Goal: Information Seeking & Learning: Find specific fact

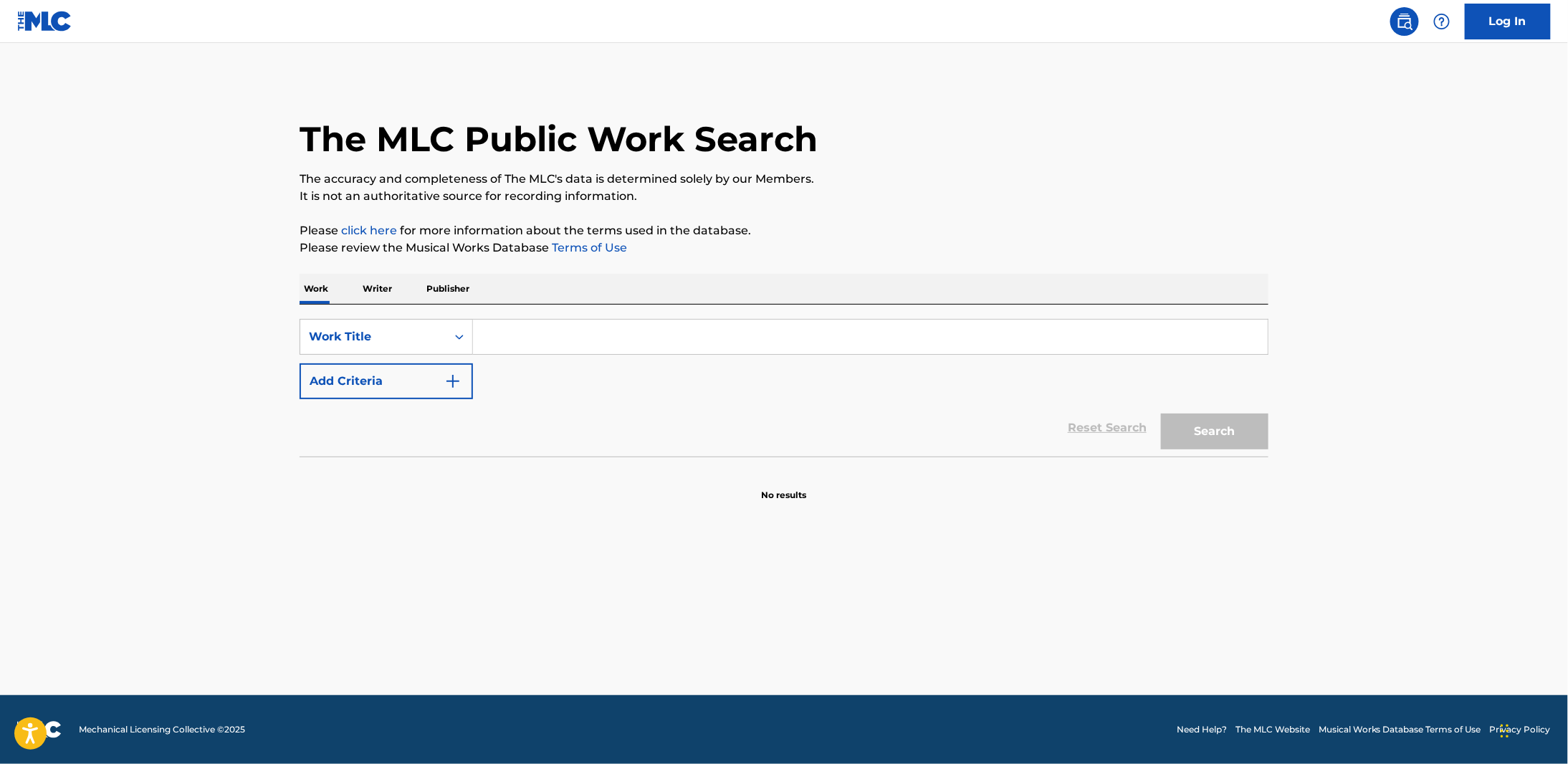
click at [566, 336] on input "Search Form" at bounding box center [869, 337] width 794 height 34
click at [516, 324] on input "Search Form" at bounding box center [869, 337] width 794 height 34
paste input "No One Mourns The Wicked"
type input "No One Mourns The Wicked"
click at [1218, 427] on button "Search" at bounding box center [1214, 432] width 107 height 36
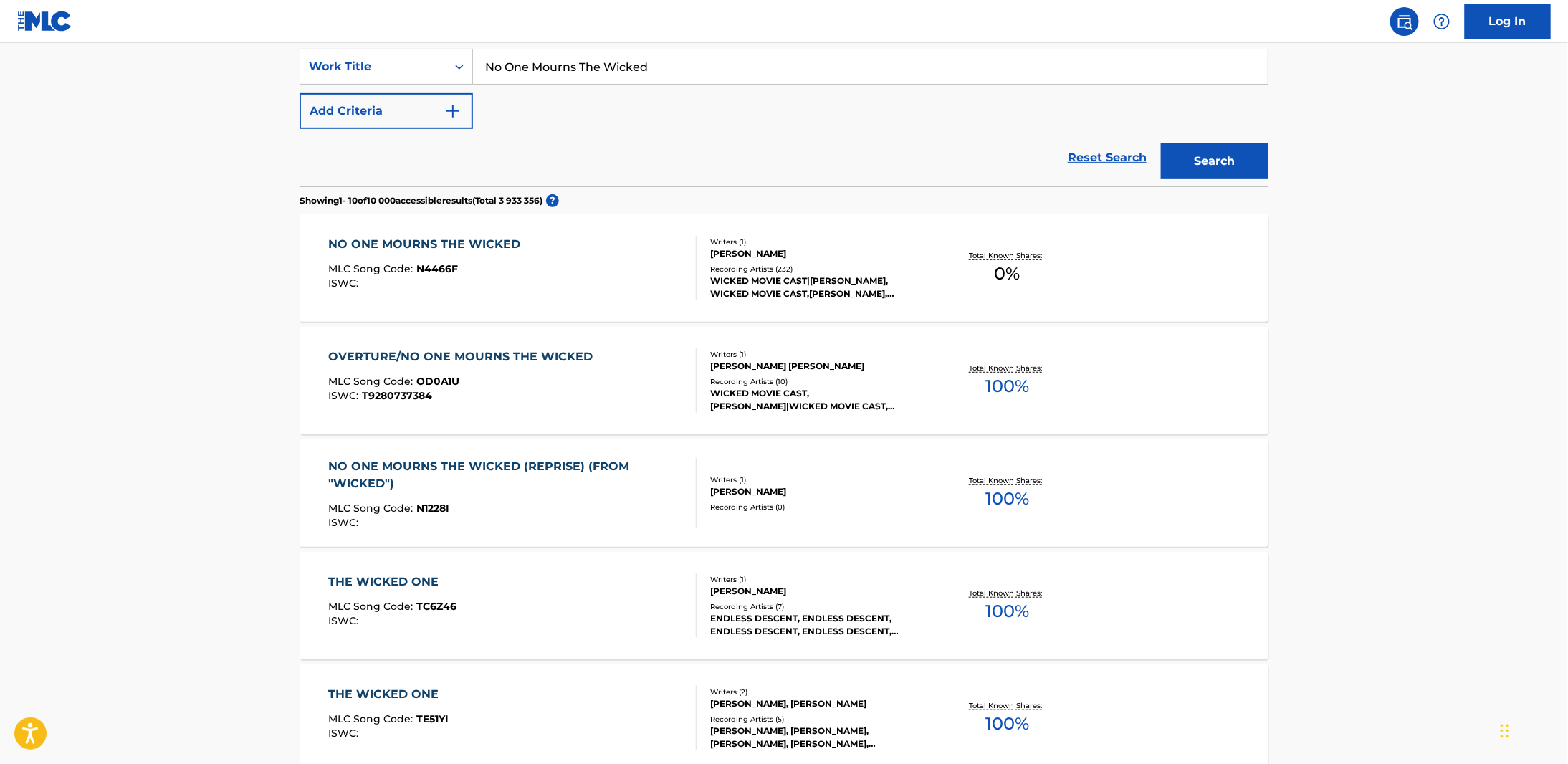
scroll to position [287, 0]
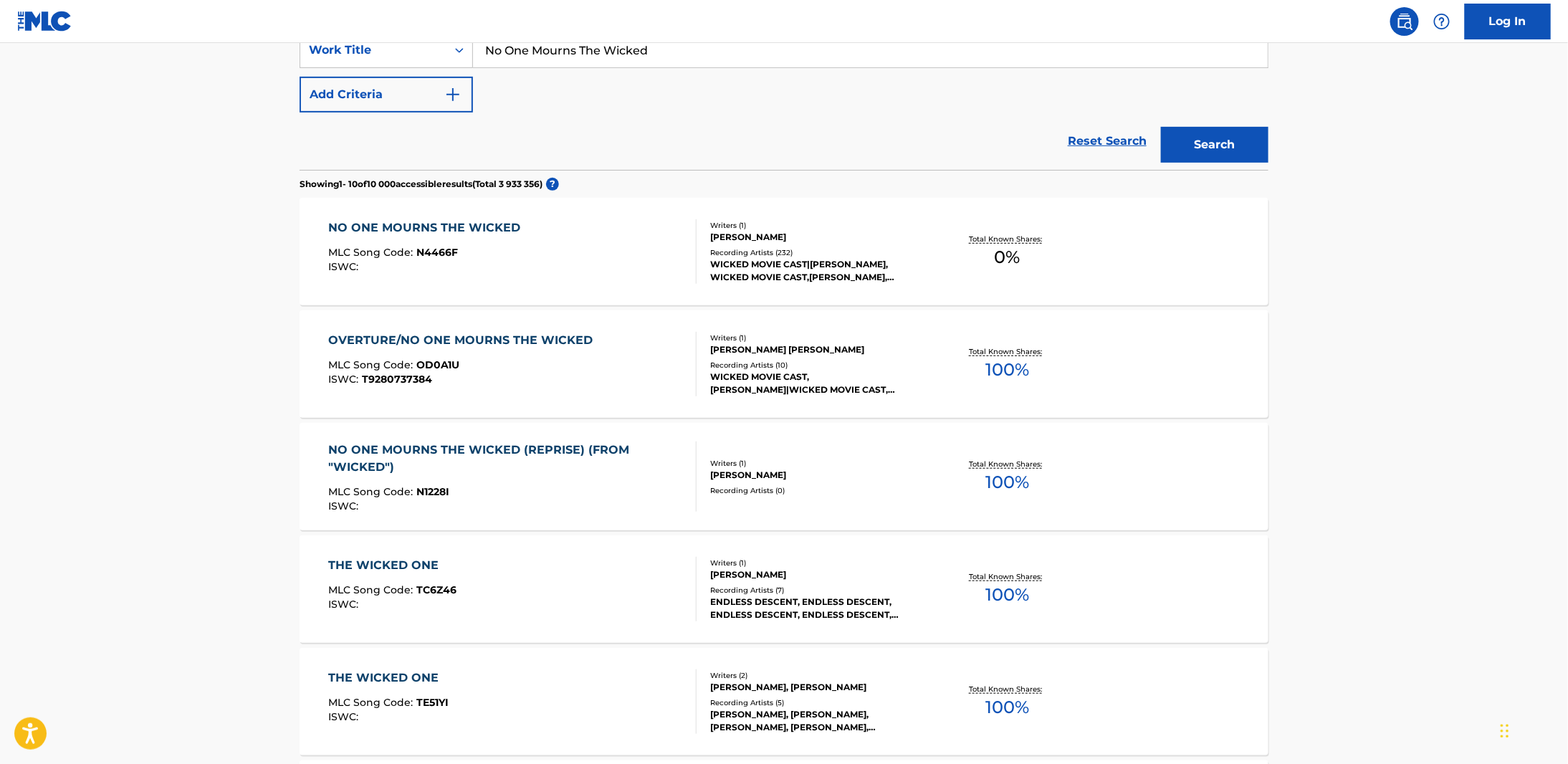
click at [599, 236] on div "NO ONE MOURNS THE WICKED MLC Song Code : N4466F ISWC :" at bounding box center [513, 251] width 368 height 64
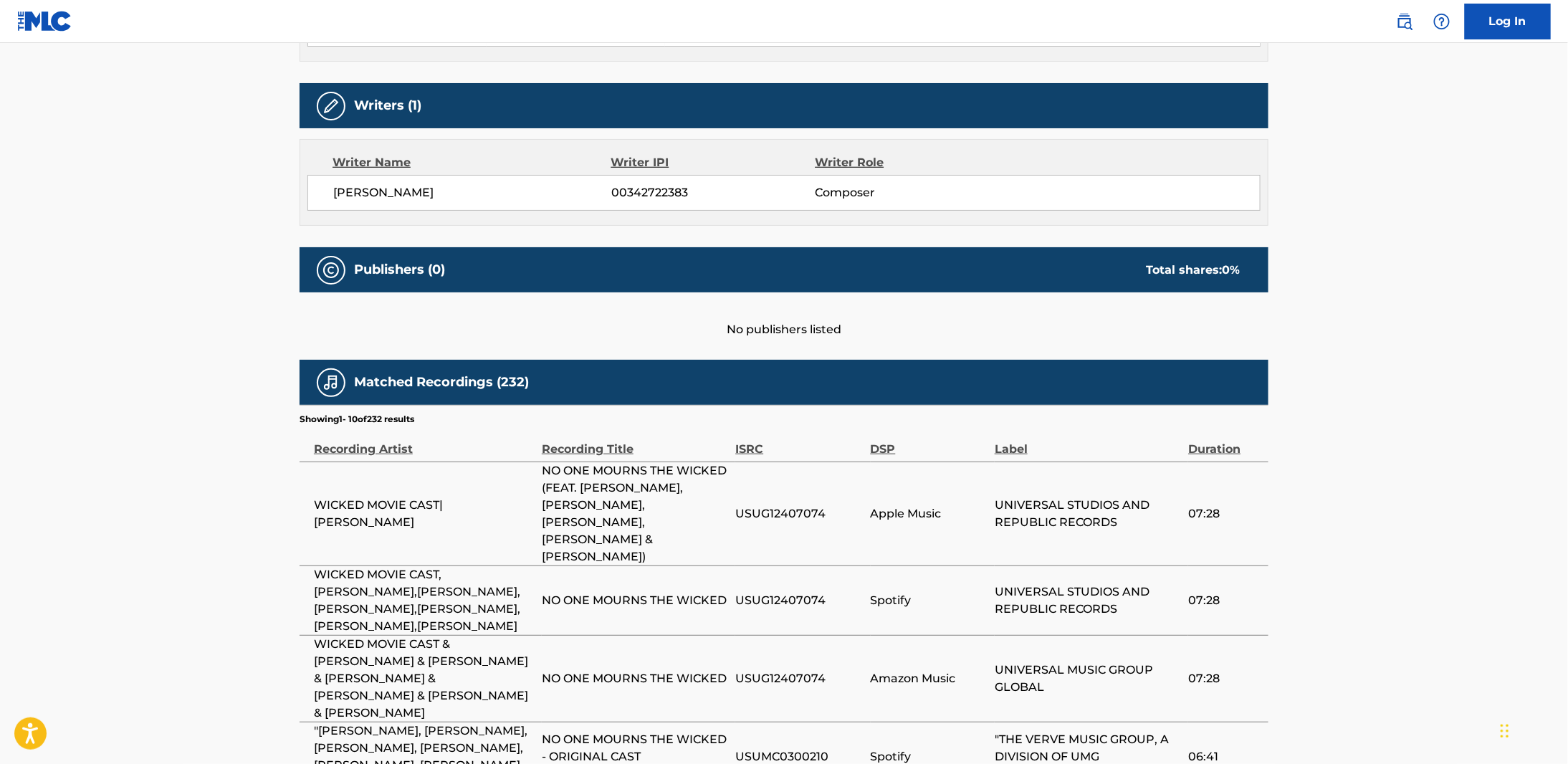
scroll to position [153, 0]
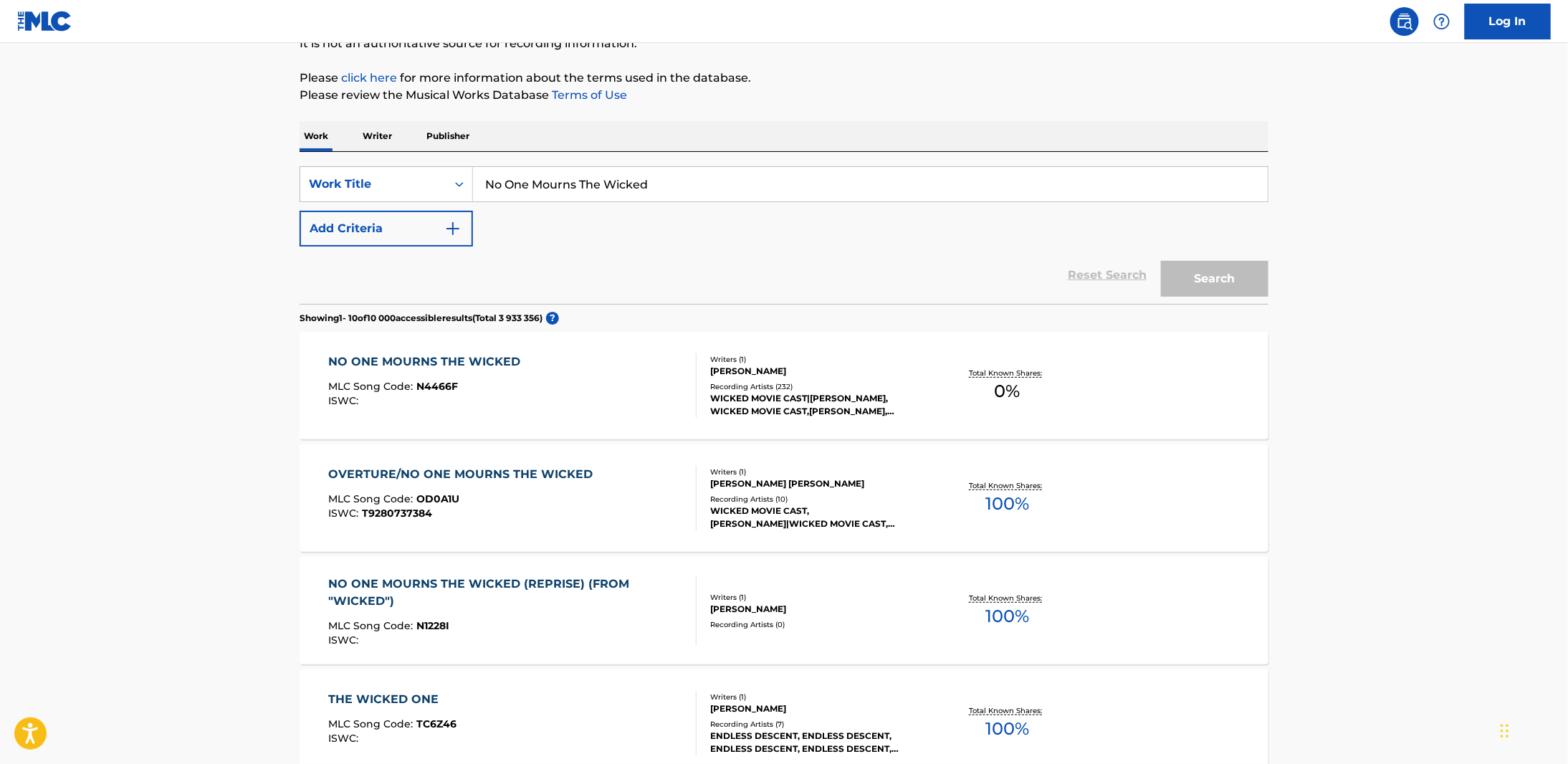
scroll to position [287, 0]
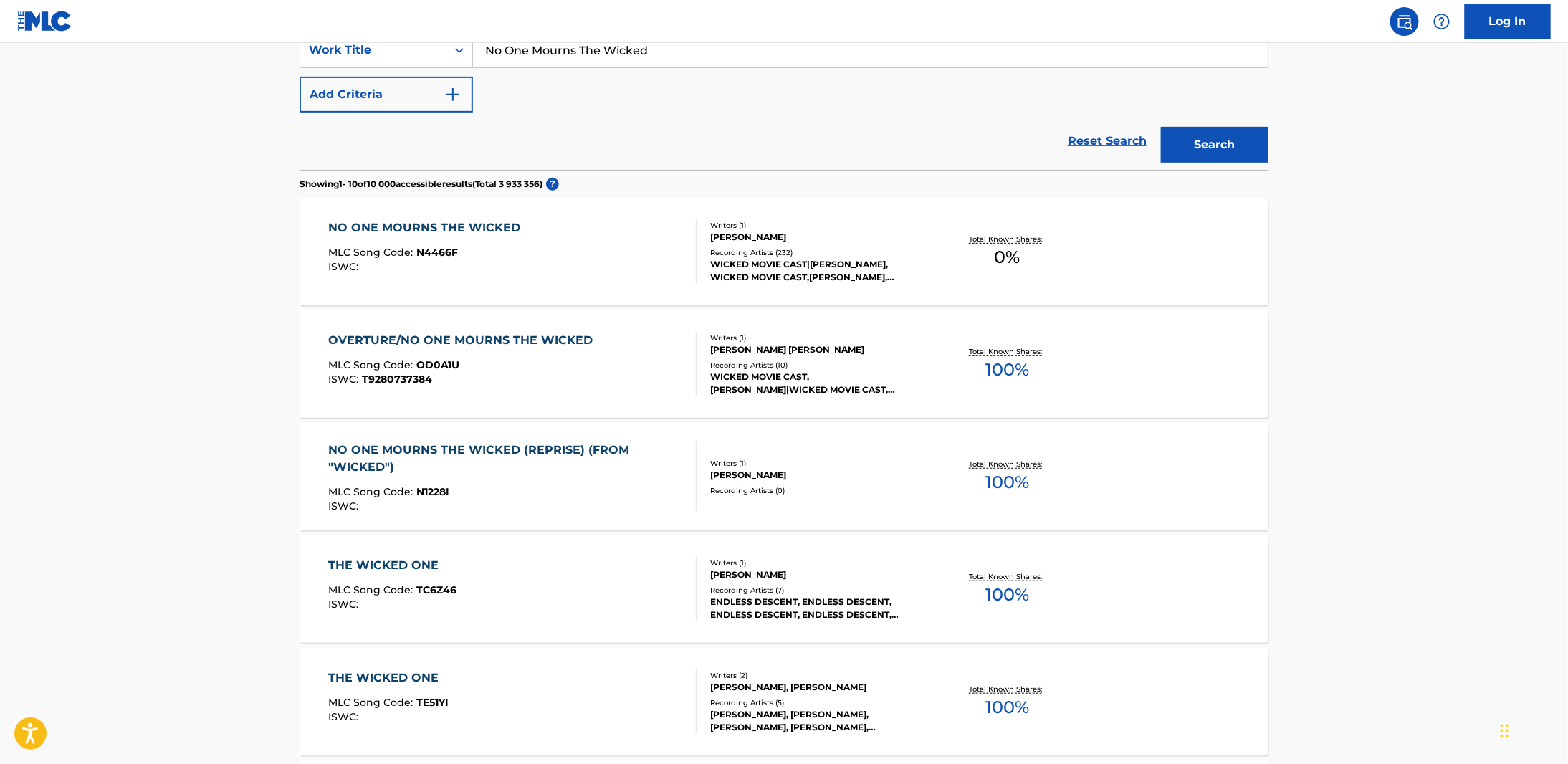
click at [671, 330] on div "OVERTURE/NO ONE MOURNS THE WICKED MLC Song Code : OD0A1U ISWC : T9280737384 Wri…" at bounding box center [784, 364] width 968 height 107
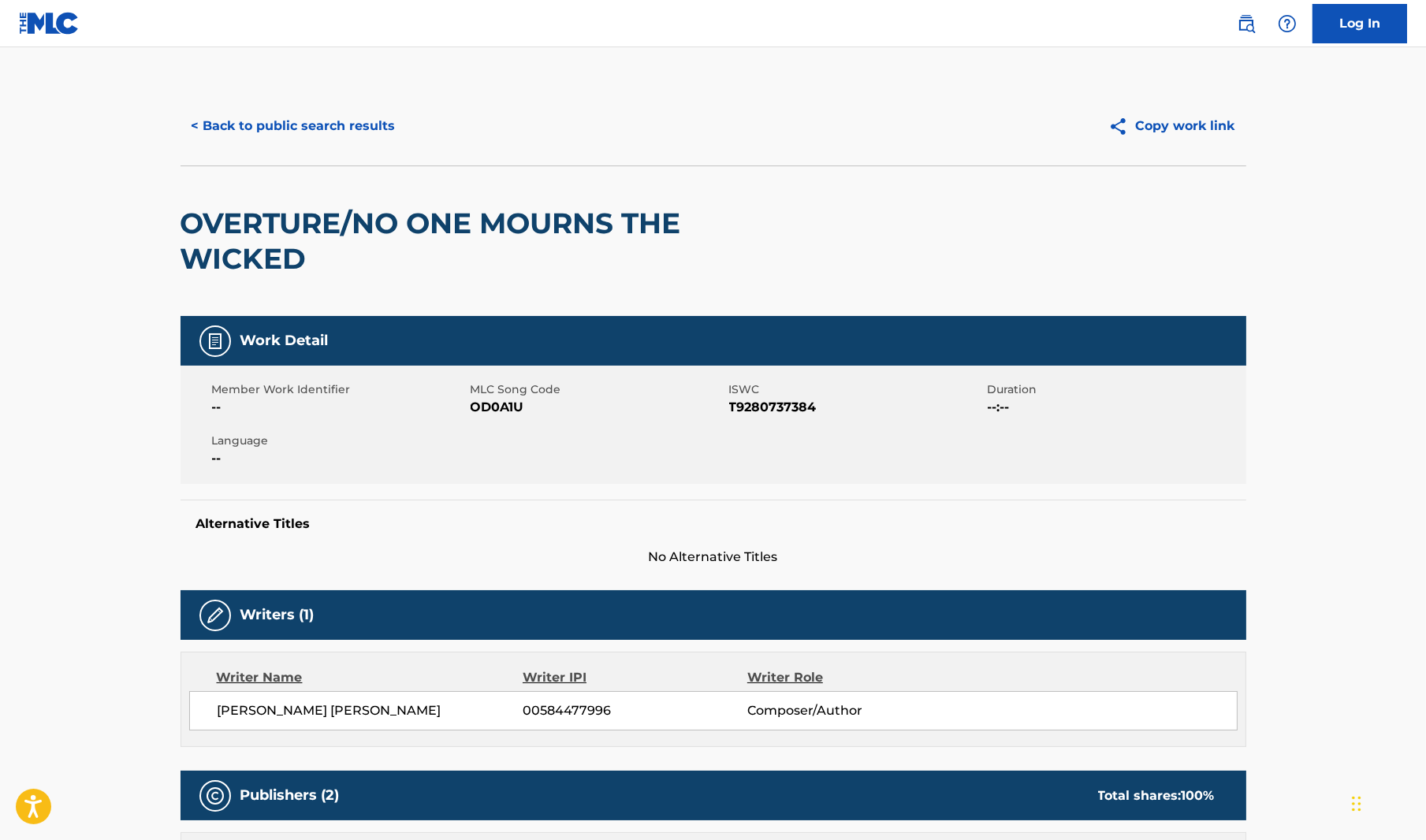
click at [314, 126] on button "< Back to public search results" at bounding box center [294, 126] width 226 height 39
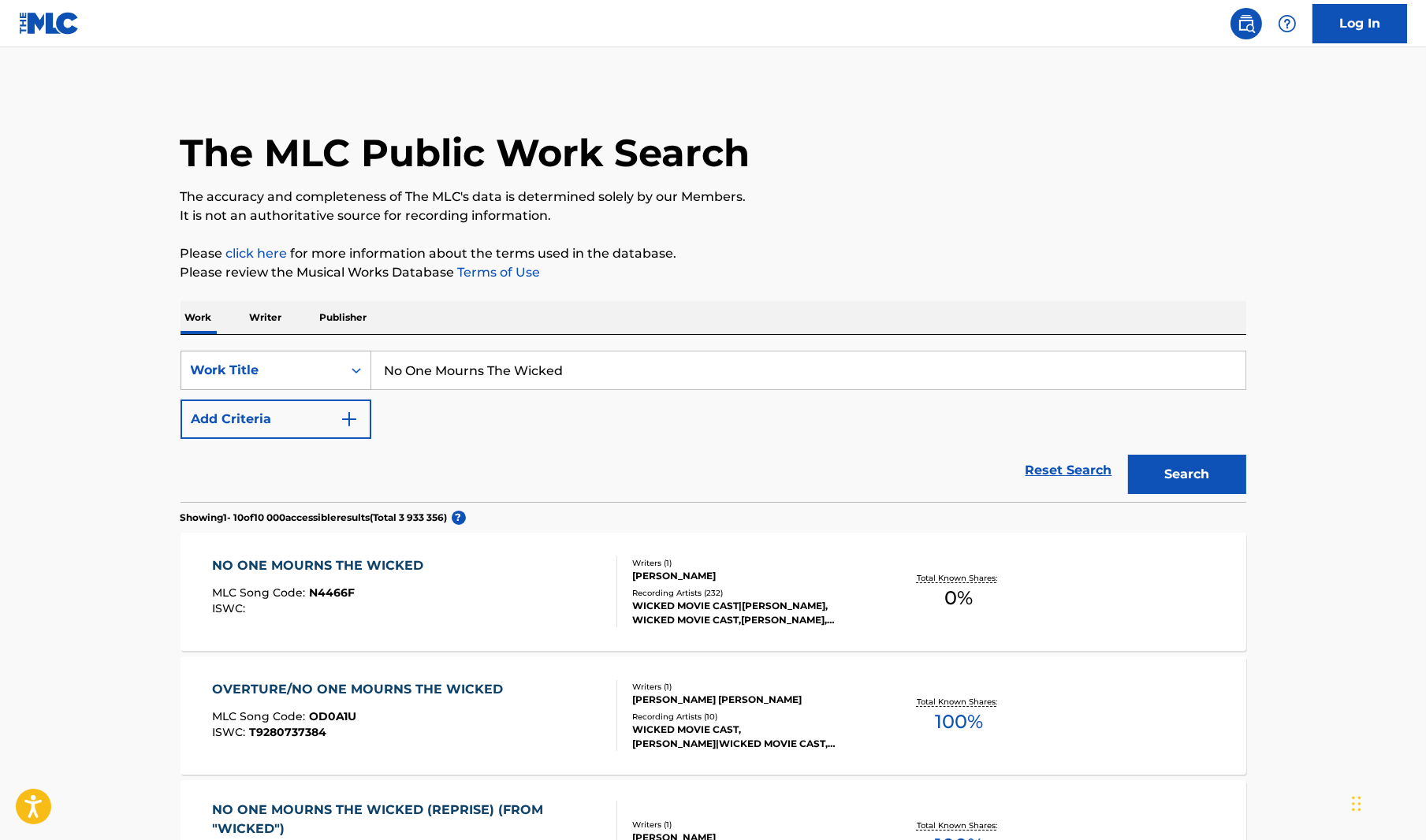
drag, startPoint x: 580, startPoint y: 366, endPoint x: 361, endPoint y: 366, distance: 219.0
click at [360, 366] on div "SearchWithCriteriab0a68c06-f7d9-46cf-a316-9bfa8d10d437 Work Title No One Mourns…" at bounding box center [713, 370] width 1065 height 39
paste input "Dear Old Shiz"
type input "Dear Old Shiz"
click at [1201, 471] on button "Search" at bounding box center [1187, 475] width 118 height 39
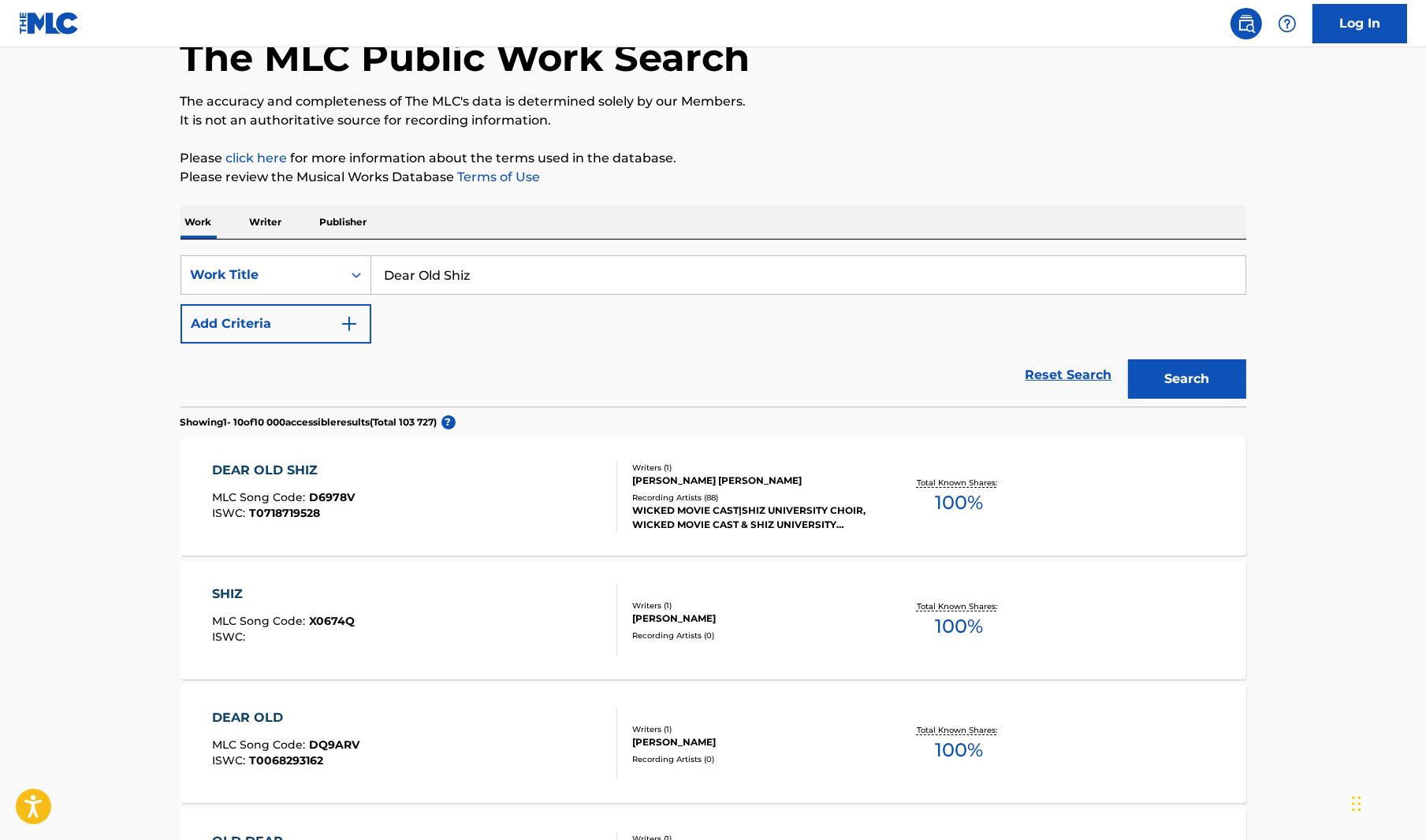
scroll to position [237, 0]
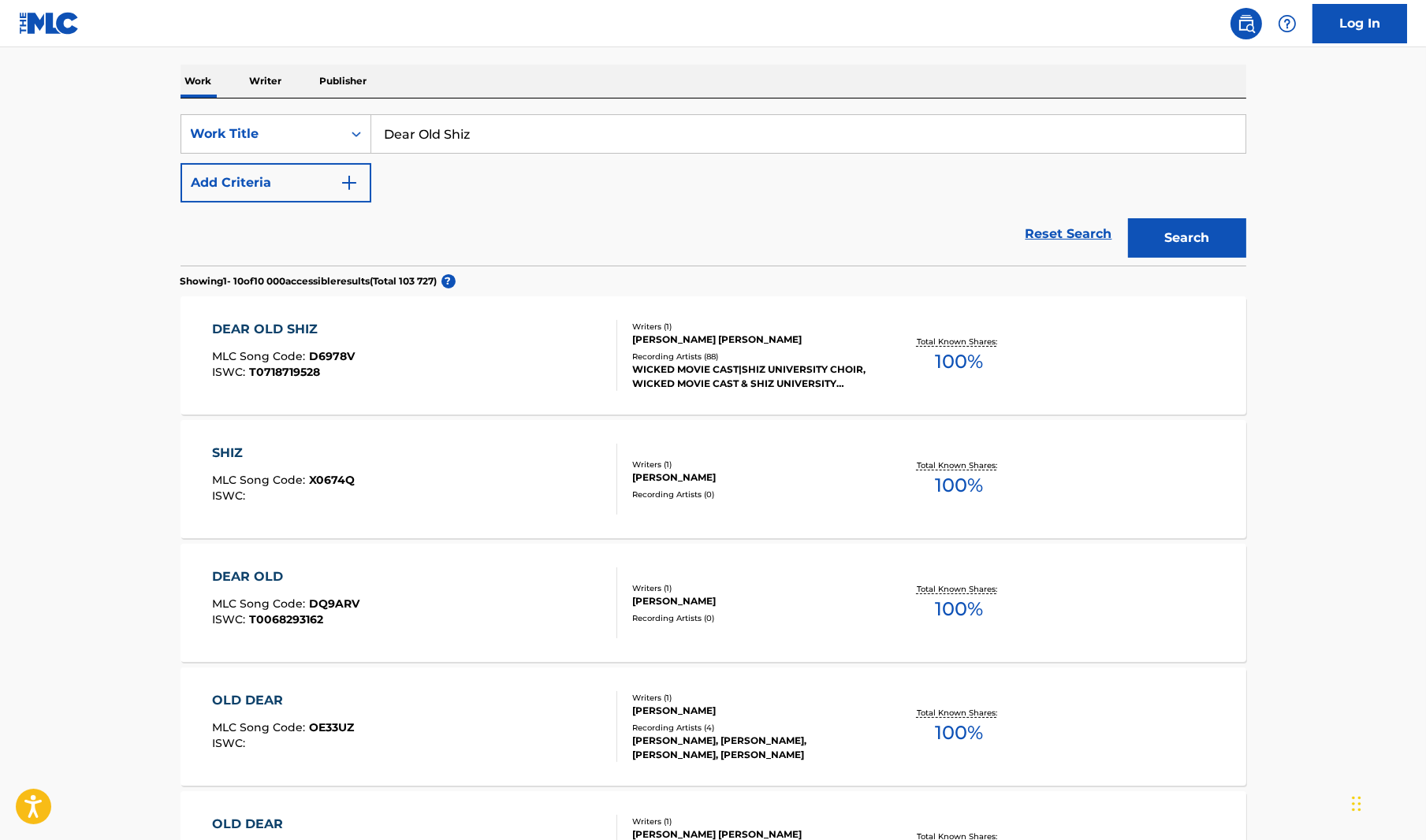
click at [285, 331] on div "DEAR OLD SHIZ" at bounding box center [283, 329] width 143 height 19
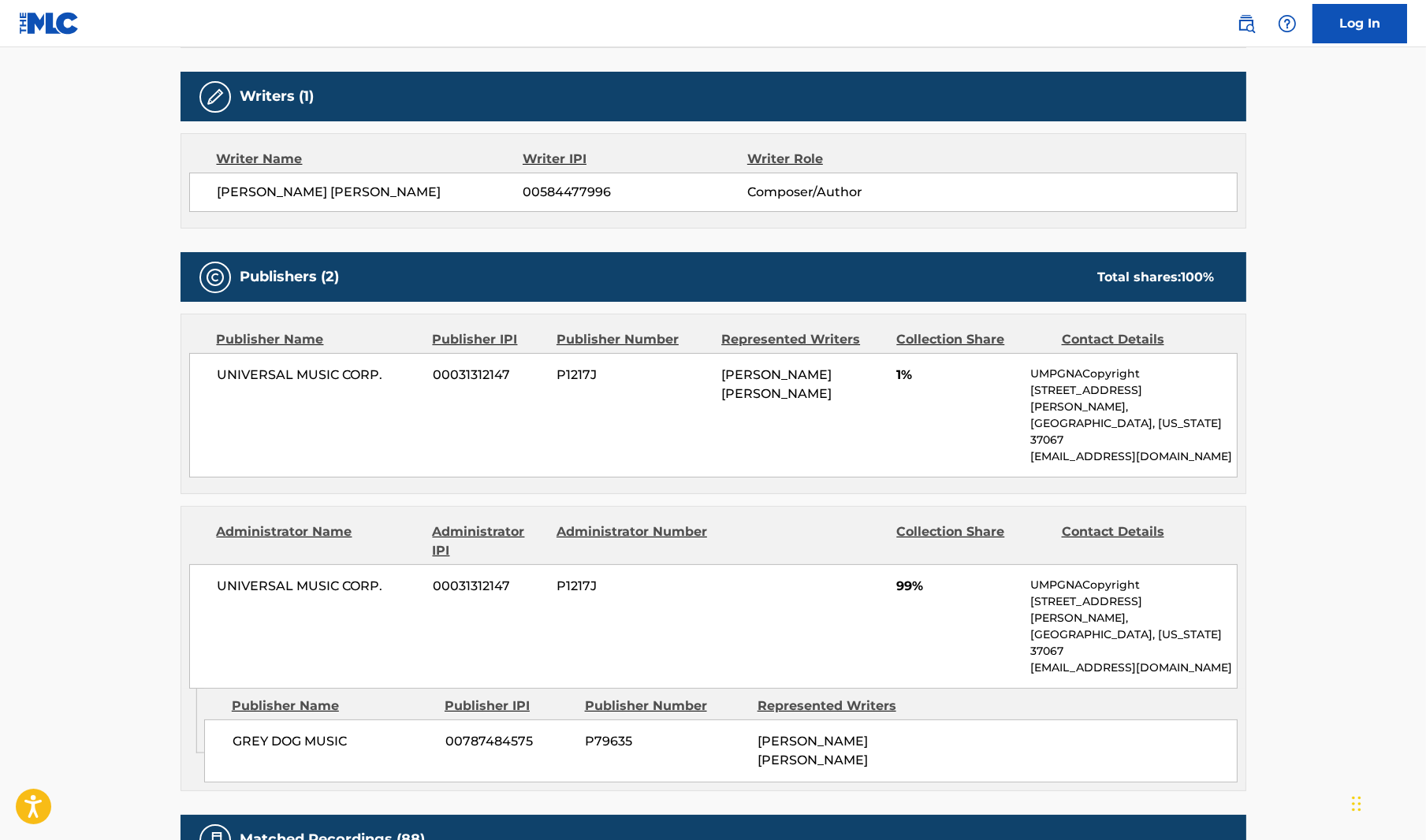
scroll to position [631, 0]
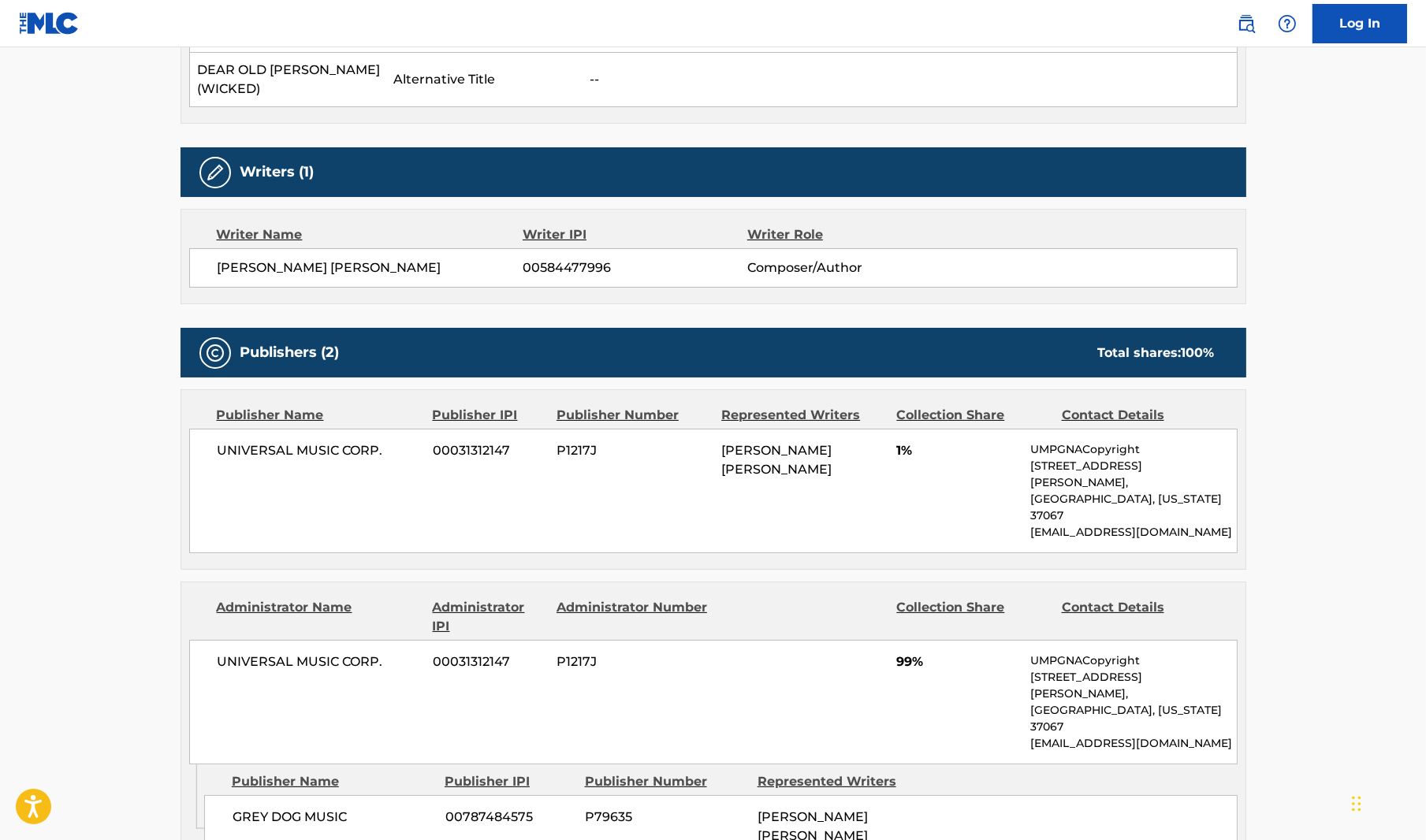
scroll to position [237, 0]
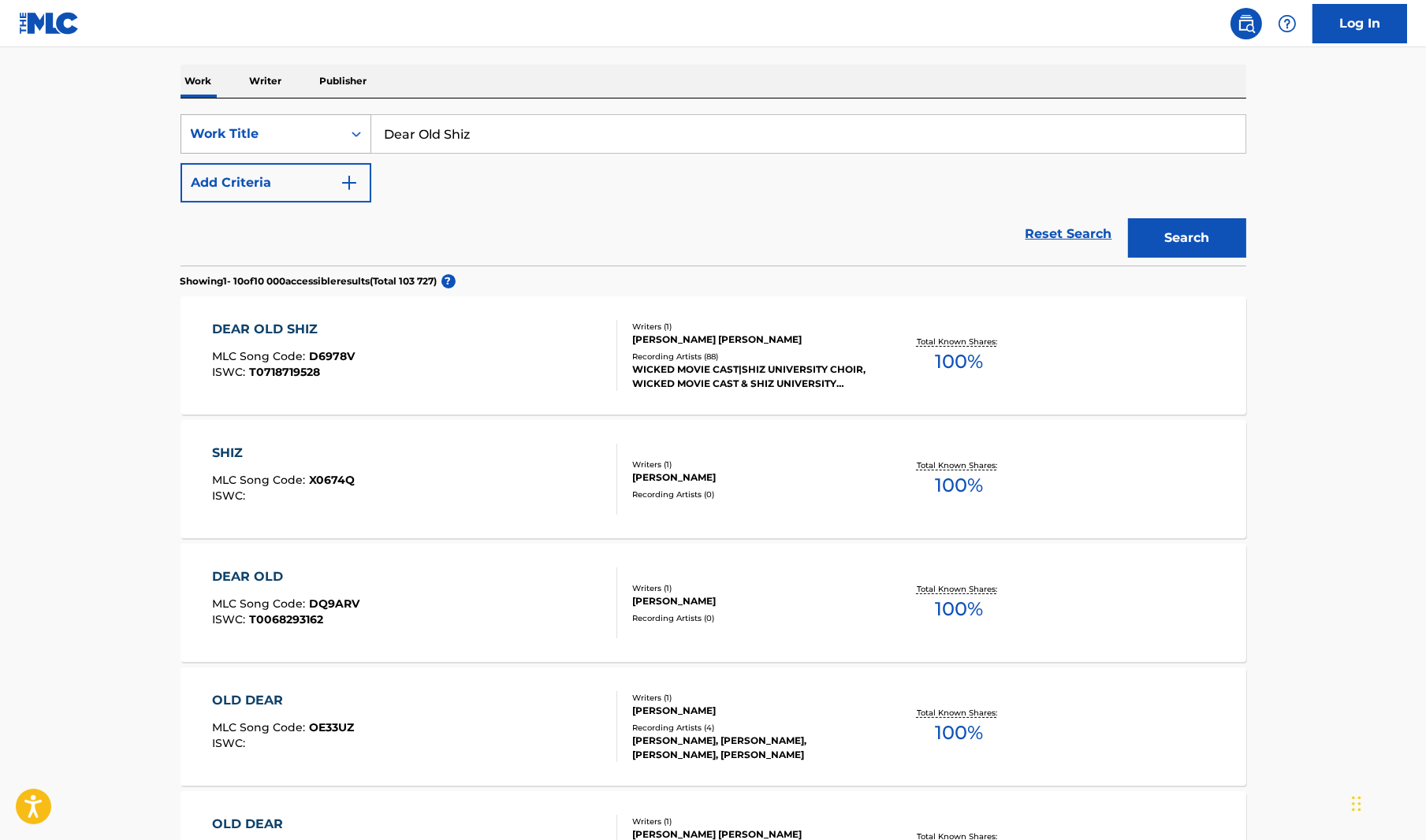
drag, startPoint x: 519, startPoint y: 129, endPoint x: 329, endPoint y: 133, distance: 190.0
click at [338, 133] on div "SearchWithCriteriab0a68c06-f7d9-46cf-a316-9bfa8d10d437 Work Title Dear Old Shiz" at bounding box center [713, 134] width 1065 height 39
paste input "The Wizard And I"
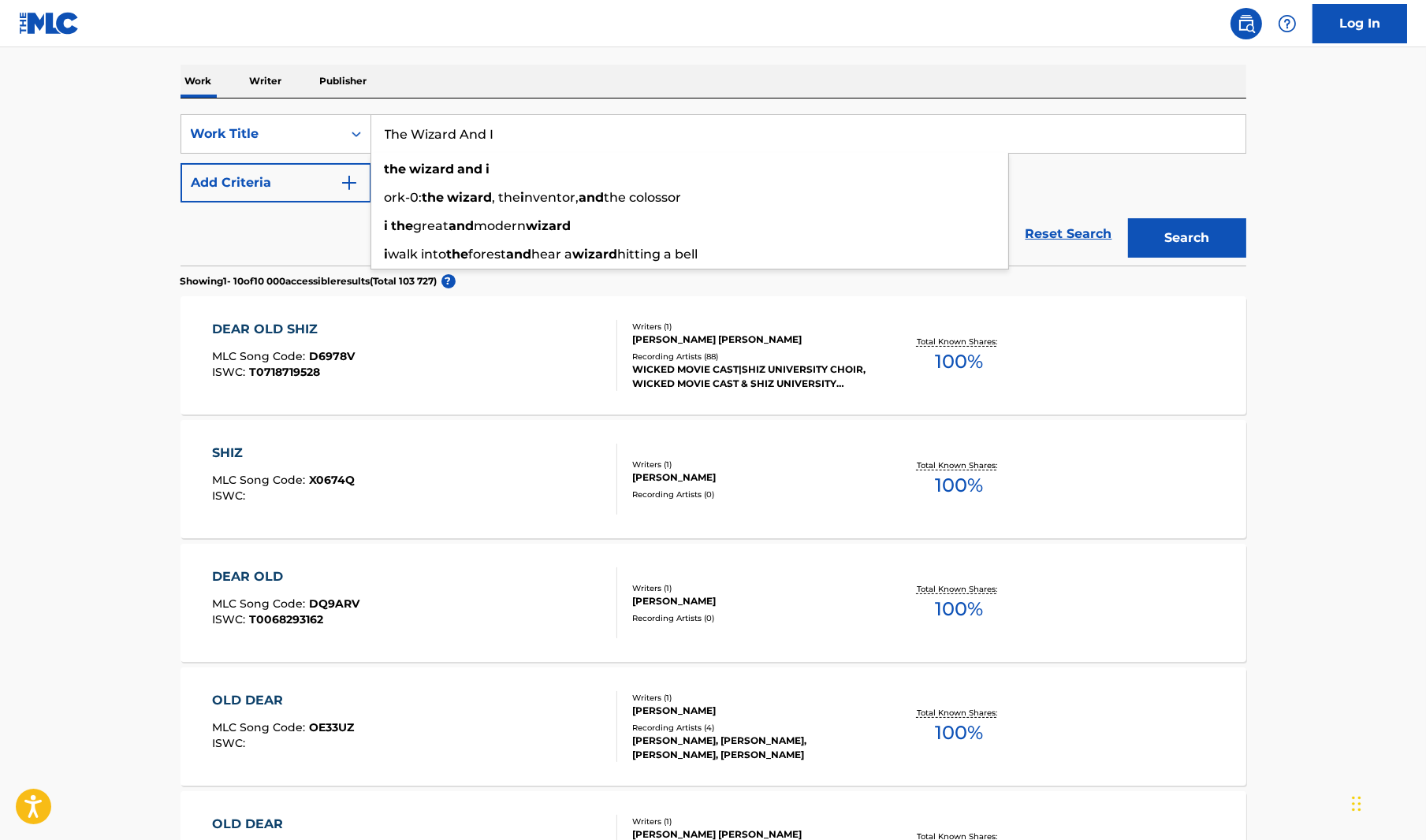
type input "The Wizard And I"
click at [1208, 239] on button "Search" at bounding box center [1187, 238] width 118 height 39
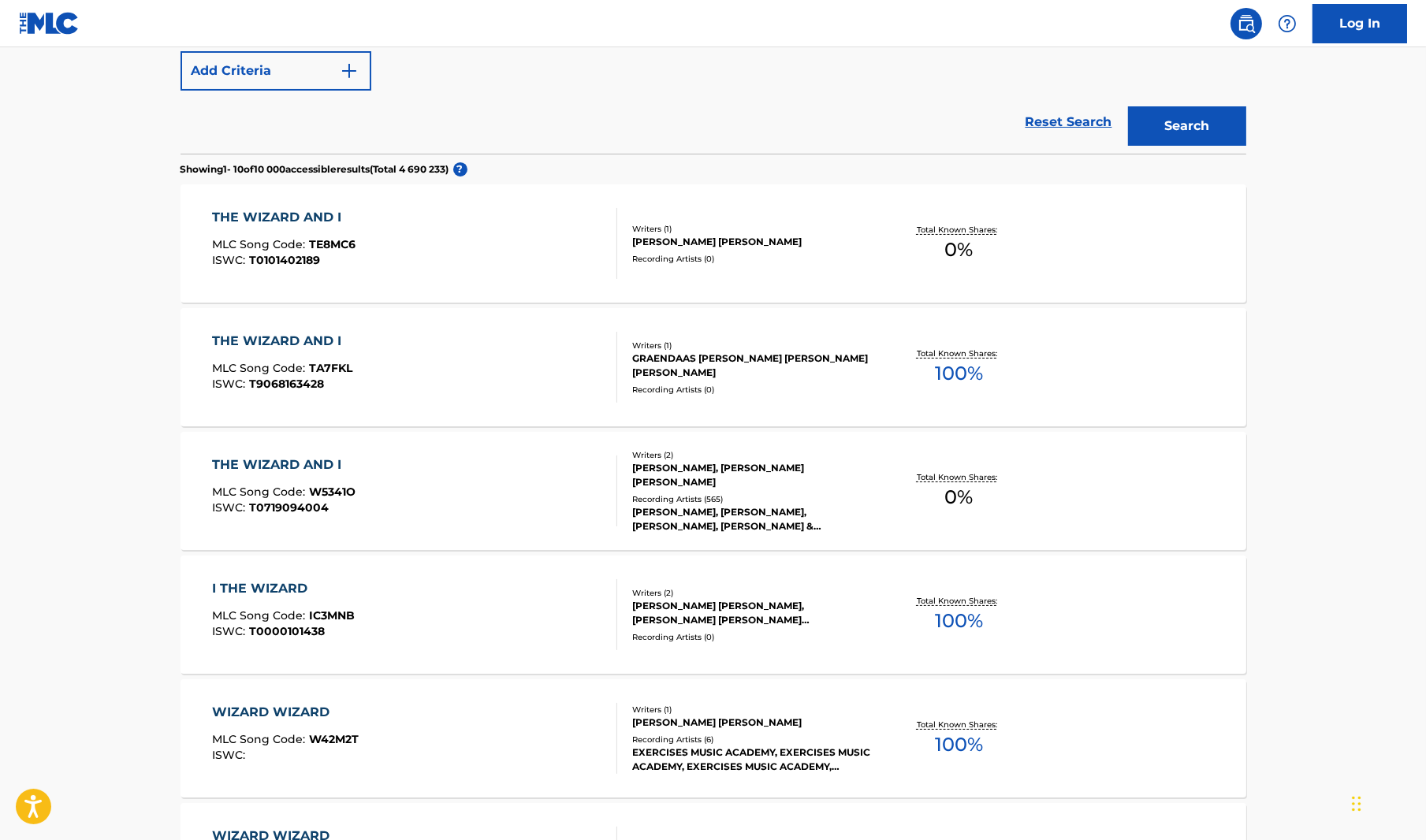
scroll to position [473, 0]
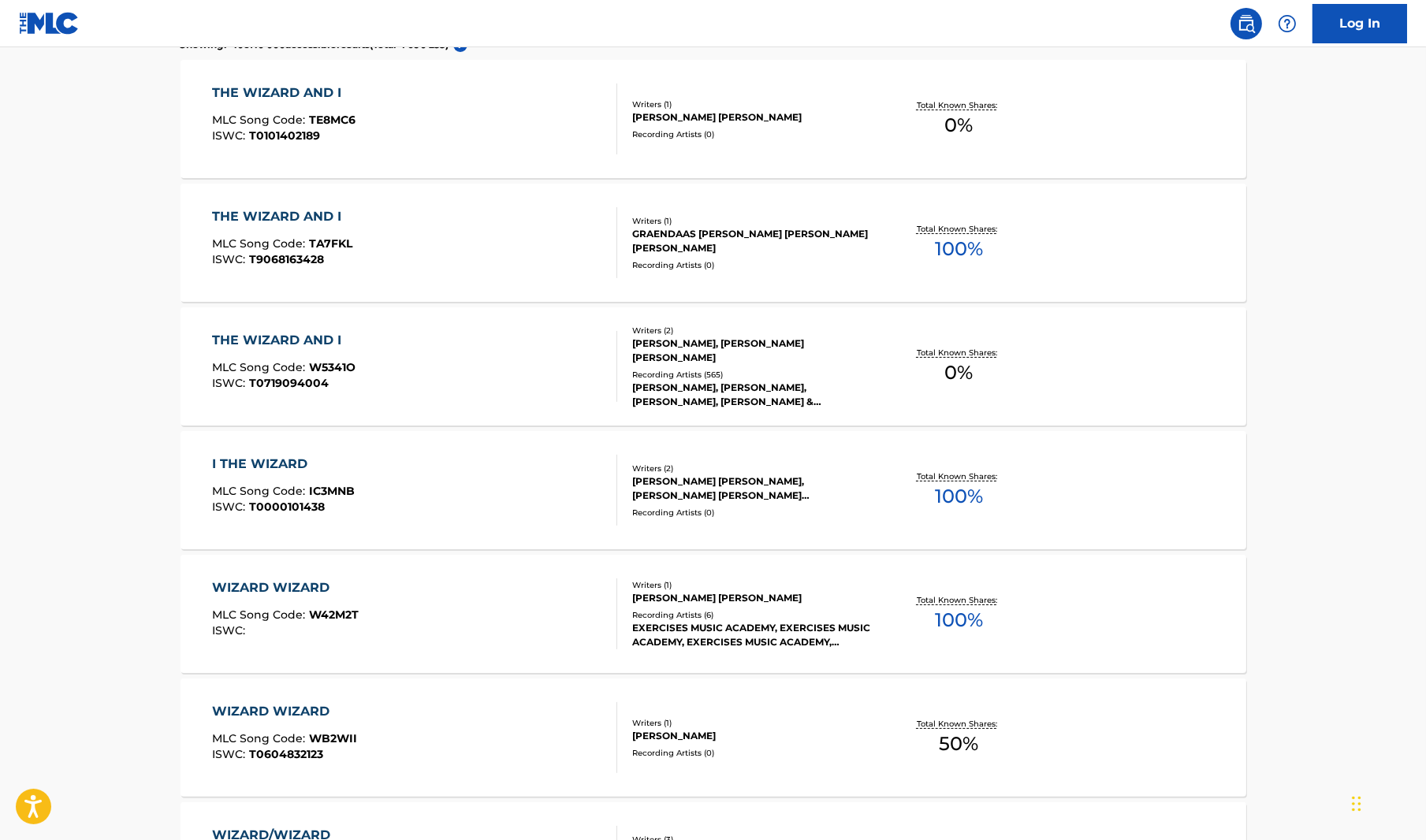
click at [332, 215] on div "THE WIZARD AND I" at bounding box center [282, 216] width 141 height 19
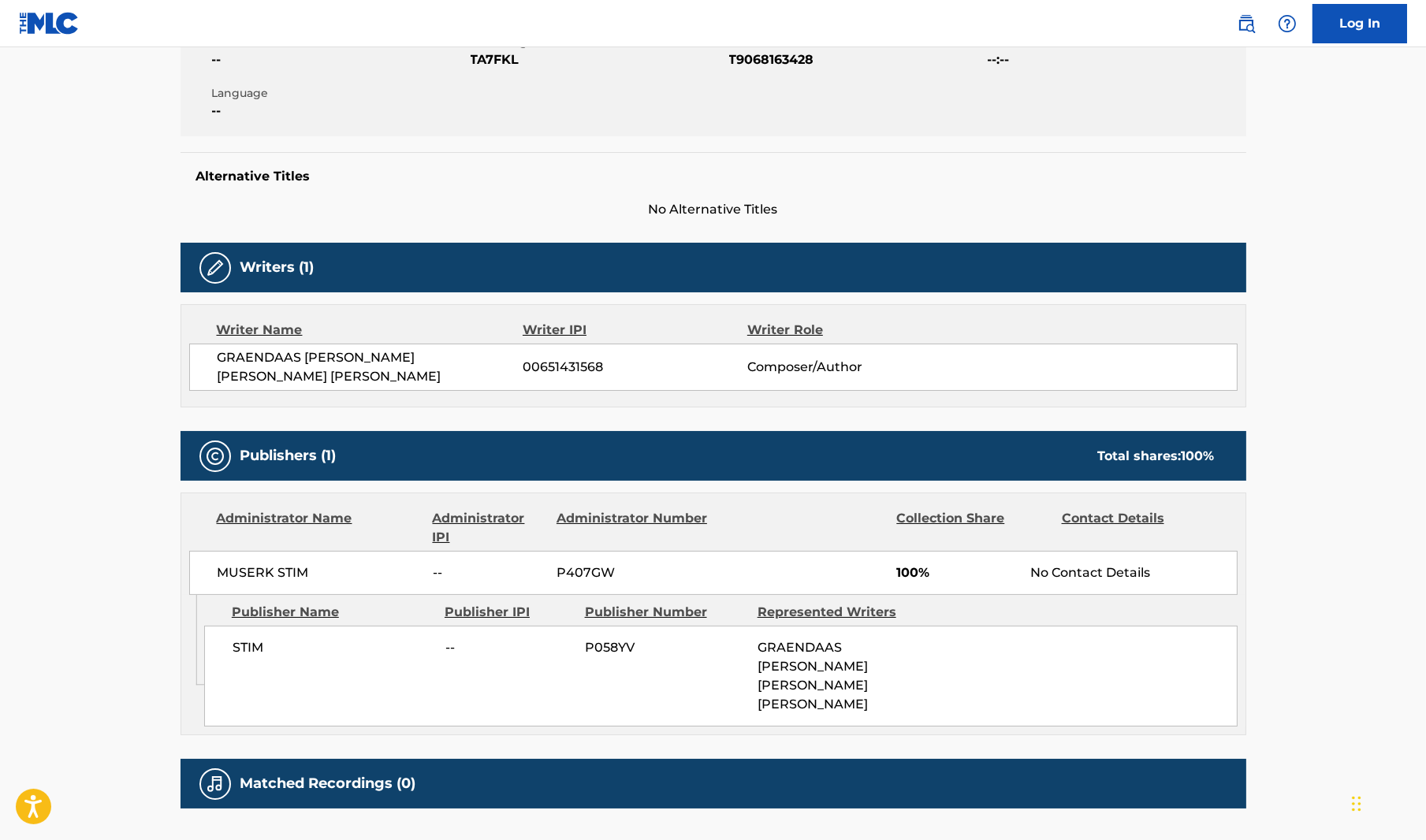
scroll to position [315, 0]
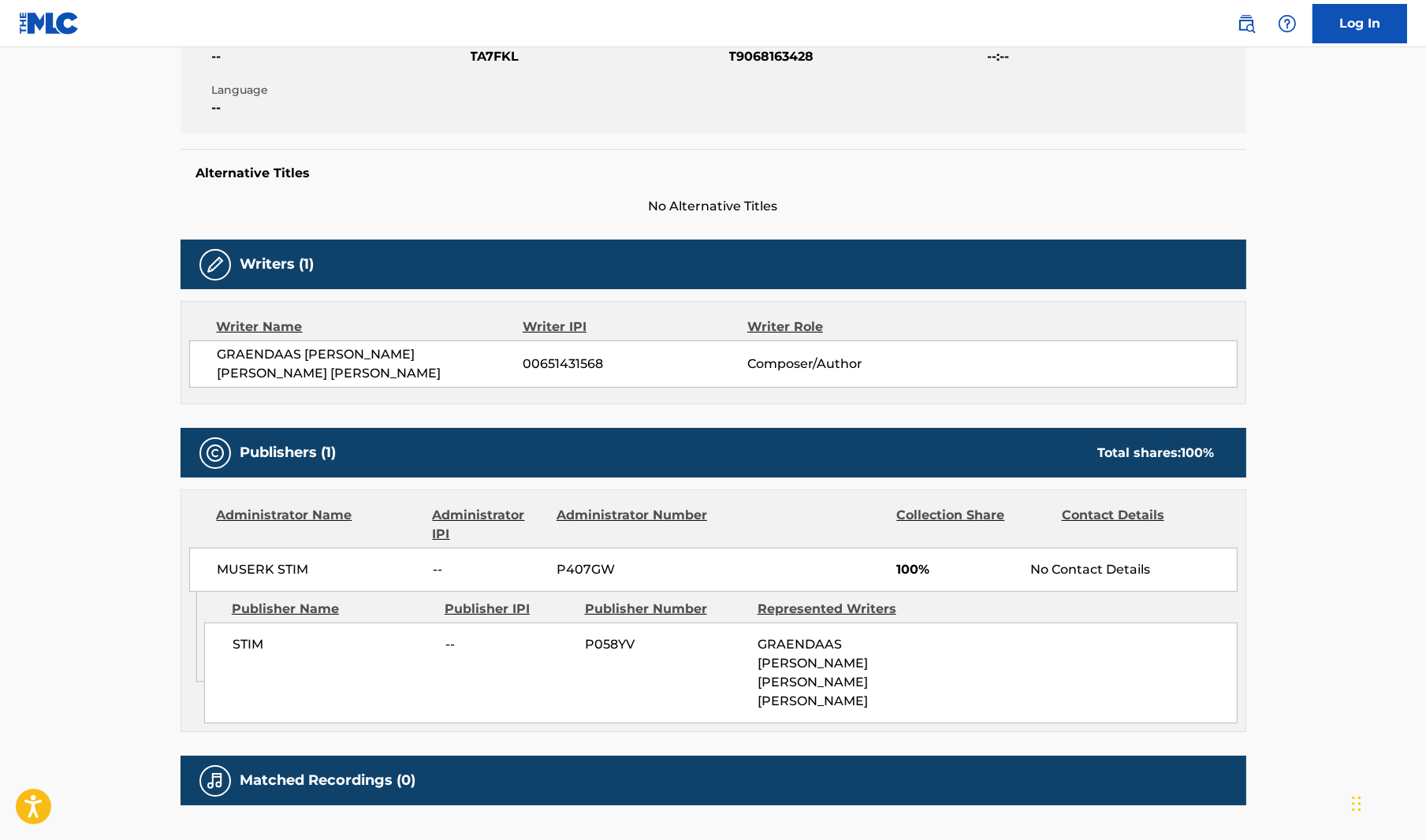
scroll to position [514, 0]
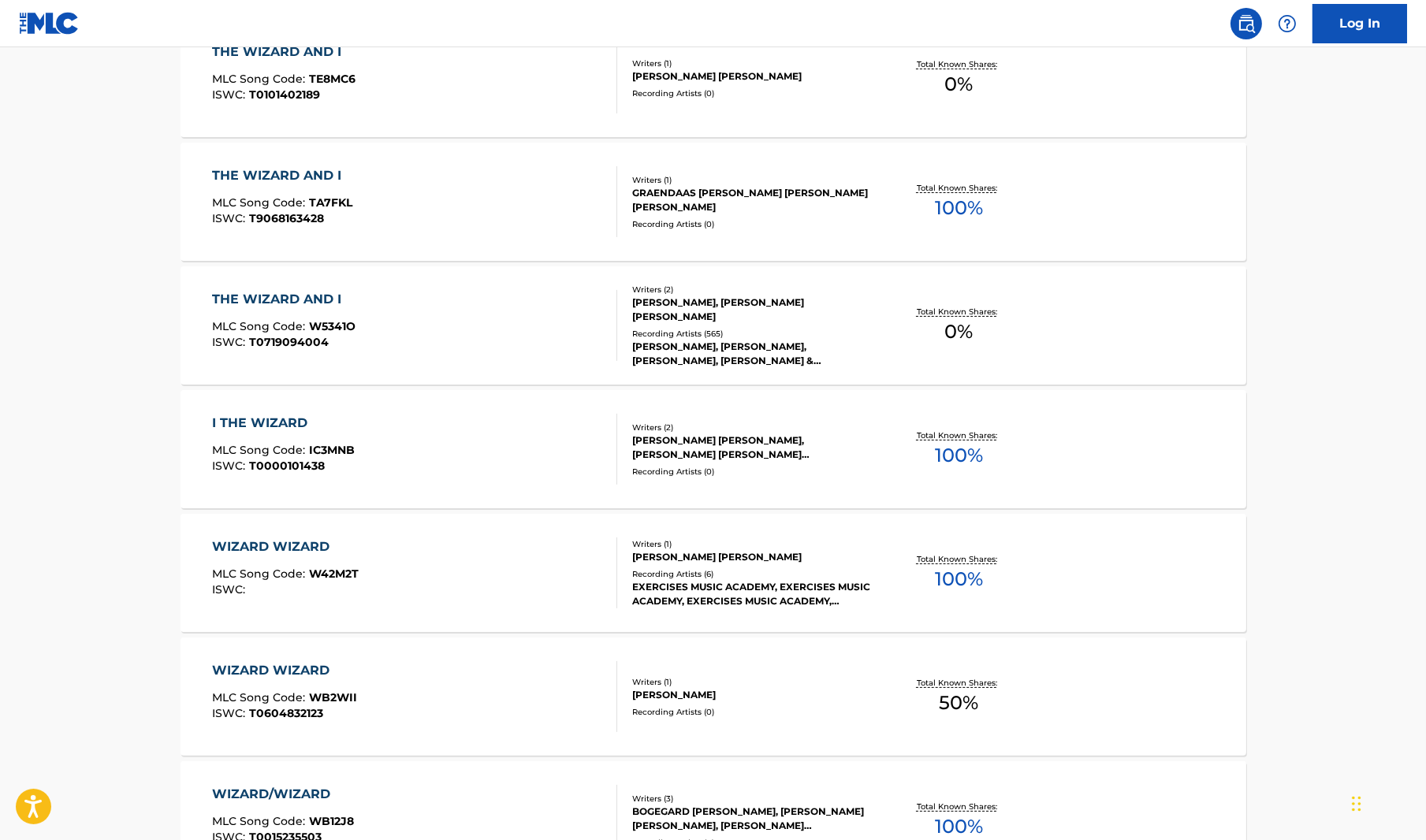
click at [297, 293] on div "THE WIZARD AND I" at bounding box center [284, 299] width 143 height 19
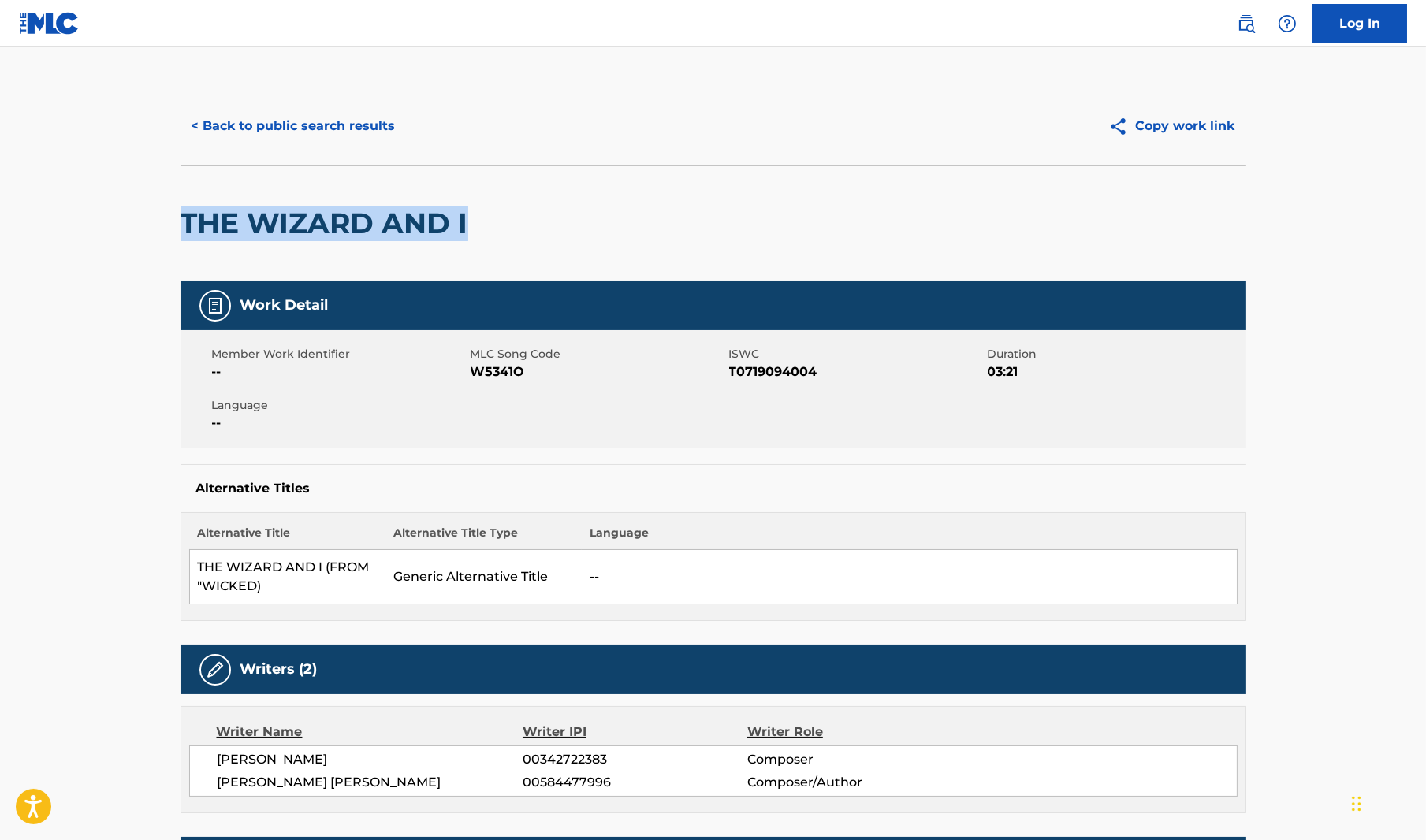
drag, startPoint x: 479, startPoint y: 225, endPoint x: 188, endPoint y: 228, distance: 291.0
click at [188, 228] on div "THE WIZARD AND I" at bounding box center [713, 222] width 1065 height 115
copy h2 "THE WIZARD AND I"
click at [361, 122] on button "< Back to public search results" at bounding box center [294, 126] width 226 height 39
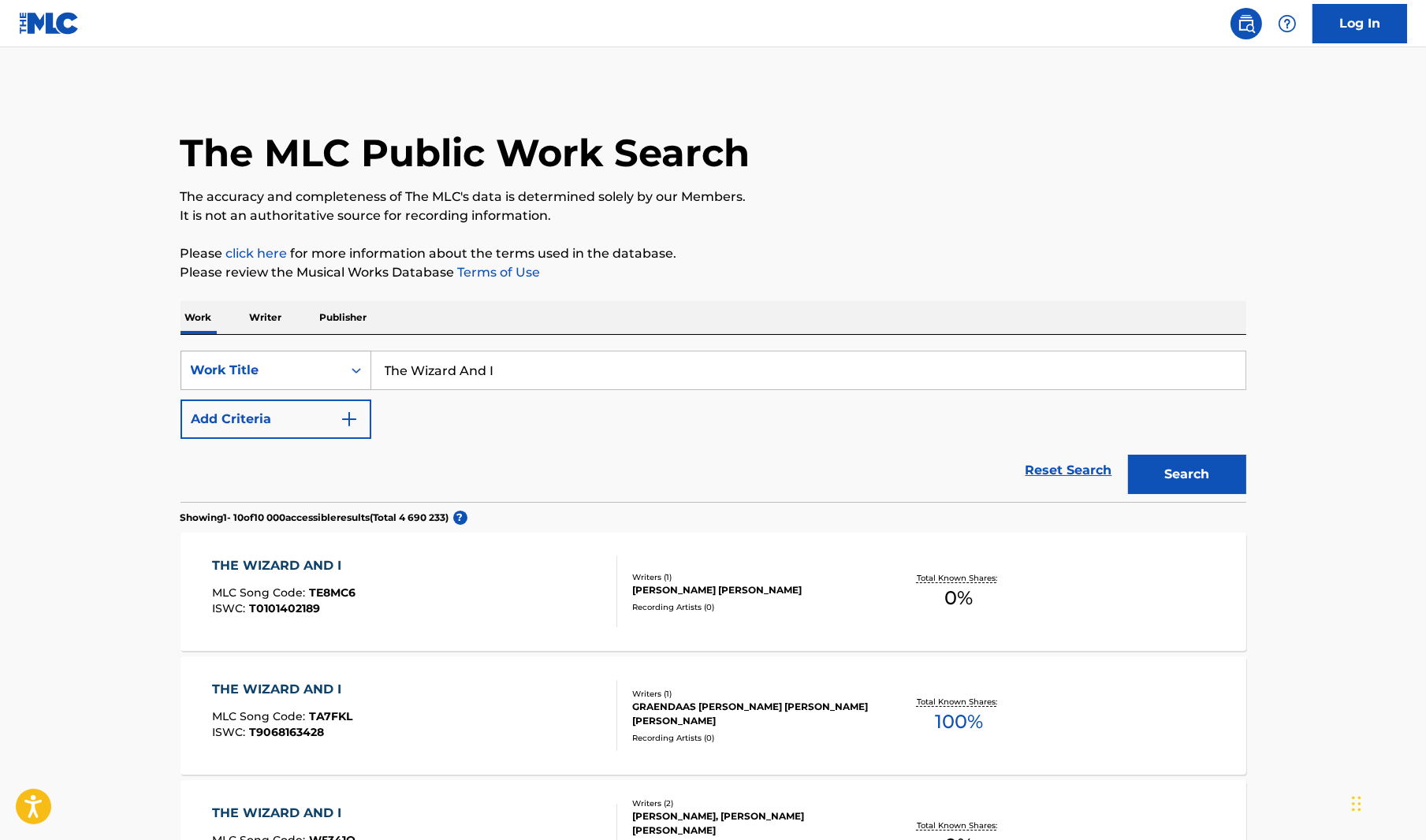
drag, startPoint x: 364, startPoint y: 372, endPoint x: 301, endPoint y: 369, distance: 63.1
click at [301, 369] on div "SearchWithCriteriab0a68c06-f7d9-46cf-a316-9bfa8d10d437 Work Title The Wizard An…" at bounding box center [713, 370] width 1065 height 39
paste input "What Is This Feeling?"
type input "What Is This Feeling?"
click at [1205, 462] on button "Search" at bounding box center [1187, 475] width 118 height 39
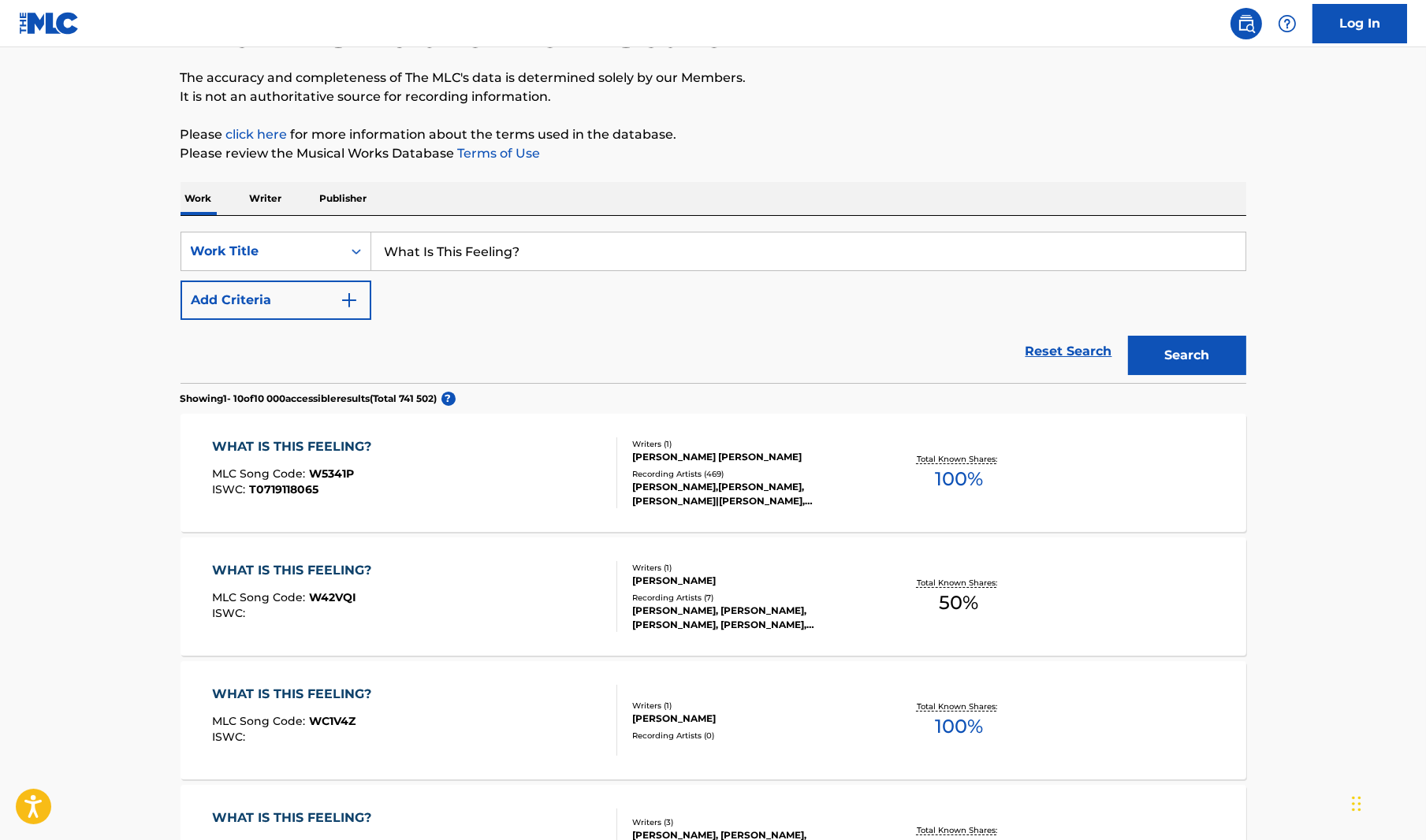
scroll to position [157, 0]
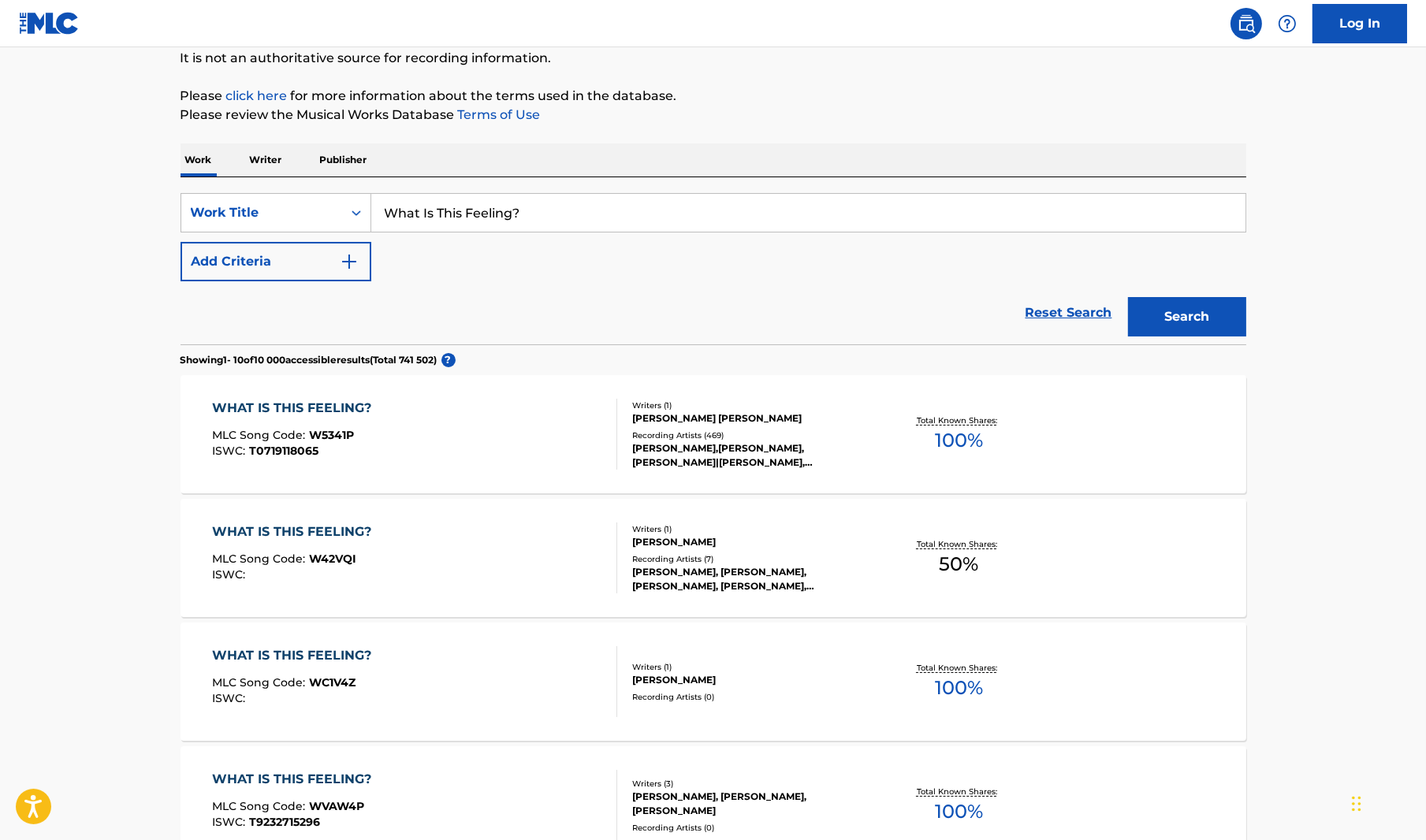
click at [248, 399] on div "WHAT IS THIS FEELING?" at bounding box center [296, 408] width 167 height 19
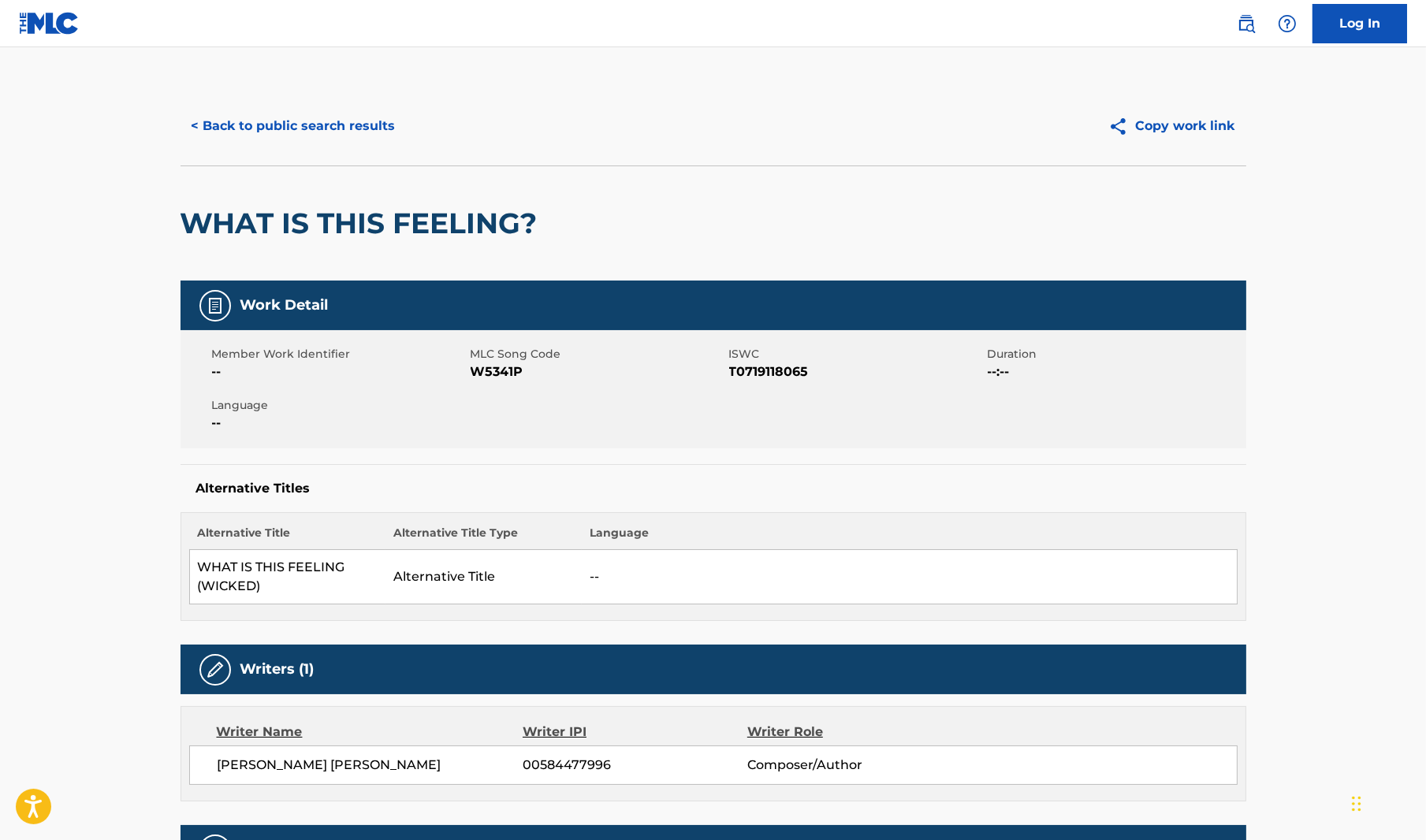
click at [233, 122] on button "< Back to public search results" at bounding box center [294, 126] width 226 height 39
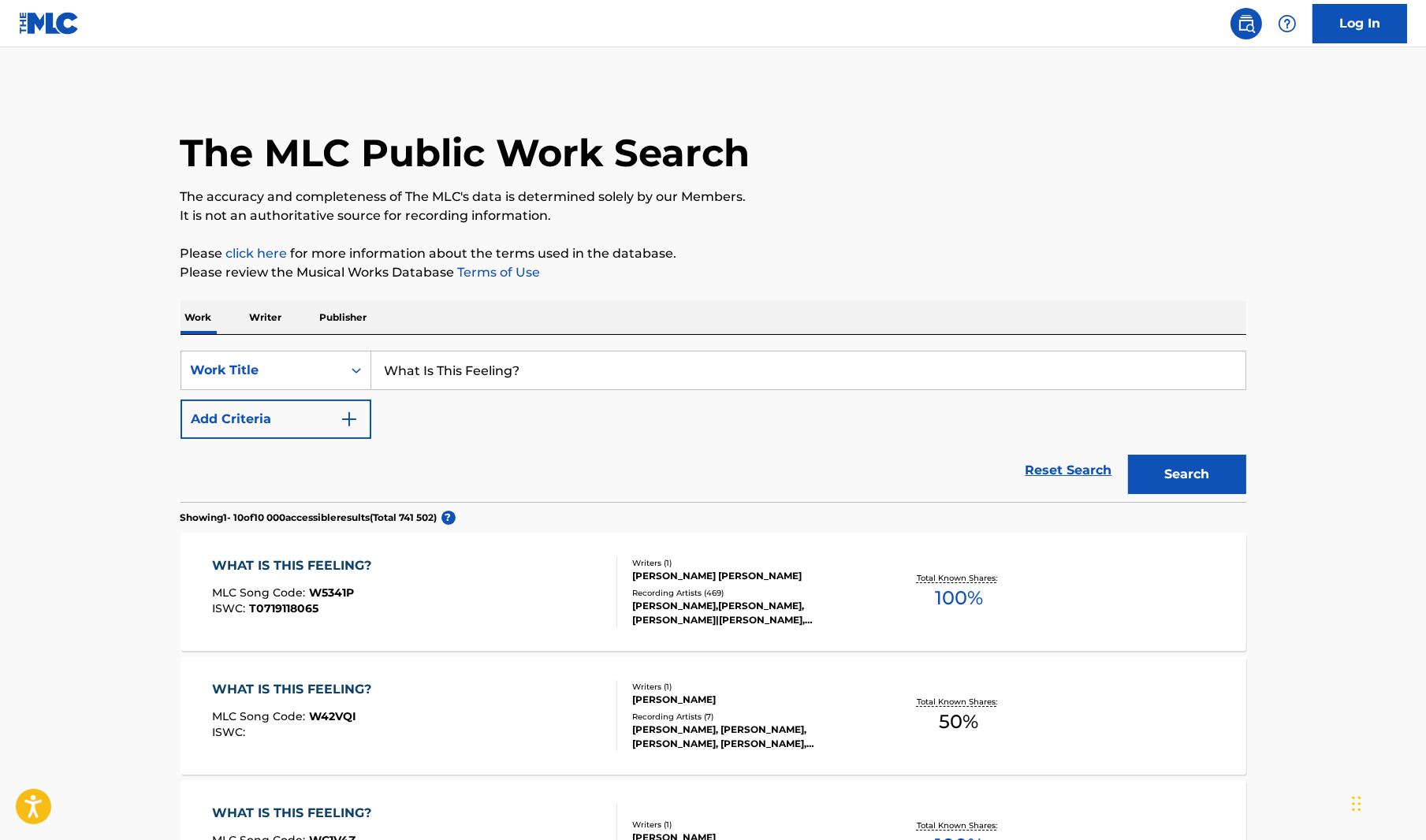
scroll to position [157, 0]
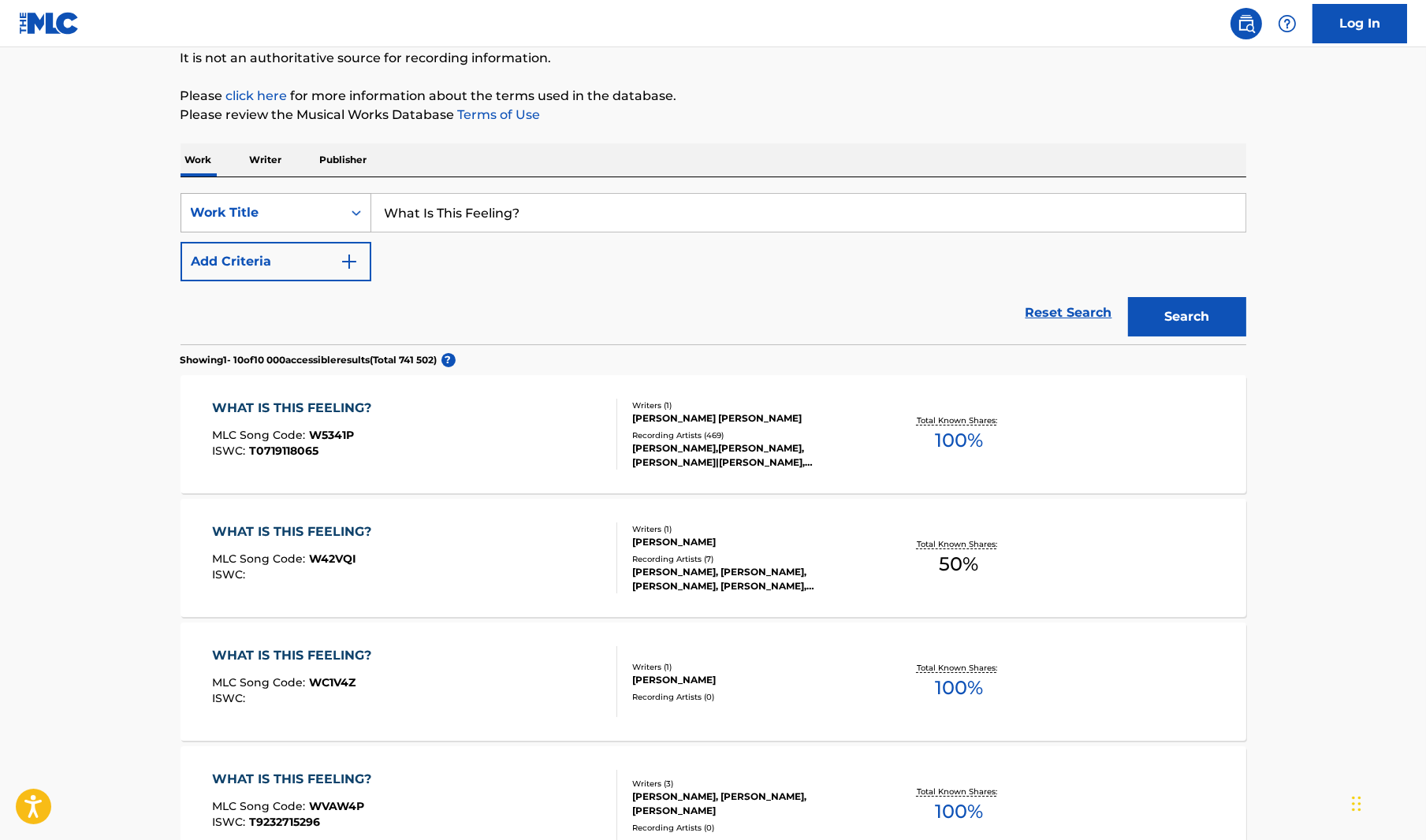
drag, startPoint x: 469, startPoint y: 215, endPoint x: 318, endPoint y: 230, distance: 151.7
click at [317, 230] on div "SearchWithCriteriab0a68c06-f7d9-46cf-a316-9bfa8d10d437 Work Title What Is This …" at bounding box center [713, 212] width 1065 height 39
paste input "Something Bad"
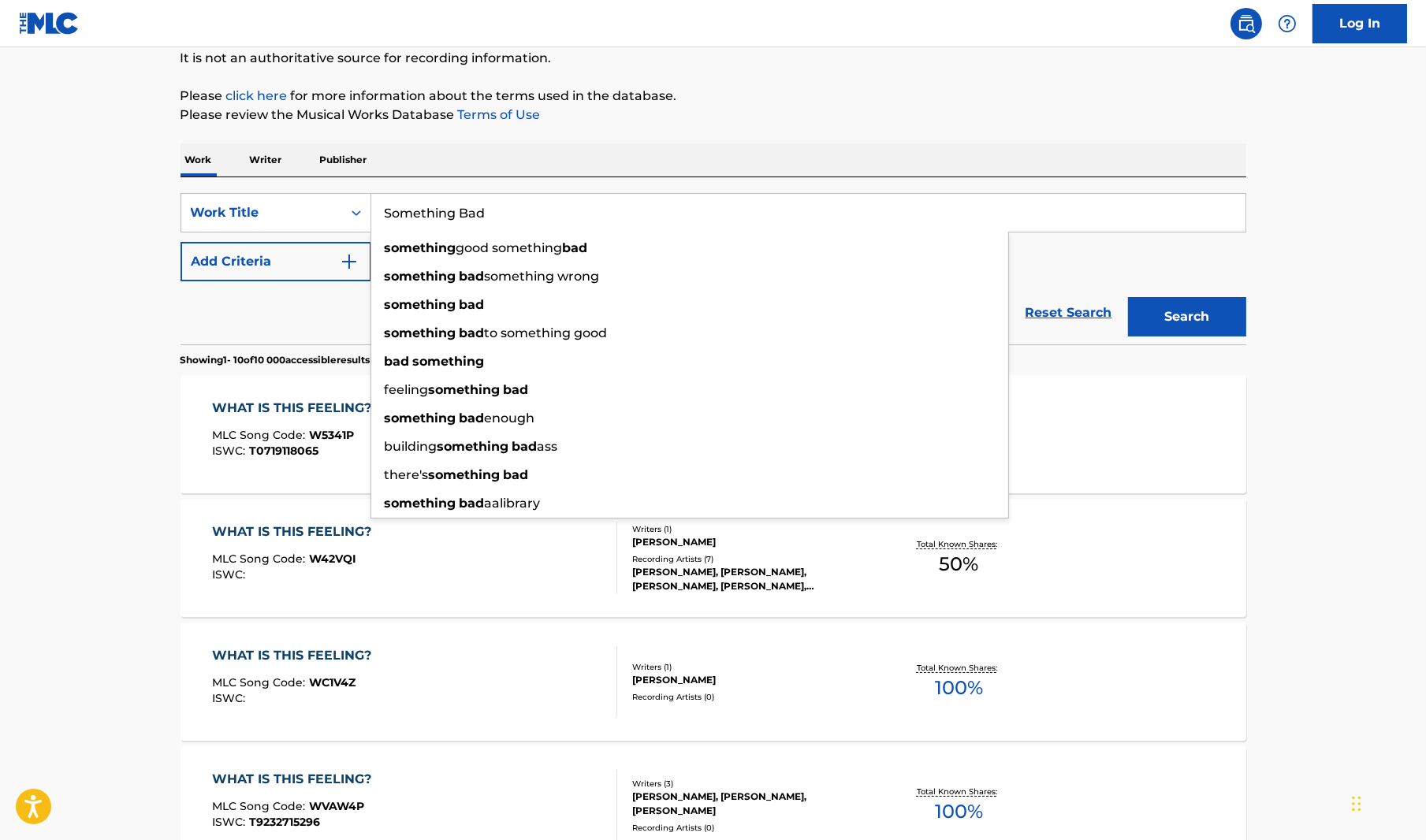
type input "Something Bad"
click at [1179, 311] on button "Search" at bounding box center [1187, 316] width 118 height 39
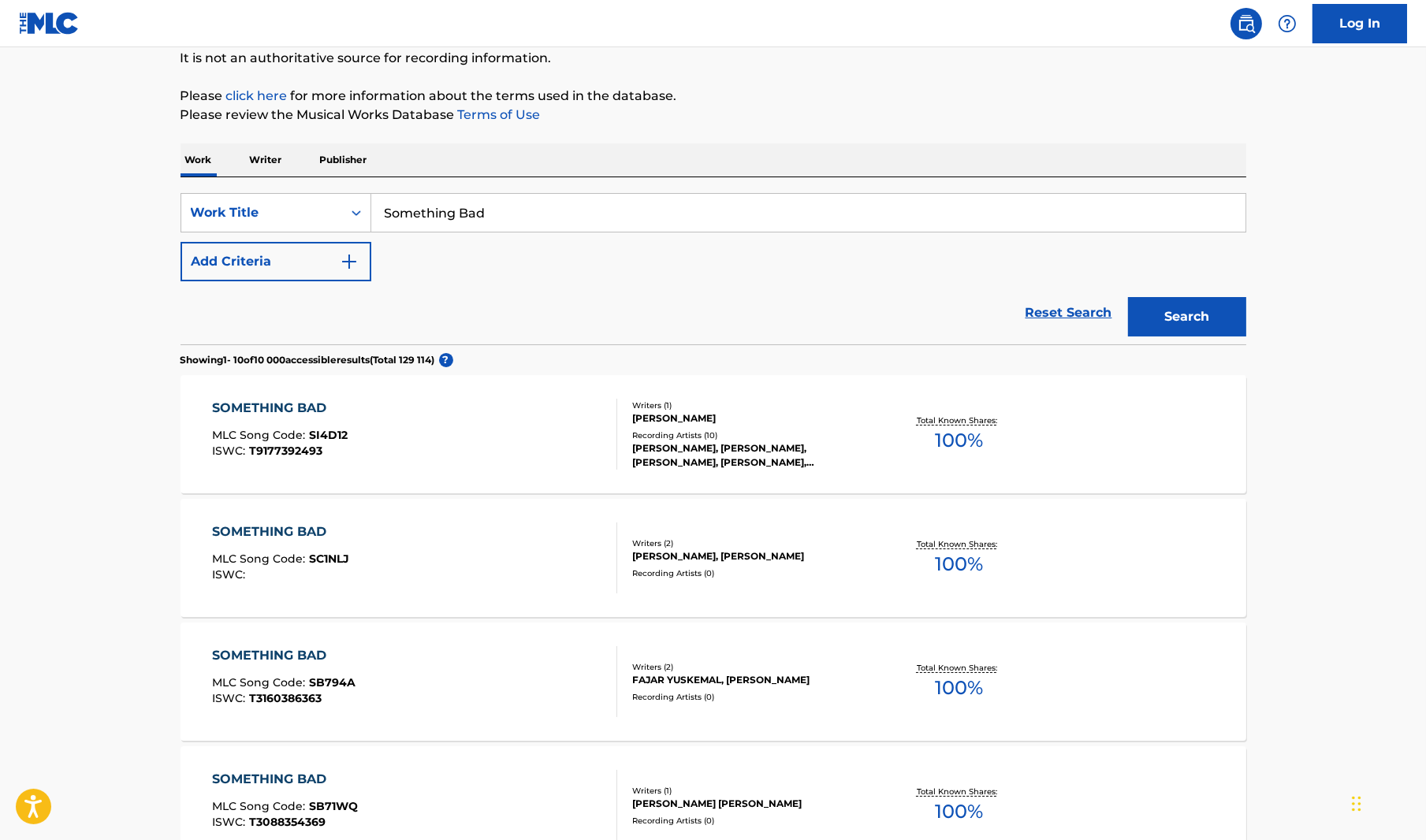
click at [298, 275] on button "Add Criteria" at bounding box center [276, 261] width 191 height 39
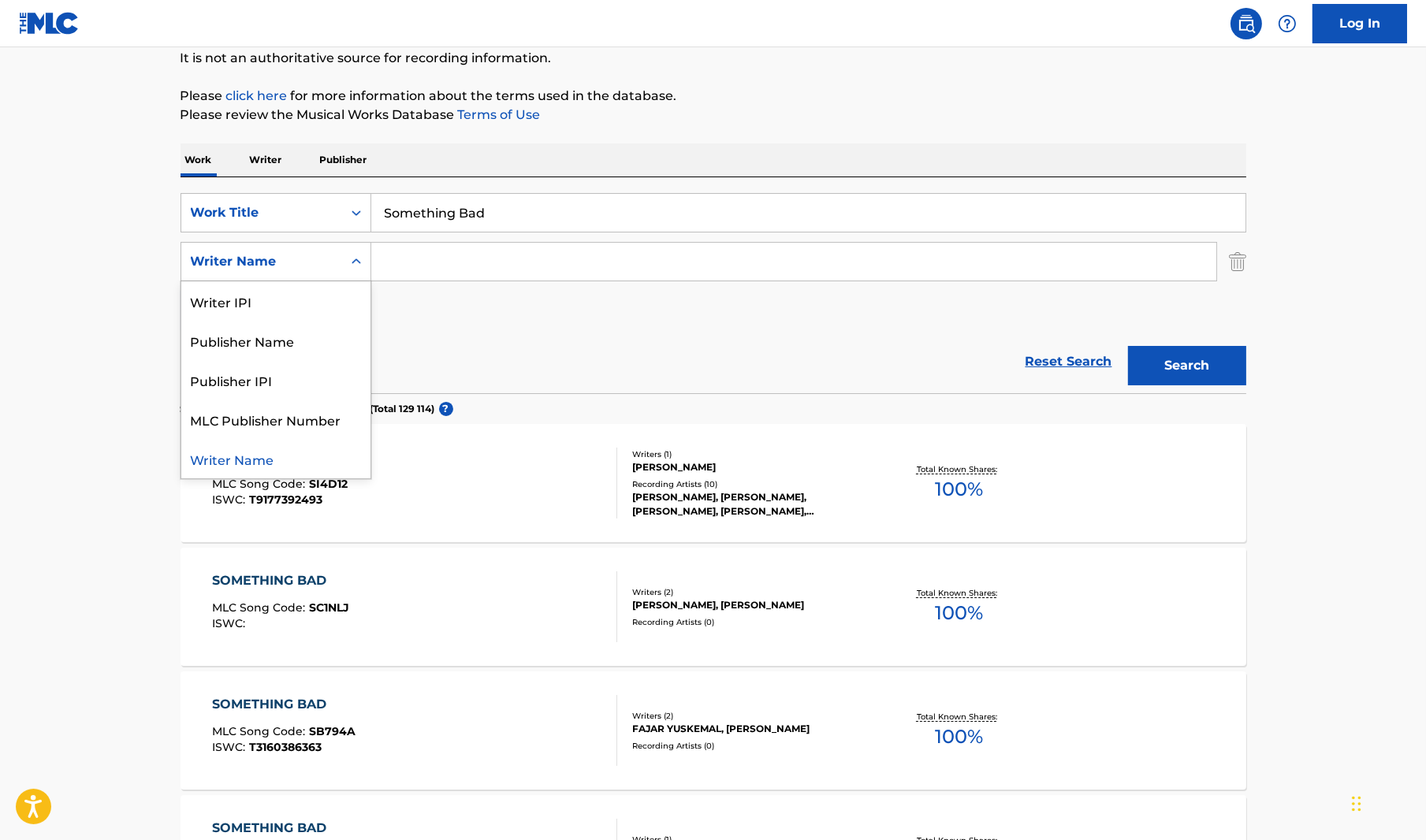
click at [294, 265] on div "Writer Name" at bounding box center [261, 261] width 142 height 19
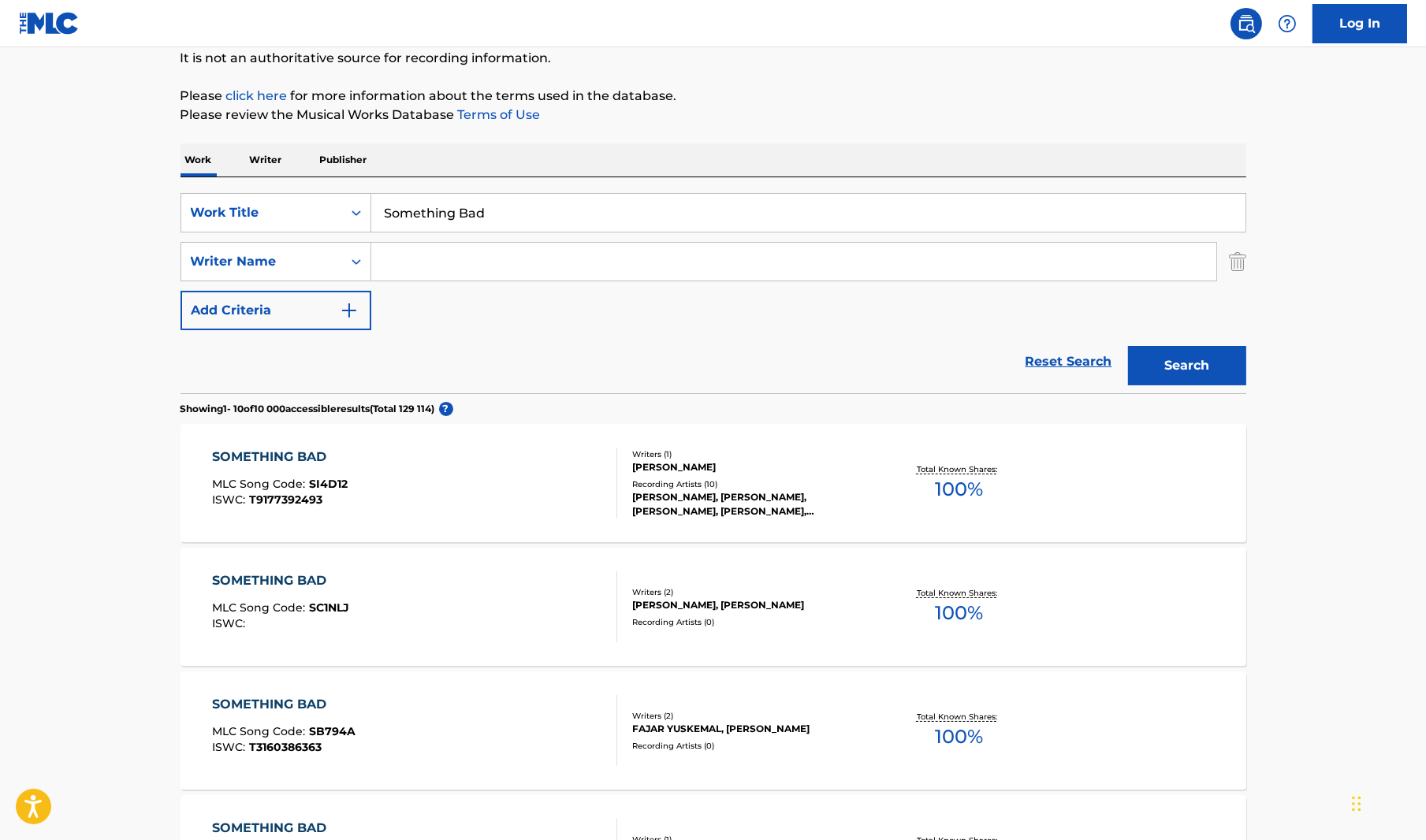
click at [507, 264] on input "Search Form" at bounding box center [794, 261] width 845 height 37
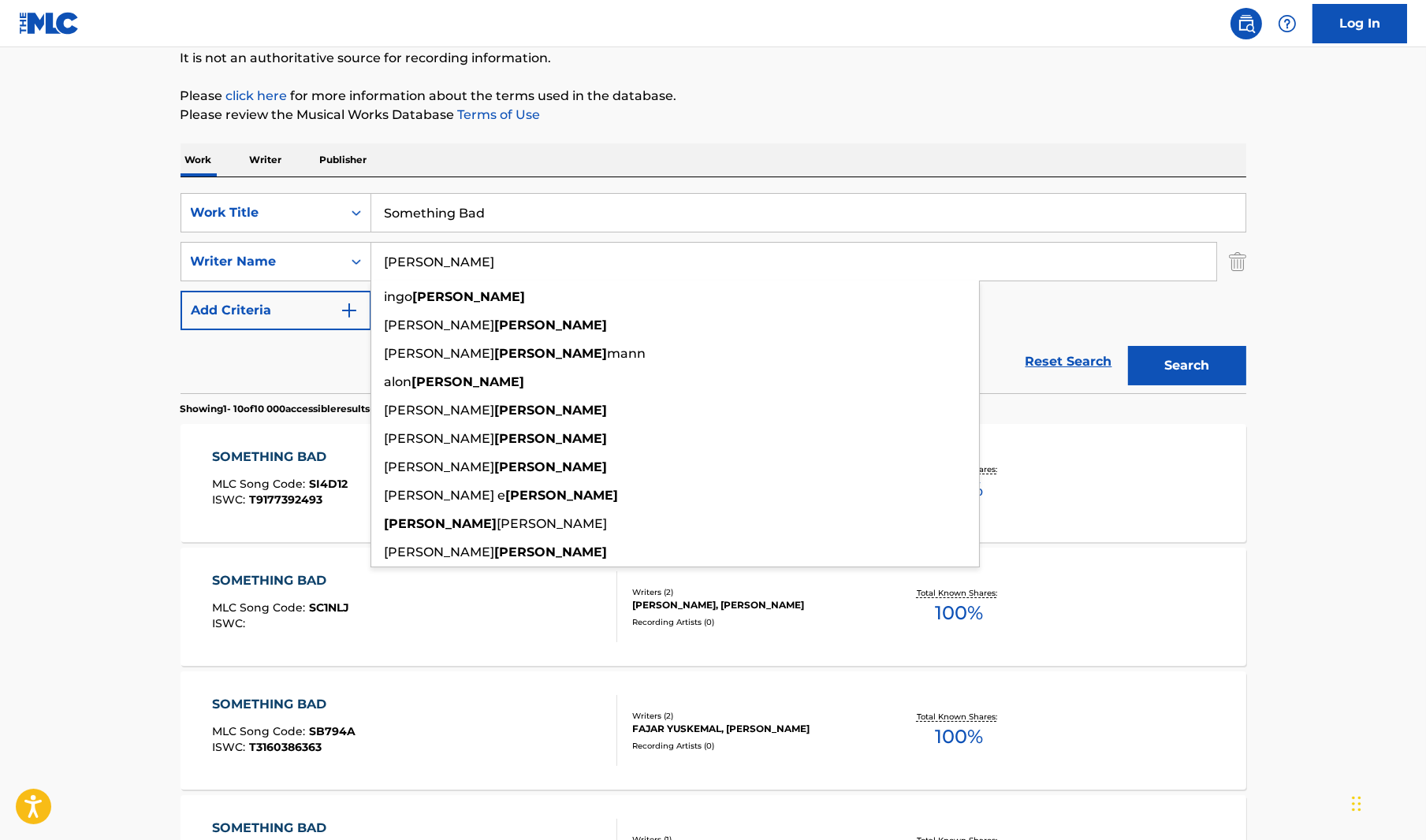
type input "schwartz"
click at [1128, 346] on button "Search" at bounding box center [1187, 365] width 118 height 39
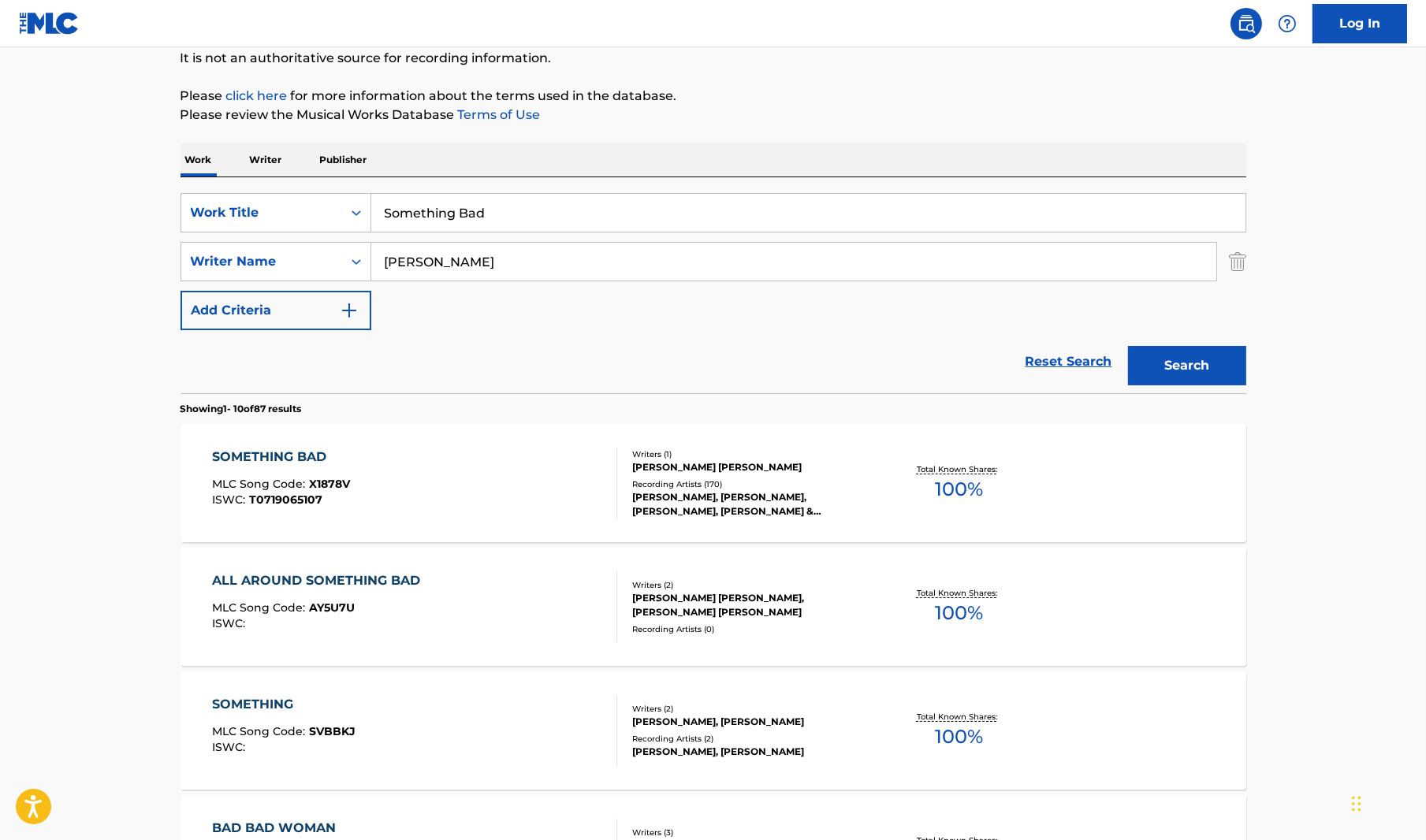
click at [316, 448] on div "SOMETHING BAD" at bounding box center [281, 457] width 138 height 19
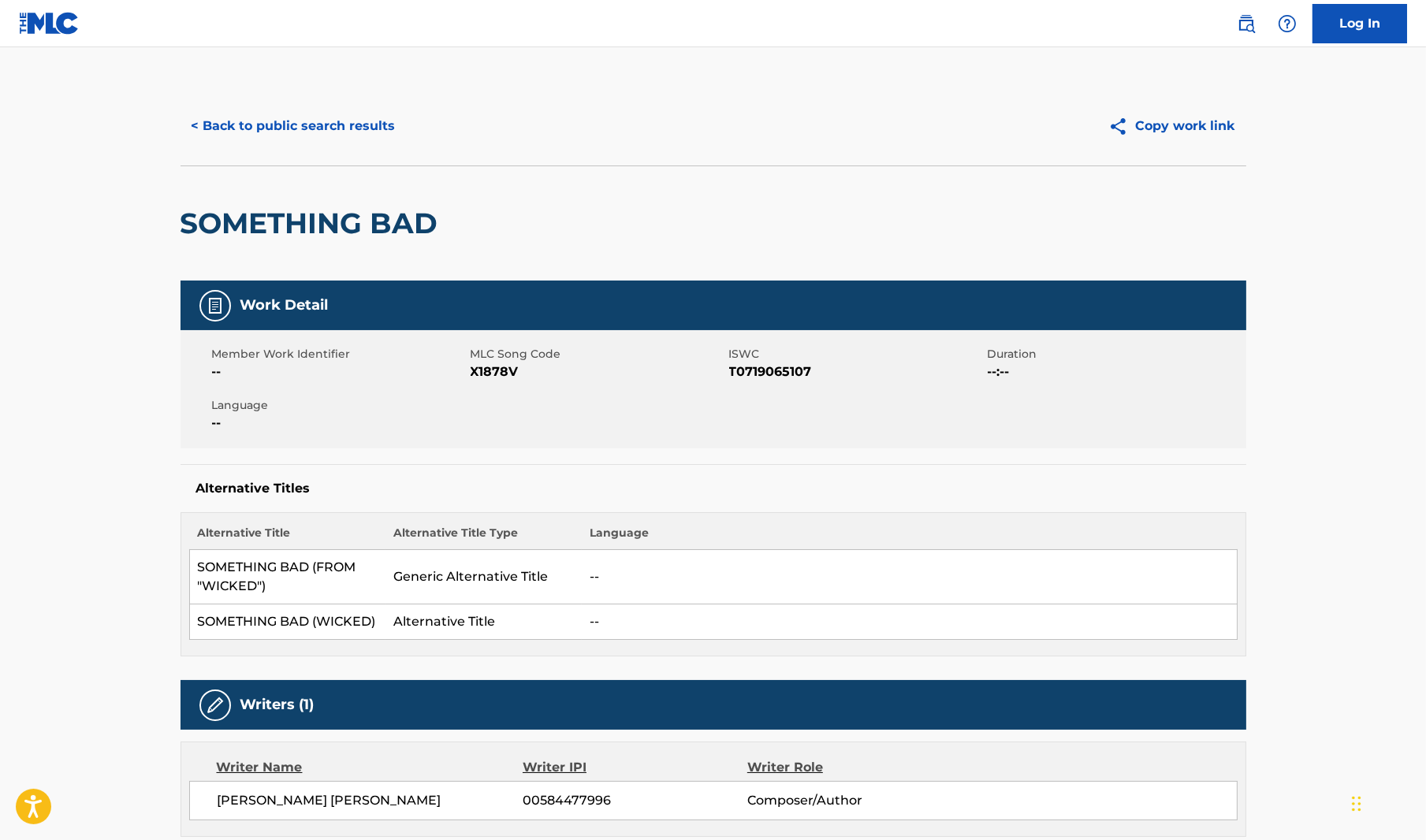
click at [257, 117] on button "< Back to public search results" at bounding box center [294, 126] width 226 height 39
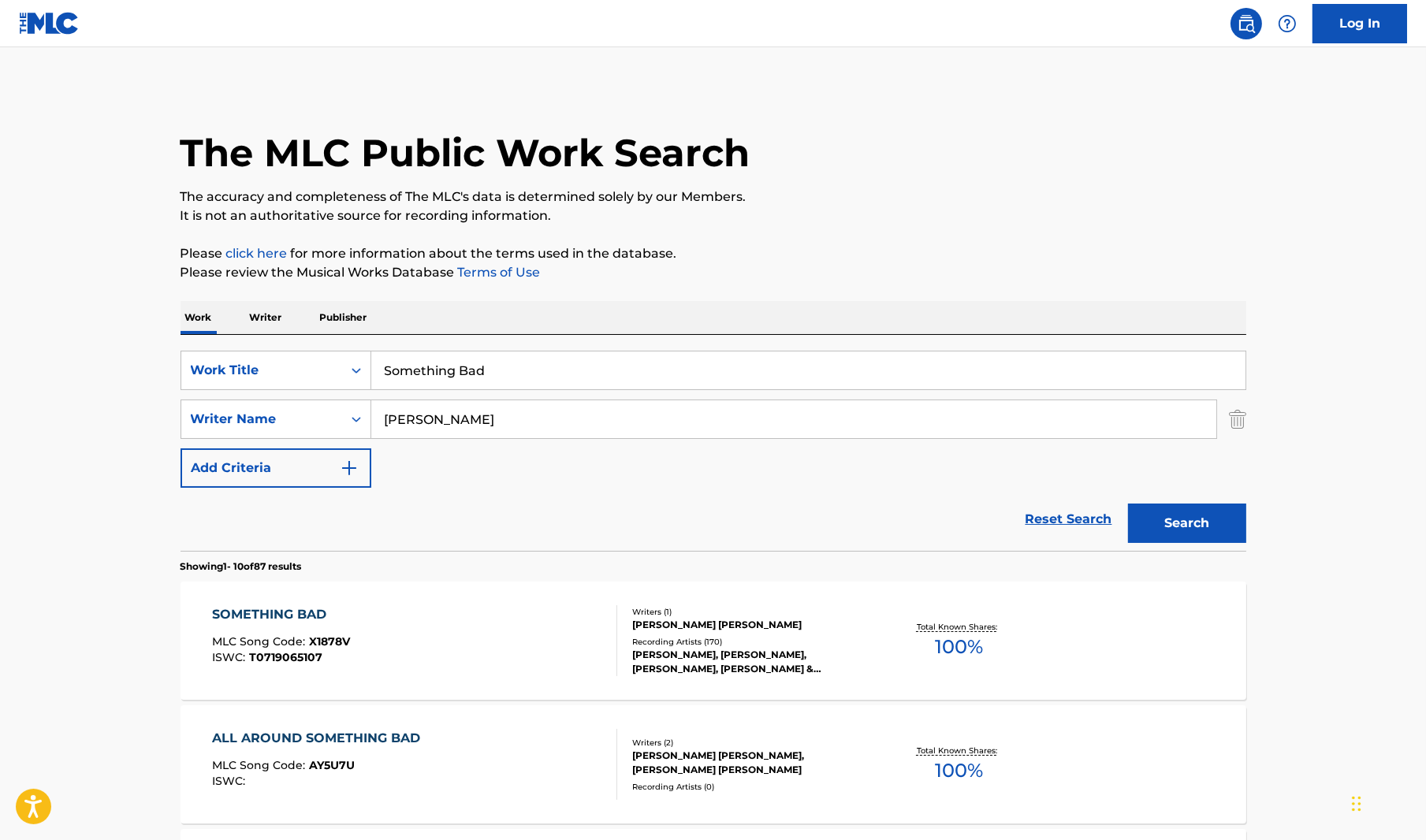
scroll to position [157, 0]
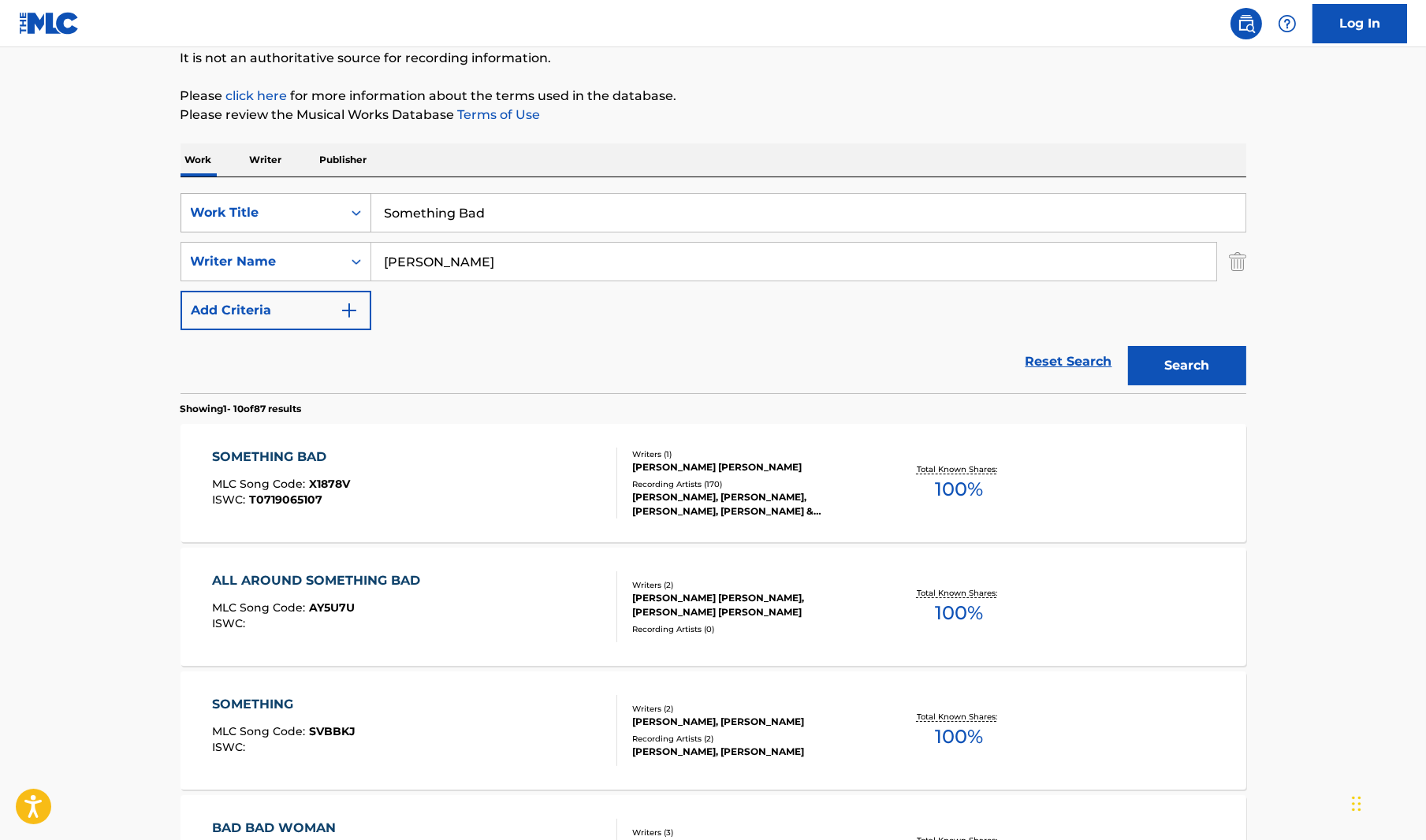
drag, startPoint x: 394, startPoint y: 211, endPoint x: 285, endPoint y: 217, distance: 109.2
click at [289, 217] on div "SearchWithCriteriab0a68c06-f7d9-46cf-a316-9bfa8d10d437 Work Title Something Bad" at bounding box center [713, 212] width 1065 height 39
paste input "Dancing Through Life"
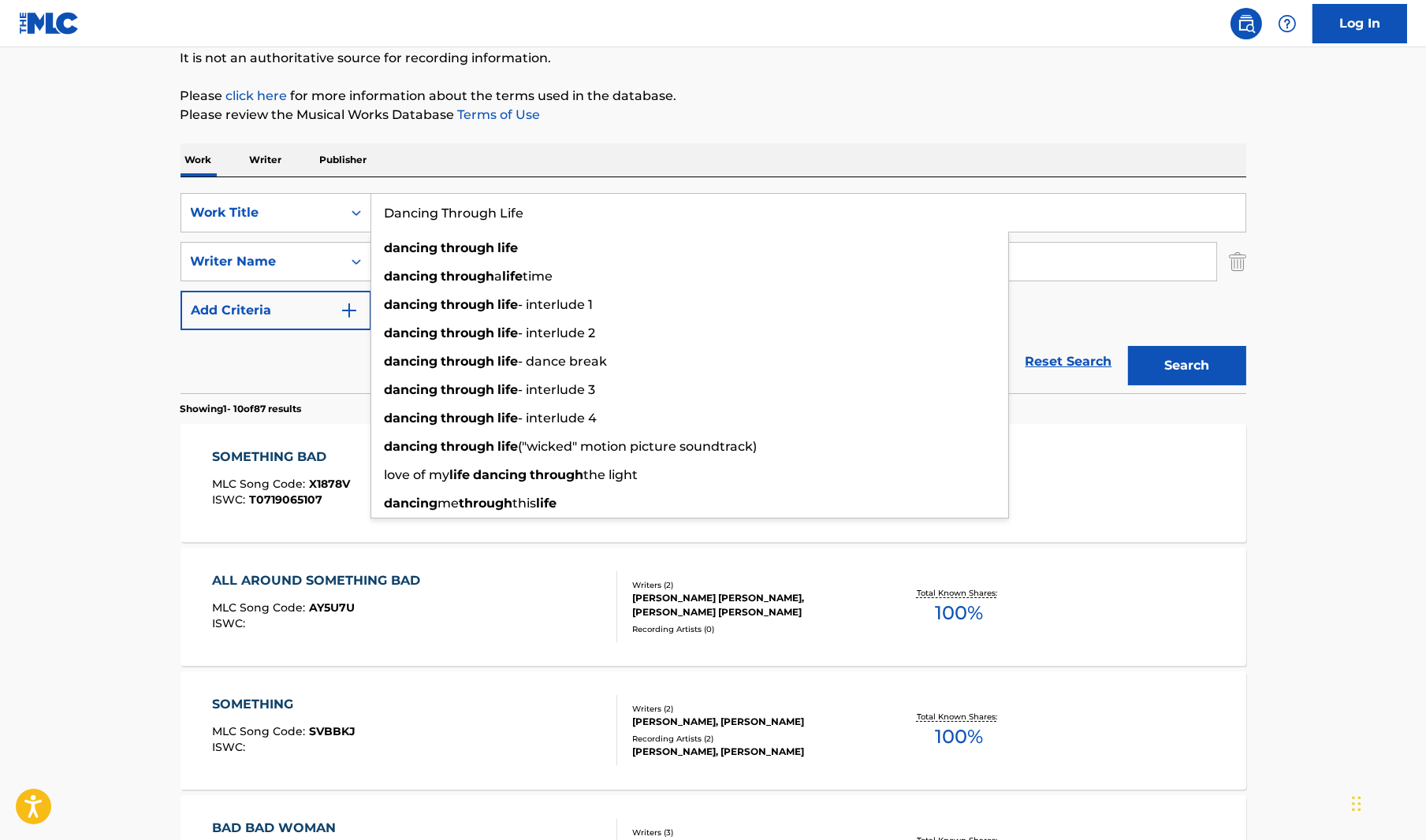
type input "Dancing Through Life"
click at [1179, 353] on button "Search" at bounding box center [1187, 365] width 118 height 39
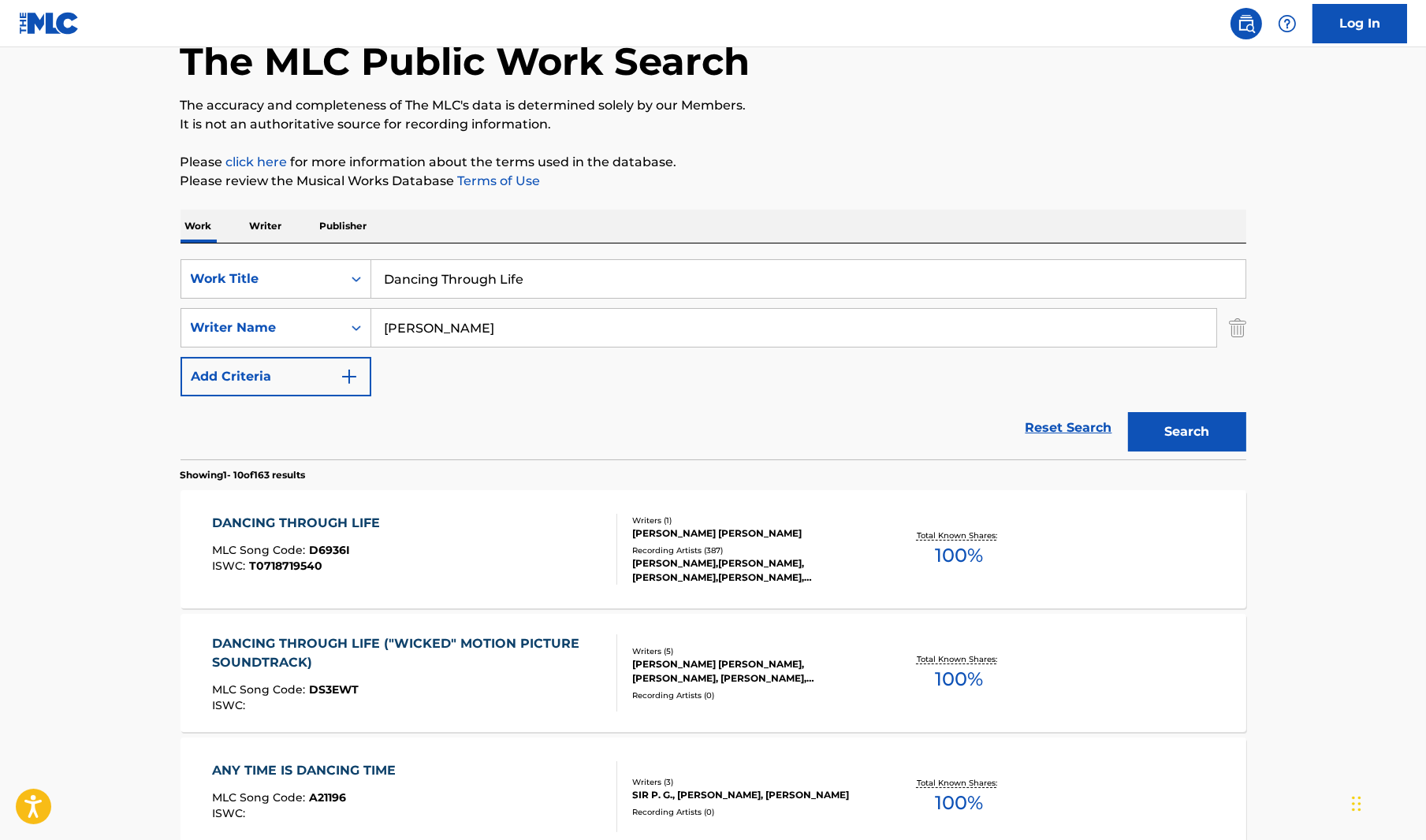
scroll to position [237, 0]
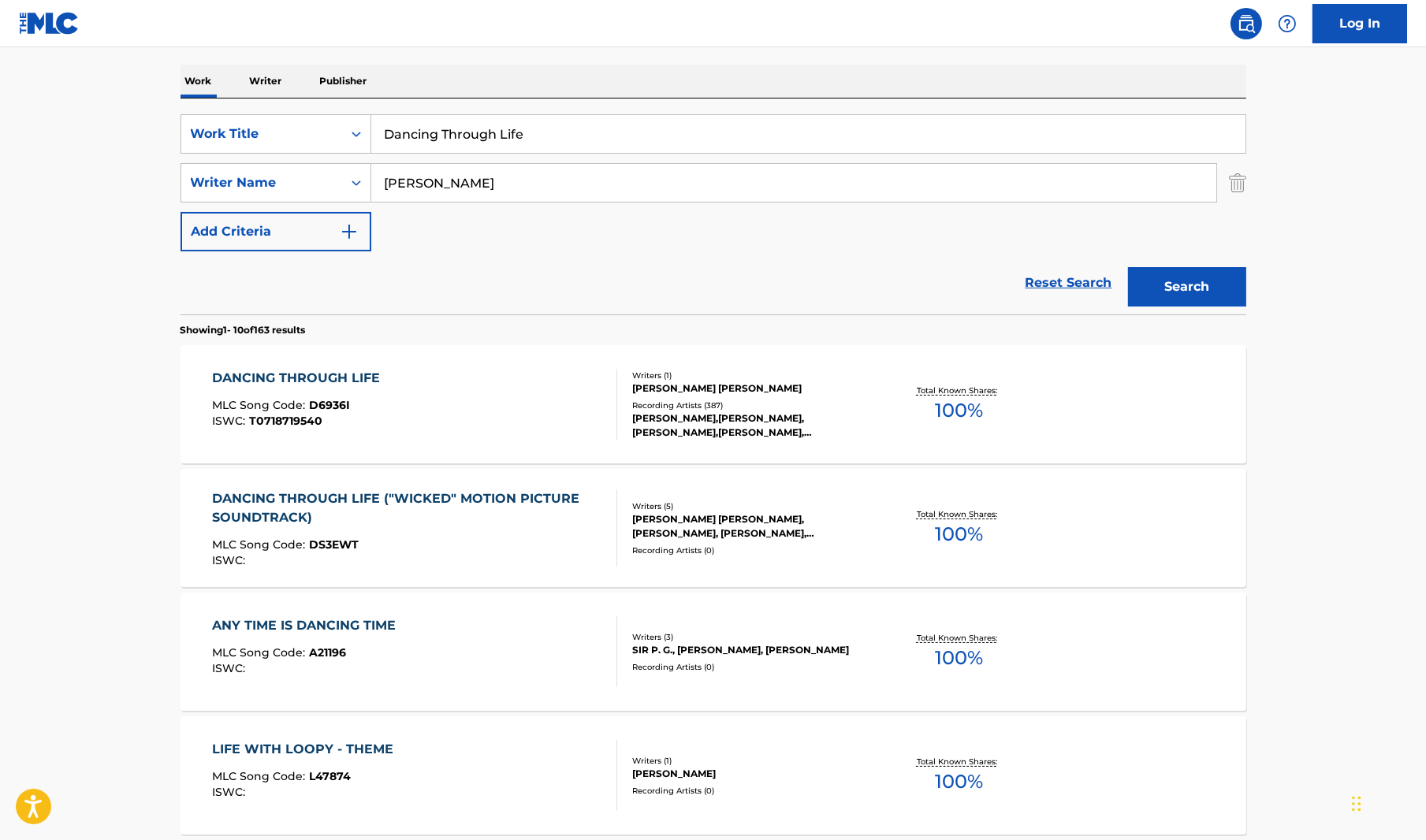
click at [309, 368] on div "DANCING THROUGH LIFE" at bounding box center [300, 377] width 176 height 19
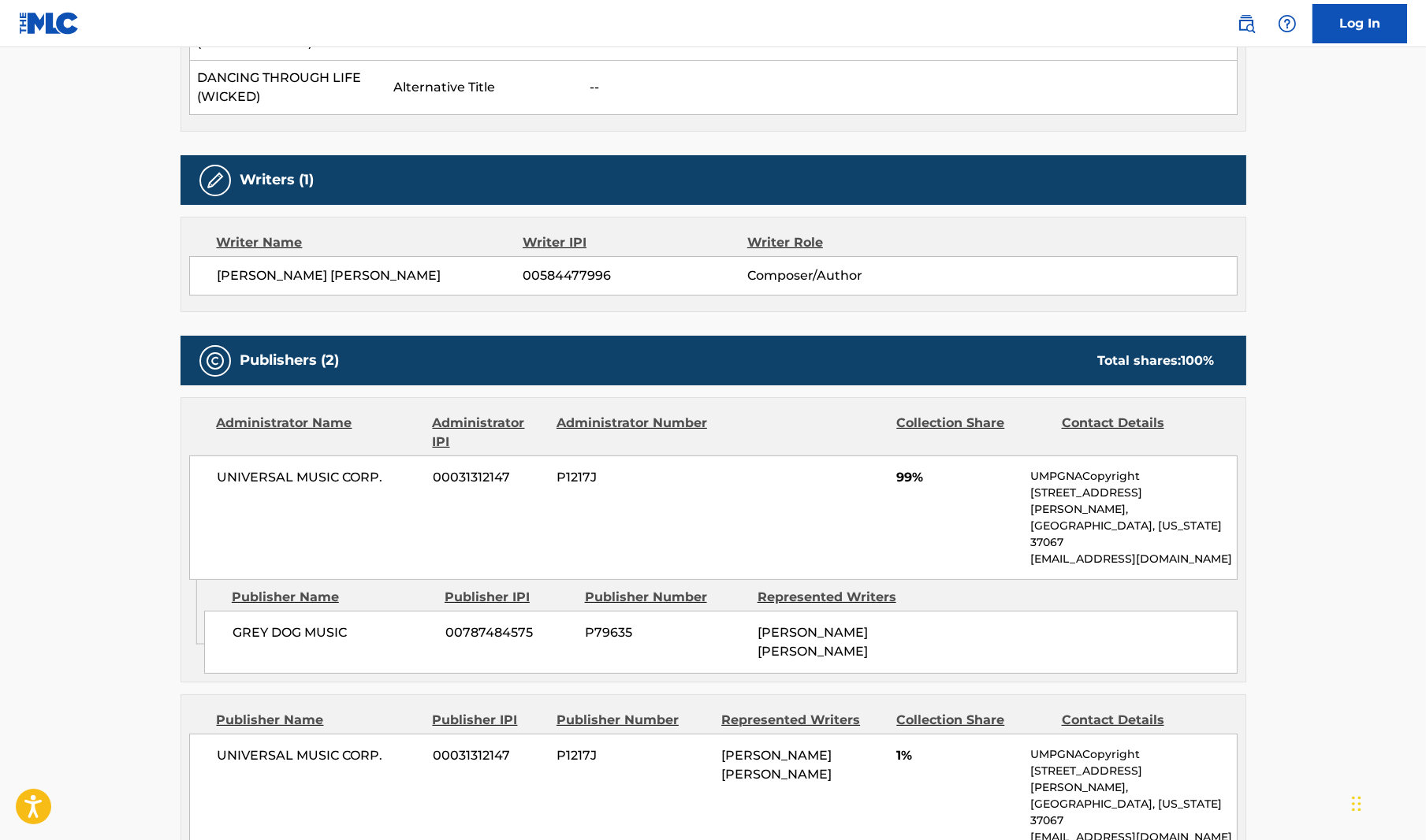
scroll to position [551, 0]
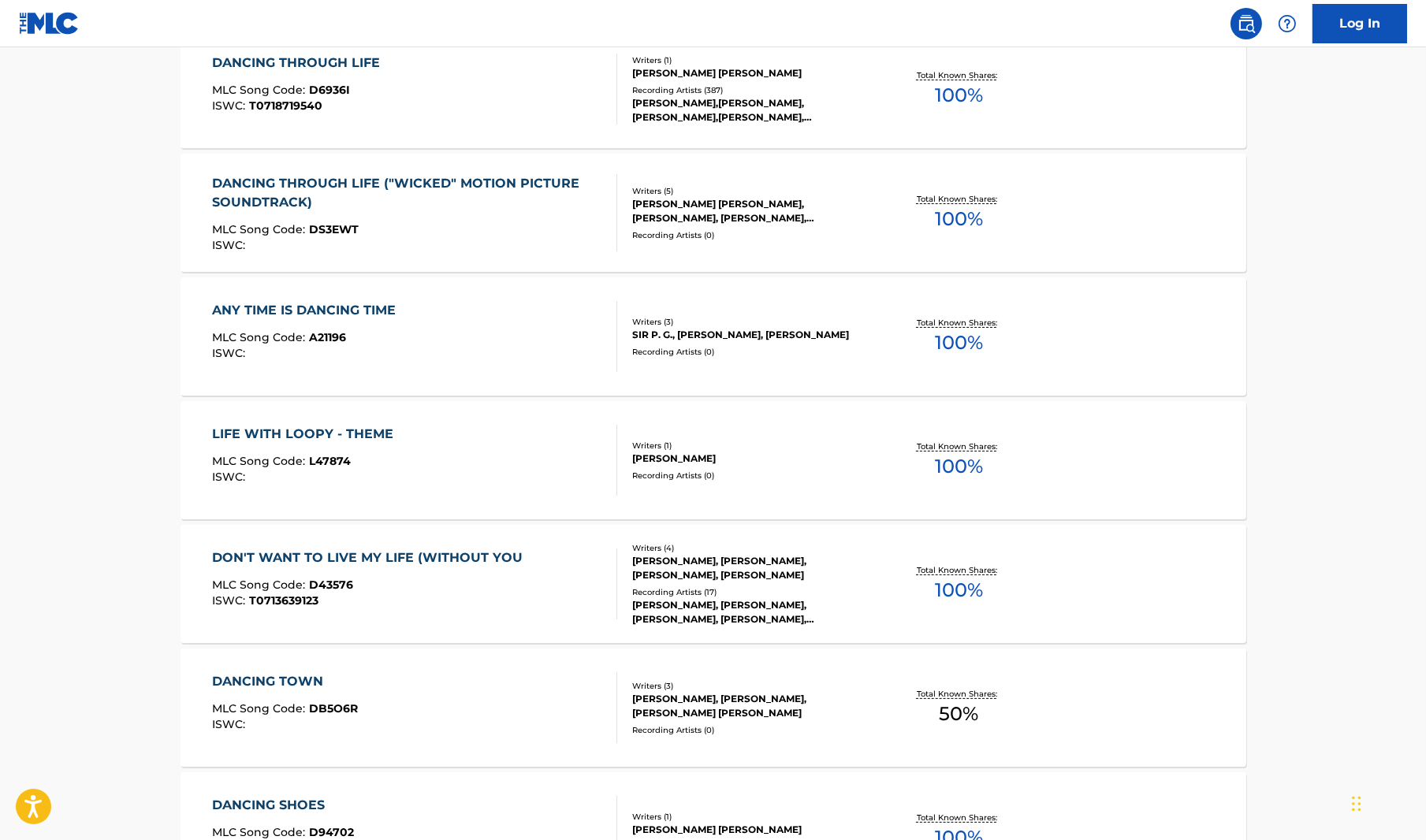
scroll to position [237, 0]
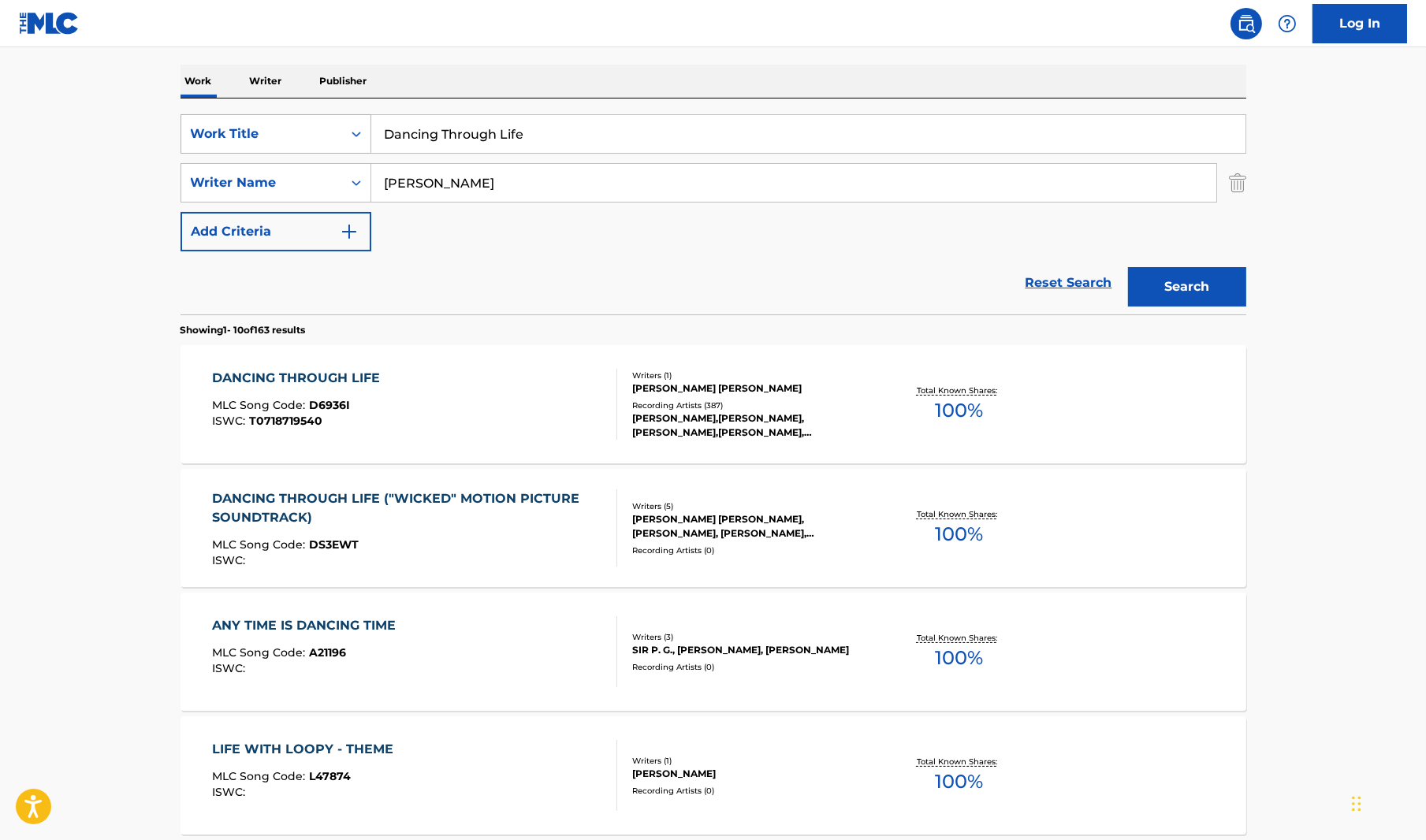
drag, startPoint x: 536, startPoint y: 138, endPoint x: 343, endPoint y: 137, distance: 193.0
click at [344, 137] on div "SearchWithCriteriab0a68c06-f7d9-46cf-a316-9bfa8d10d437 Work Title Dancing Throu…" at bounding box center [713, 134] width 1065 height 39
paste input "Popular"
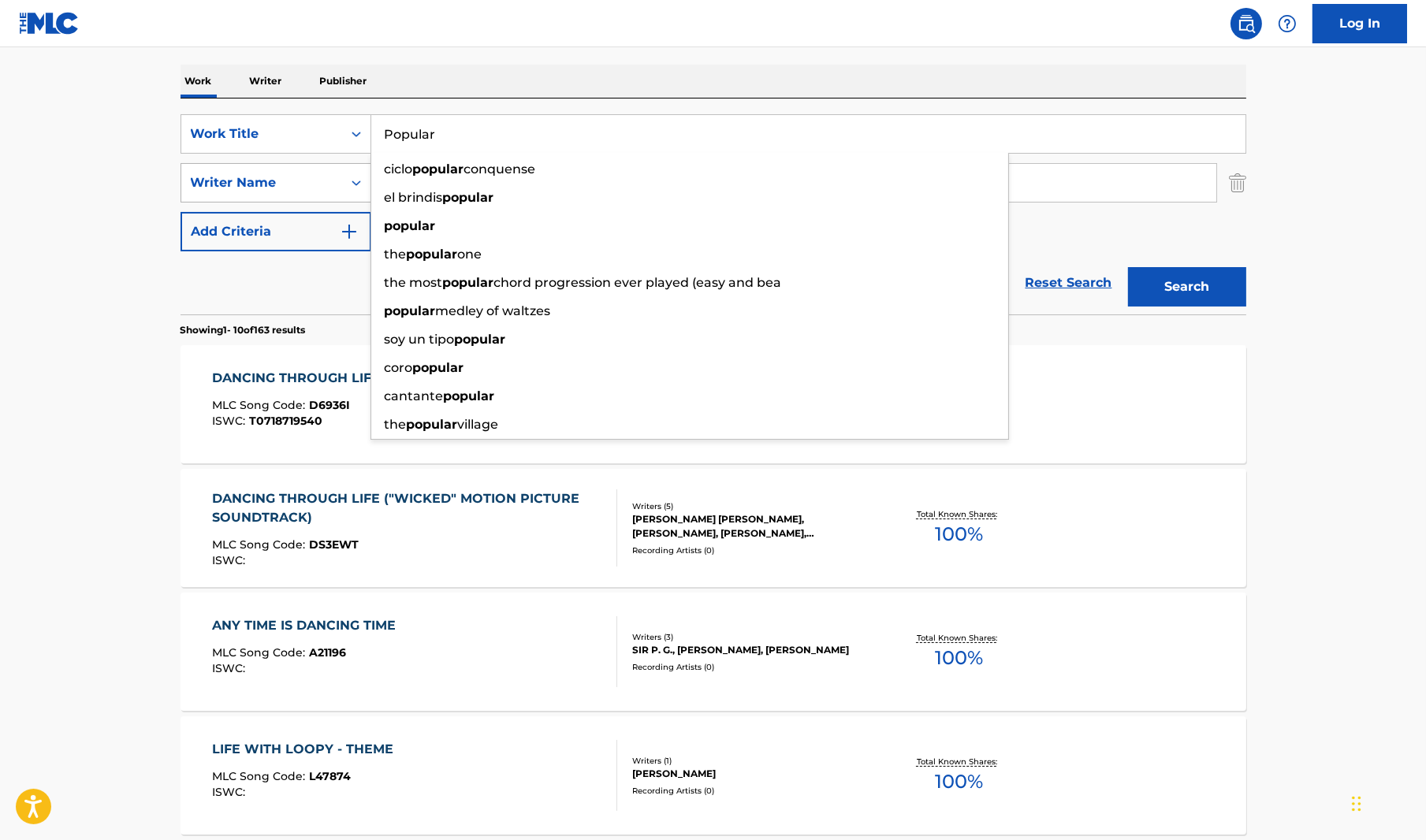
type input "Popular"
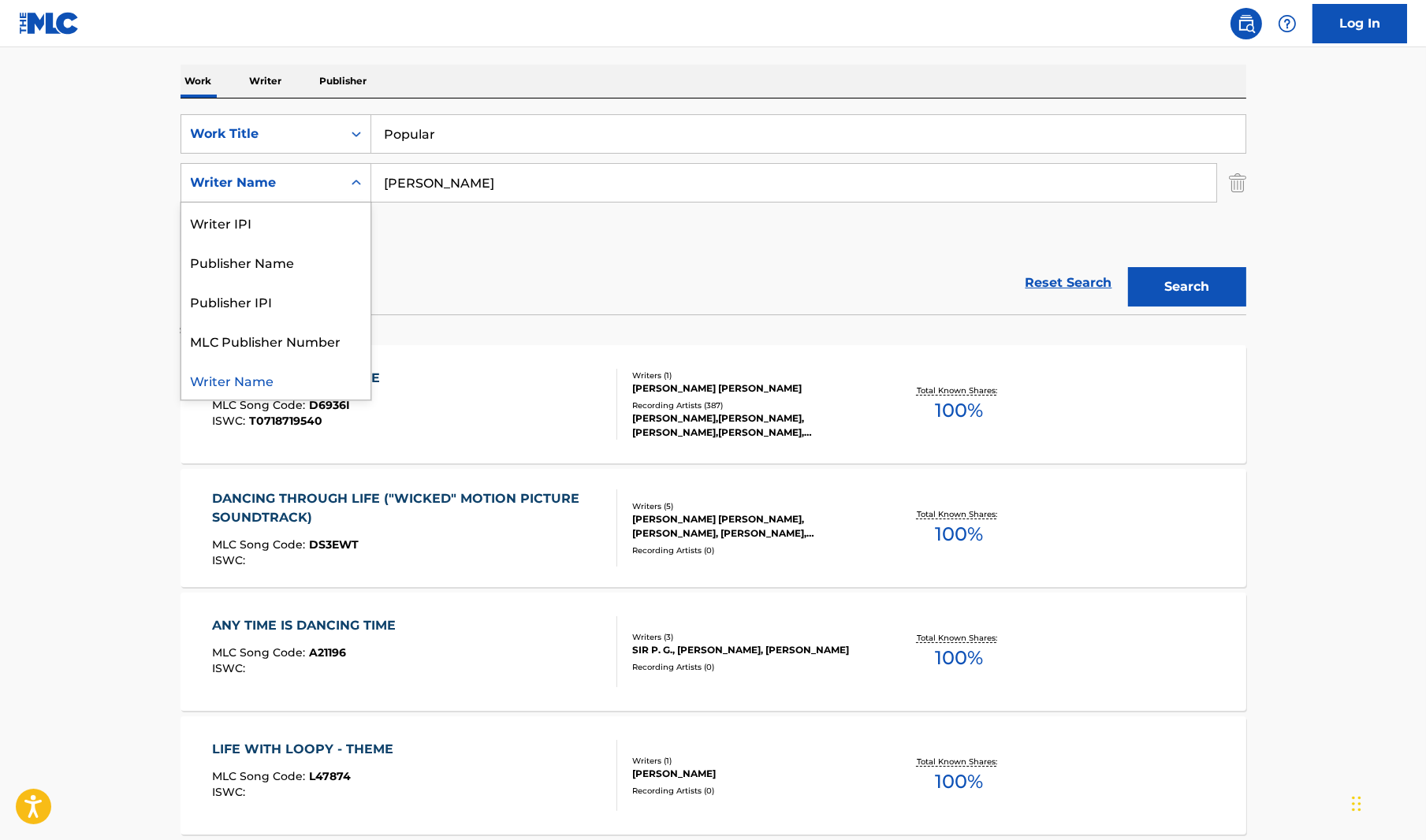
click at [294, 178] on div "Writer Name" at bounding box center [261, 182] width 142 height 19
click at [436, 185] on input "schwartz" at bounding box center [794, 183] width 845 height 37
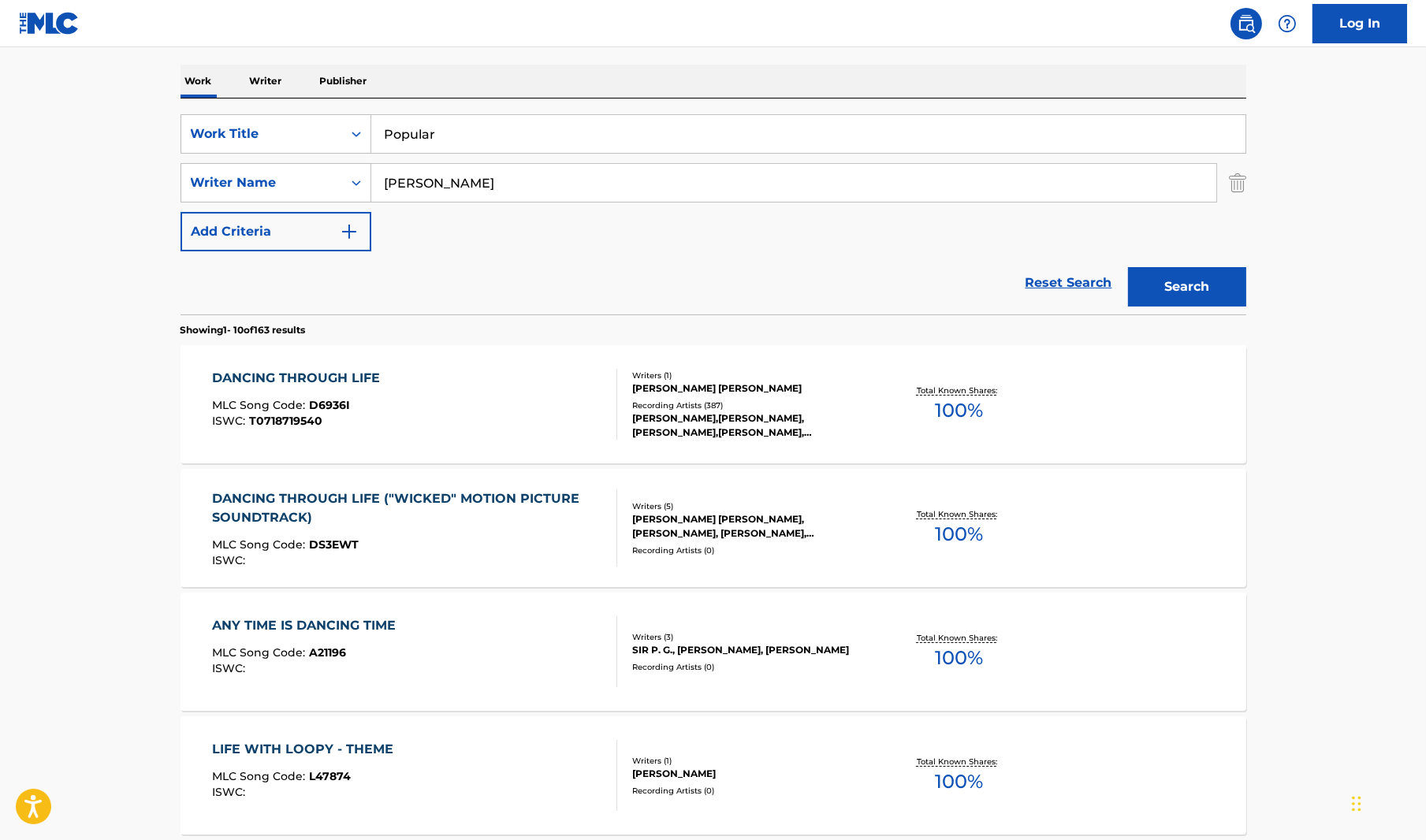
click at [1154, 299] on button "Search" at bounding box center [1187, 287] width 118 height 39
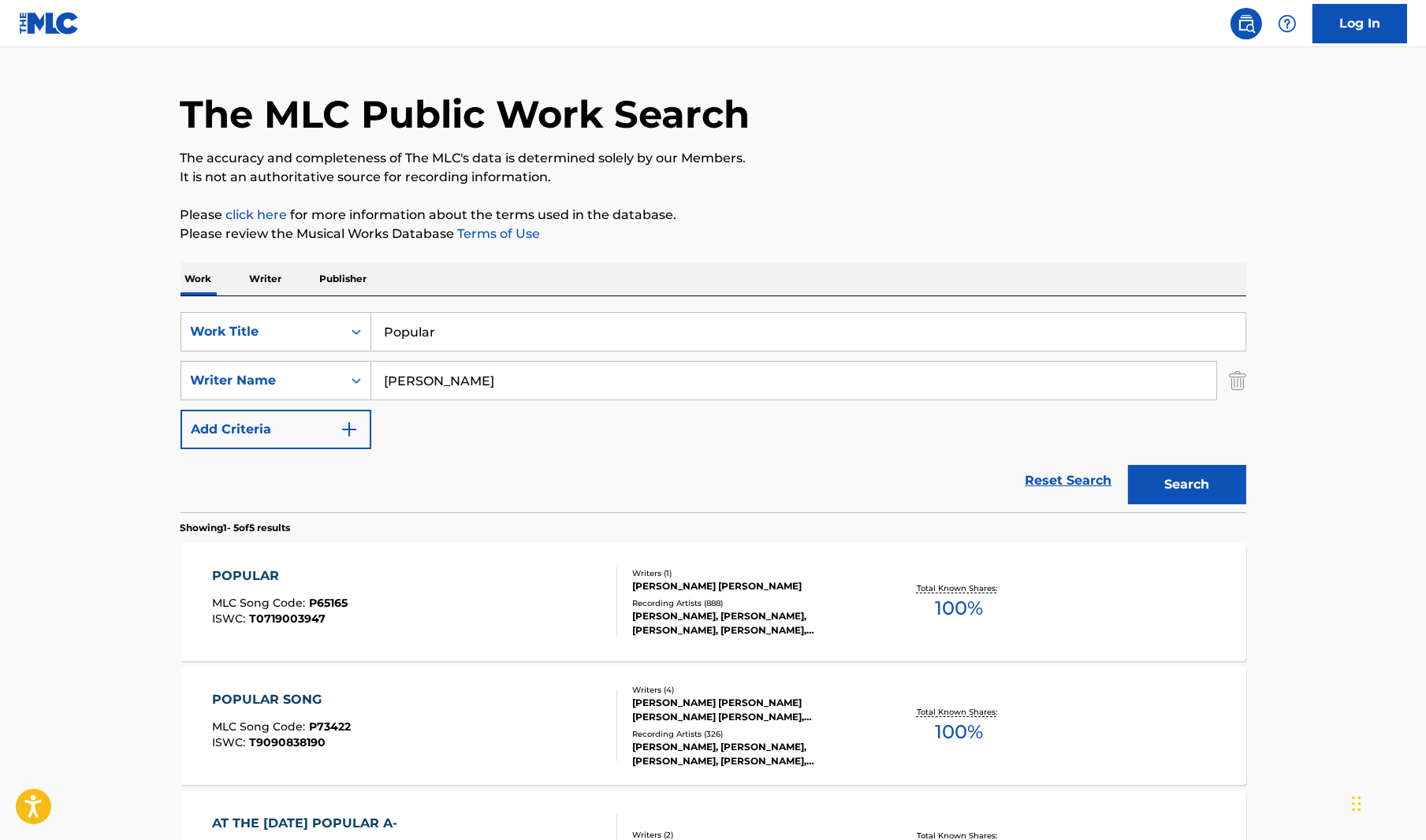
scroll to position [157, 0]
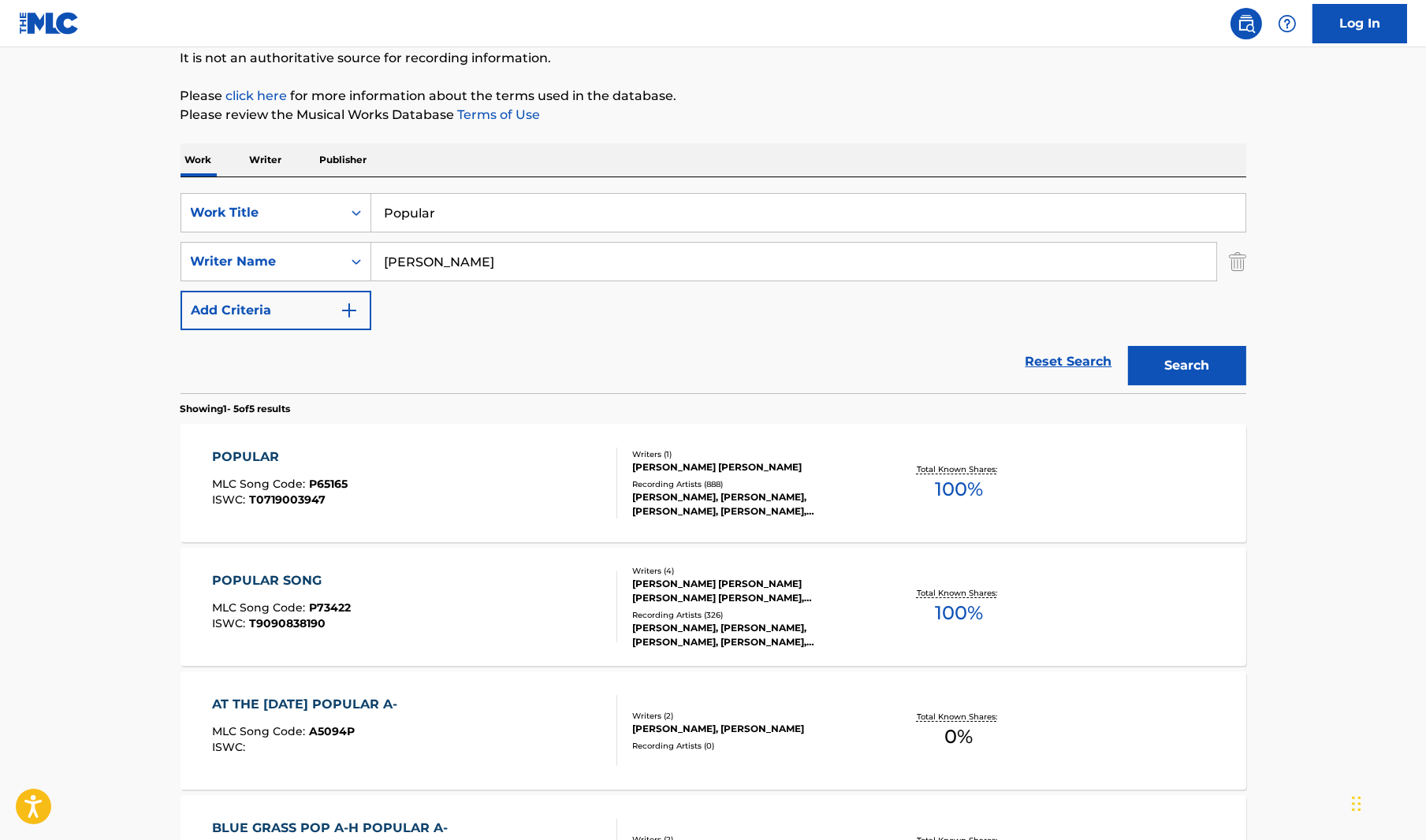
click at [262, 448] on div "POPULAR" at bounding box center [280, 457] width 136 height 19
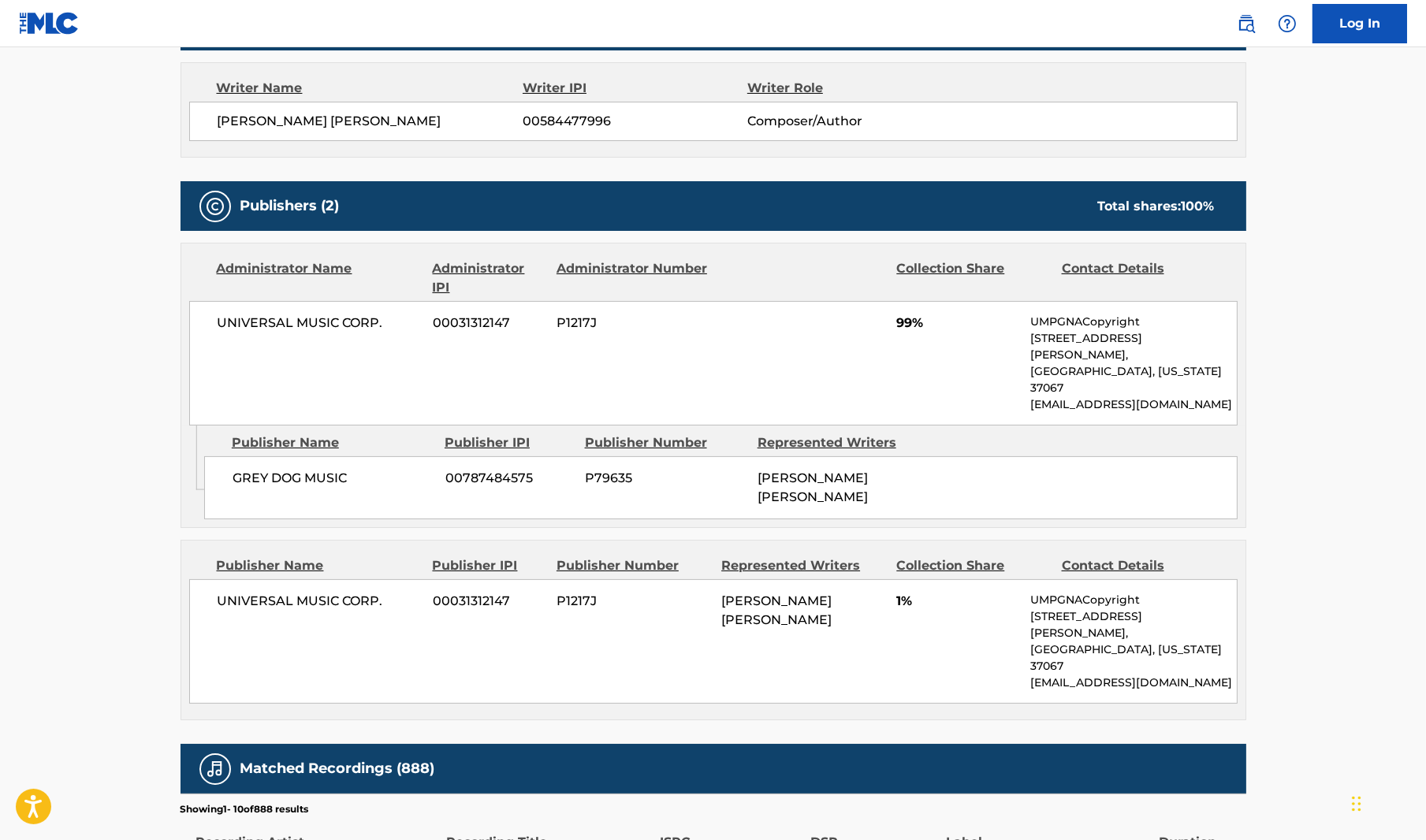
scroll to position [631, 0]
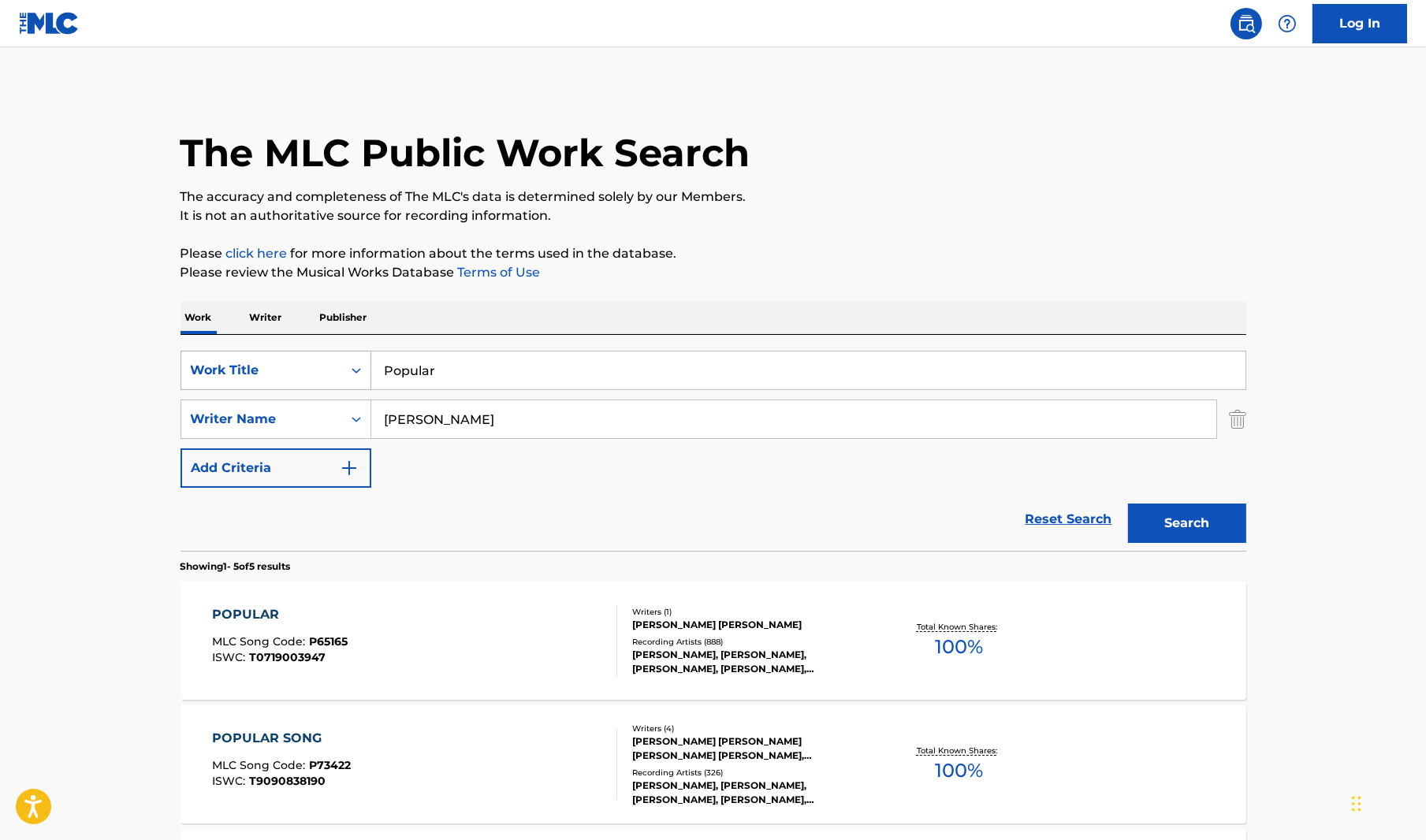
drag, startPoint x: 454, startPoint y: 363, endPoint x: 332, endPoint y: 366, distance: 122.0
click at [333, 366] on div "SearchWithCriteriab0a68c06-f7d9-46cf-a316-9bfa8d10d437 Work Title Popular" at bounding box center [713, 370] width 1065 height 39
paste input "I'm Not That Girl"
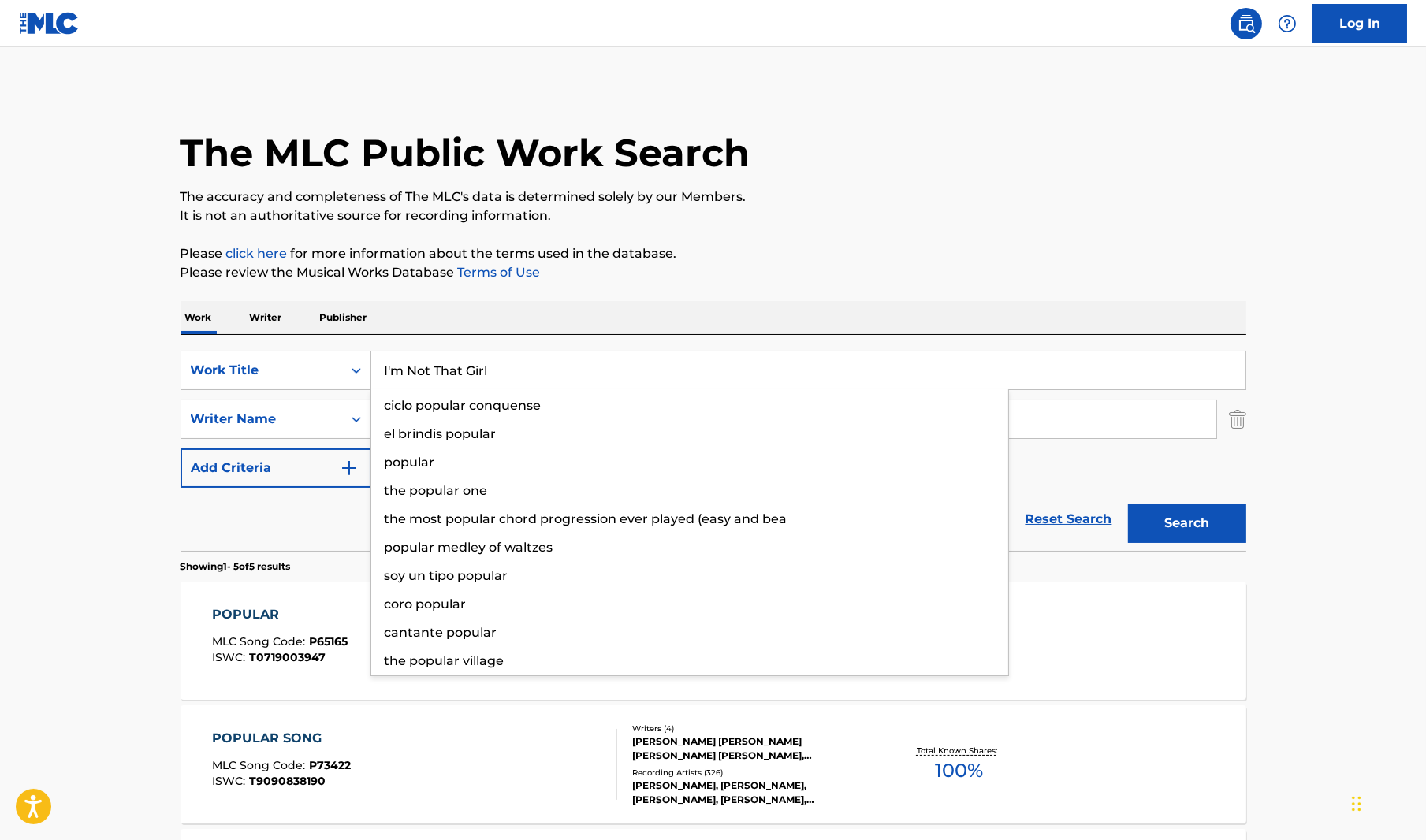
type input "I'm Not That Girl"
click at [1187, 507] on button "Search" at bounding box center [1187, 523] width 118 height 39
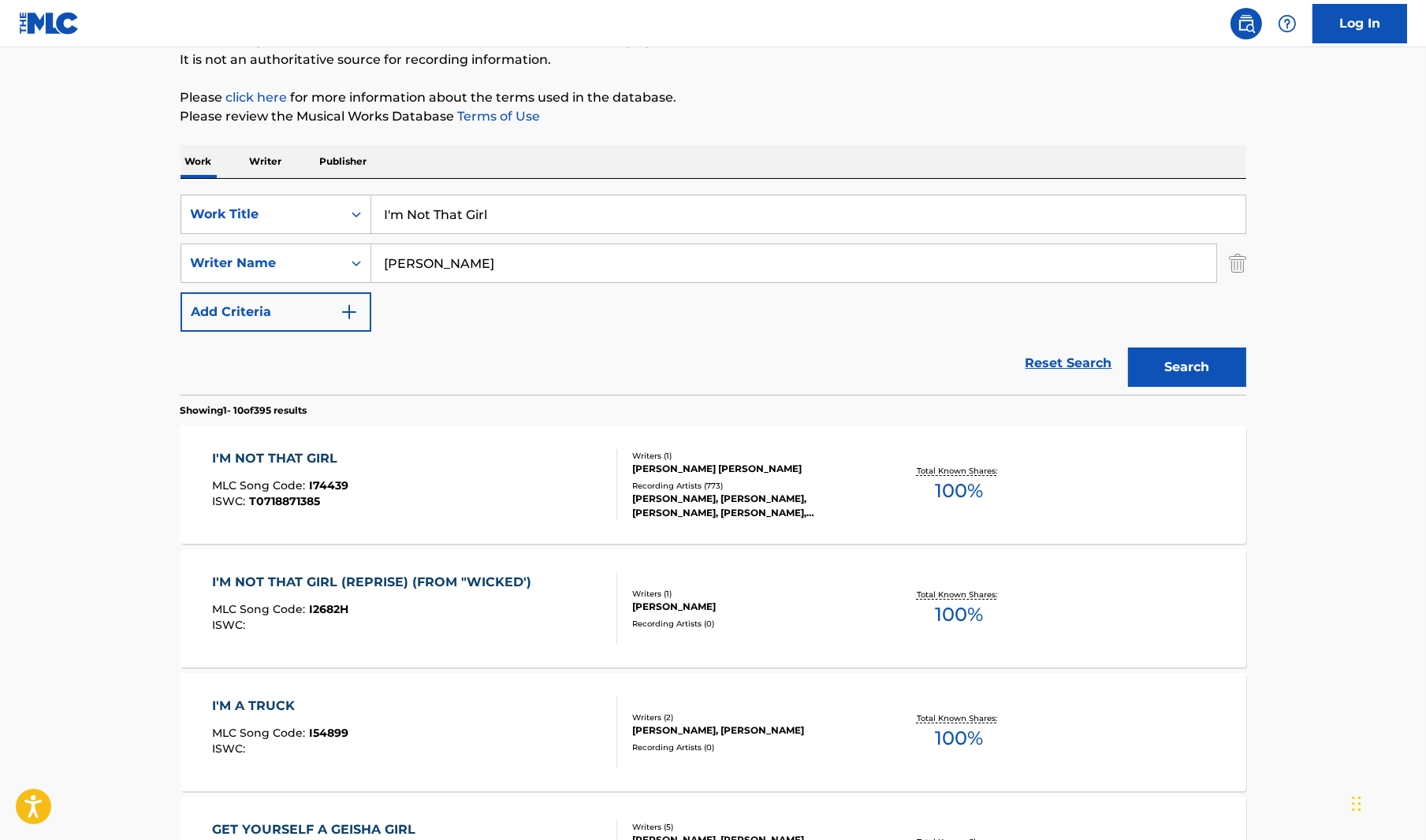
scroll to position [315, 0]
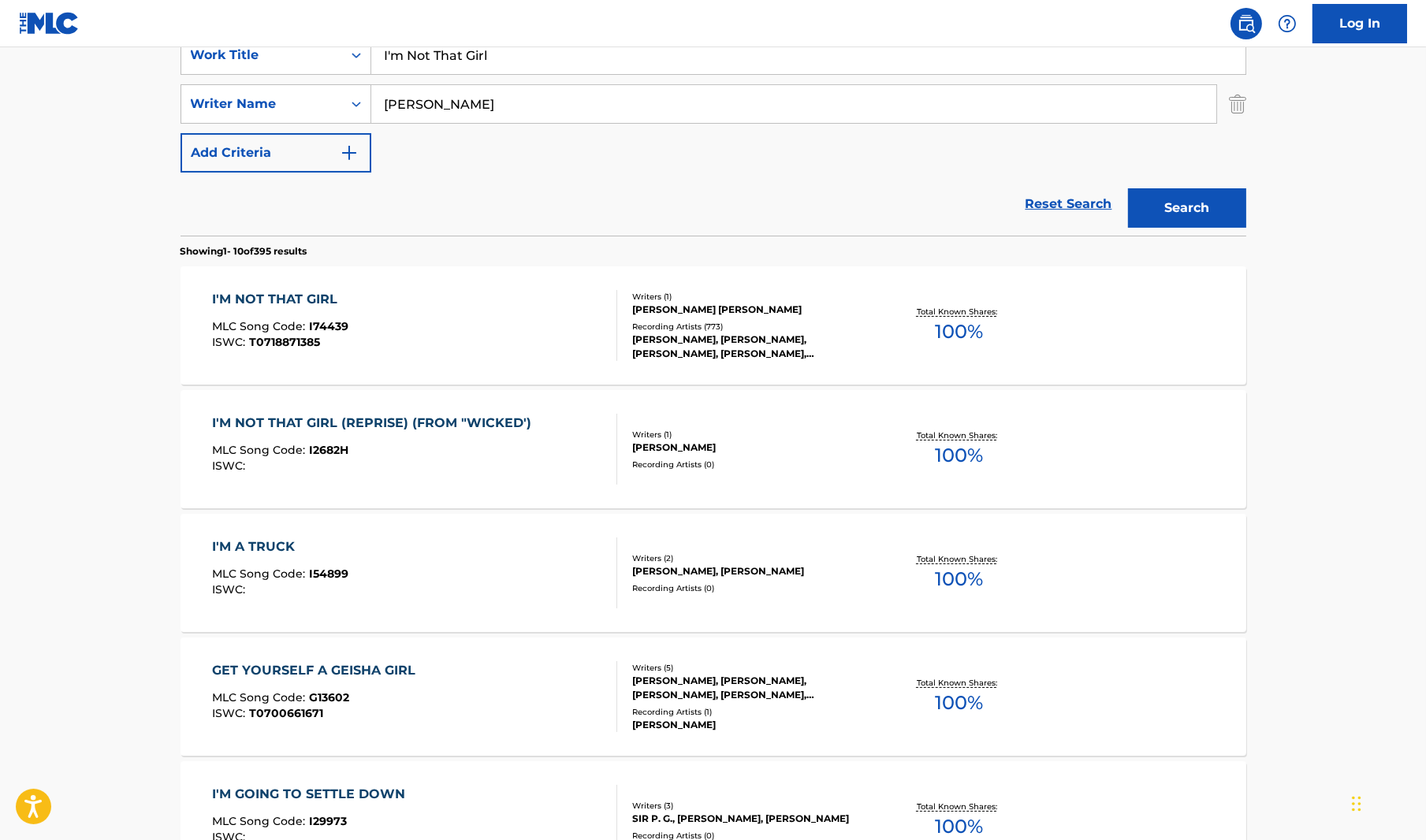
click at [360, 315] on div "I'M NOT THAT GIRL MLC Song Code : I74439 ISWC : T0718871385" at bounding box center [415, 325] width 405 height 71
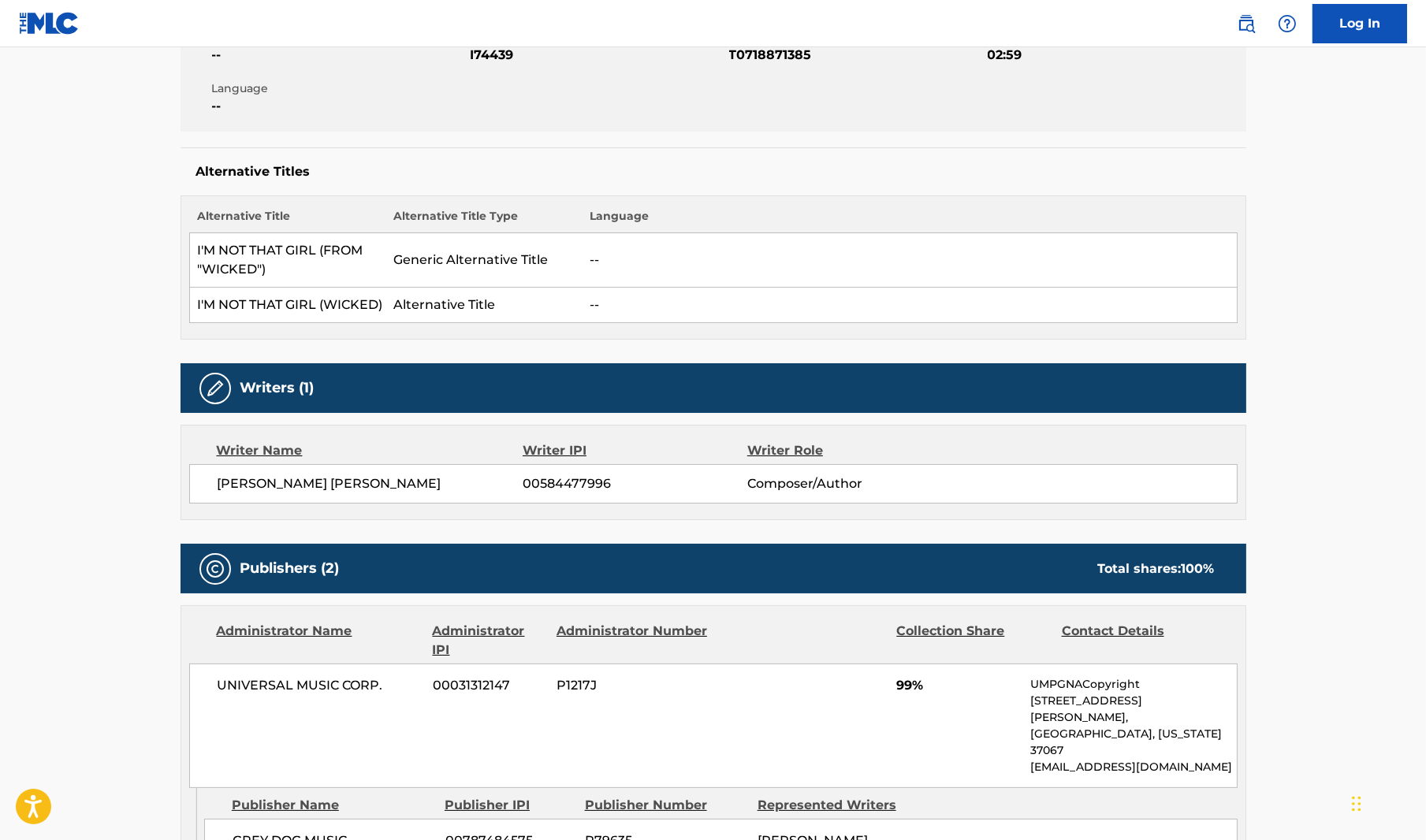
scroll to position [551, 0]
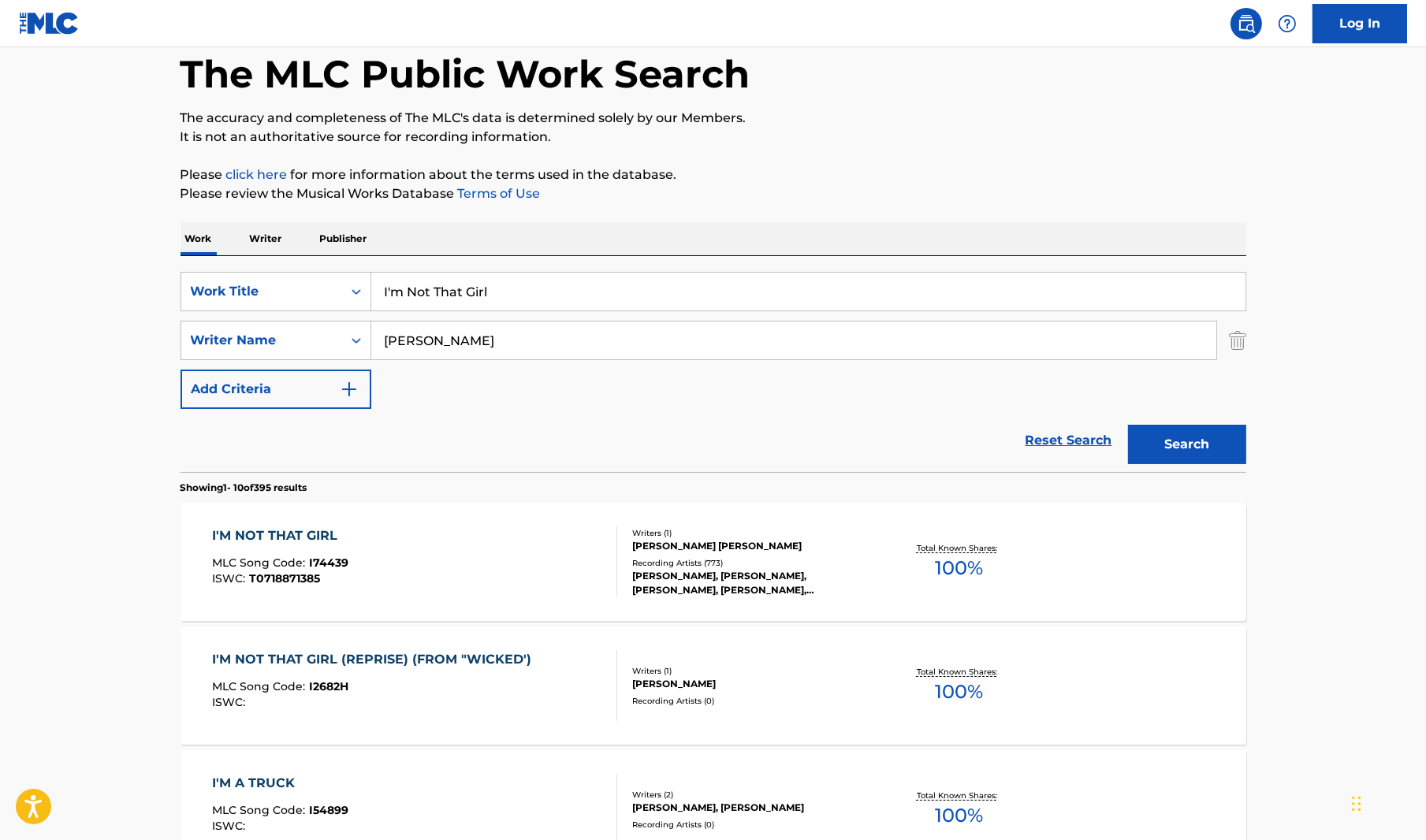
scroll to position [79, 0]
drag, startPoint x: 552, startPoint y: 287, endPoint x: 337, endPoint y: 286, distance: 215.0
click at [316, 284] on div "SearchWithCriteriab0a68c06-f7d9-46cf-a316-9bfa8d10d437 Work Title I'm Not That …" at bounding box center [713, 292] width 1065 height 39
paste input "One Short Day"
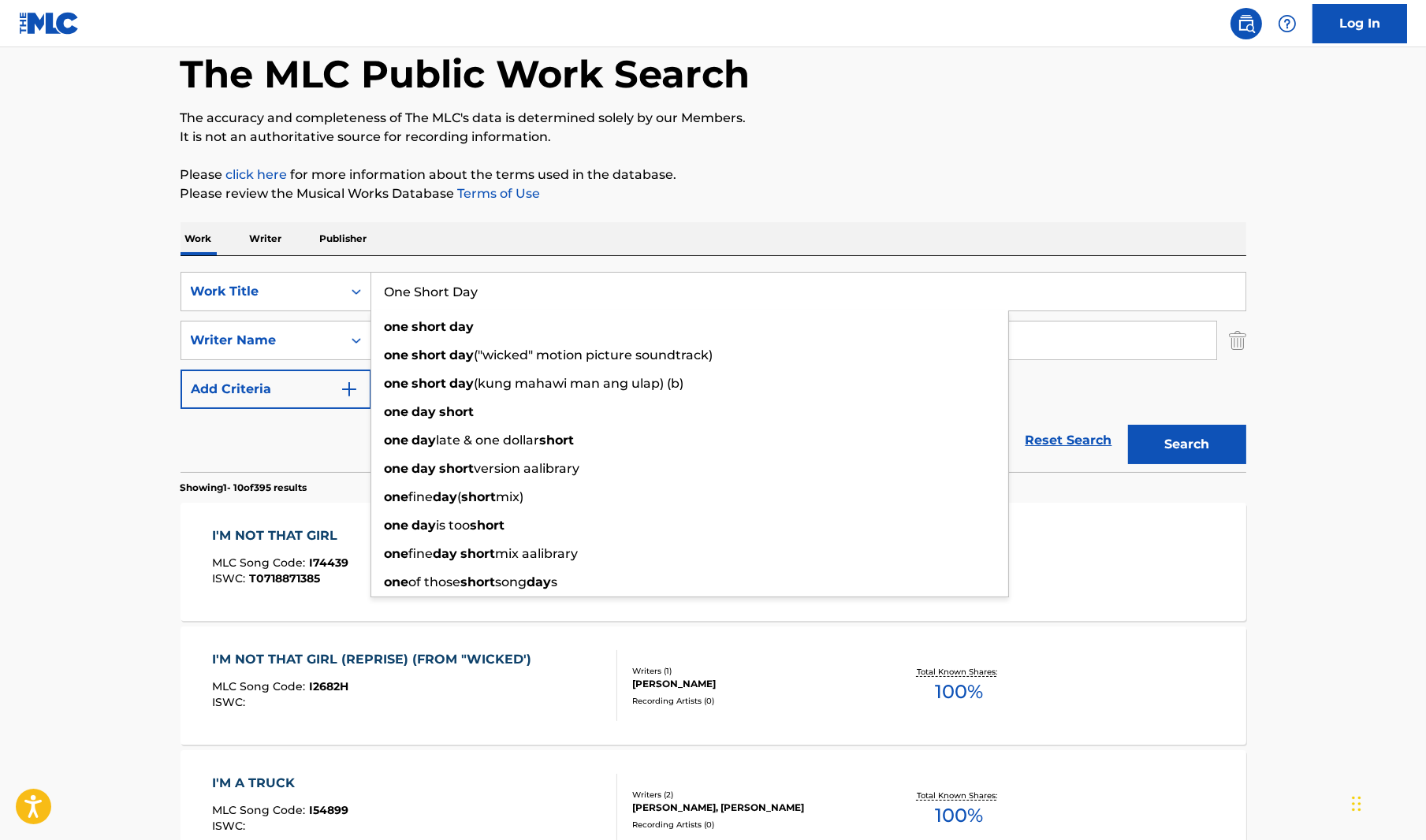
type input "One Short Day"
click at [1191, 441] on button "Search" at bounding box center [1187, 444] width 118 height 39
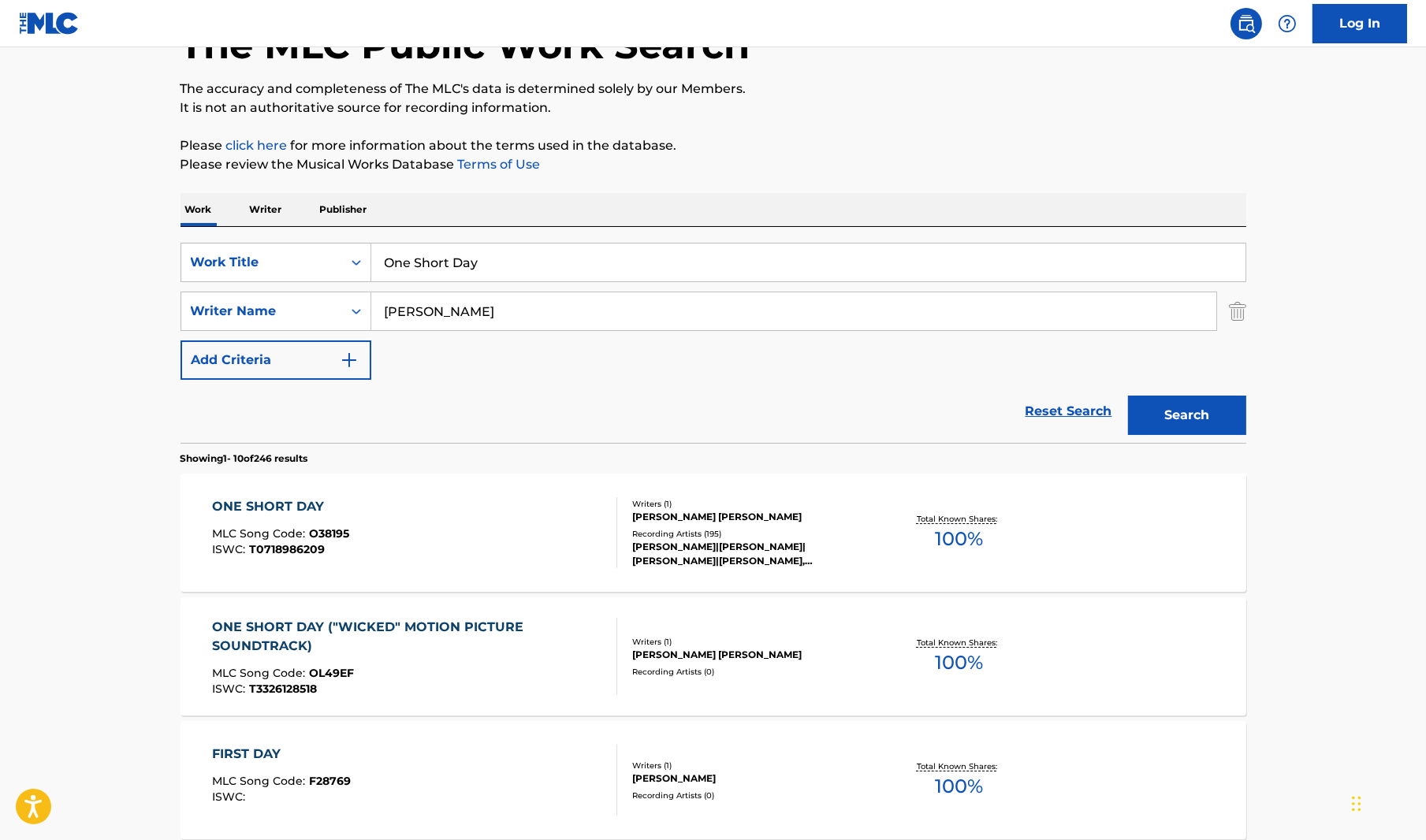
scroll to position [315, 0]
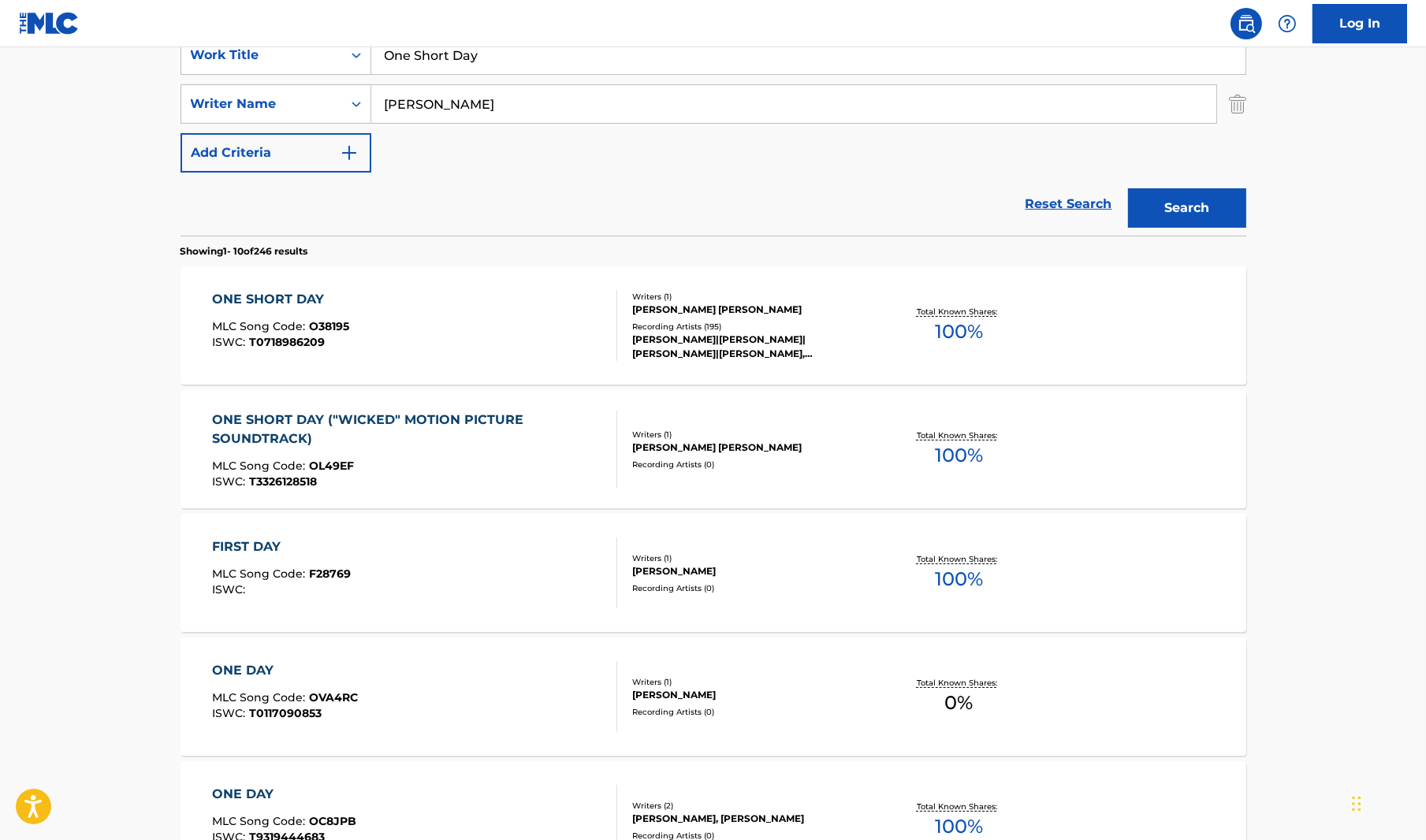
click at [297, 301] on div "ONE SHORT DAY" at bounding box center [281, 299] width 138 height 19
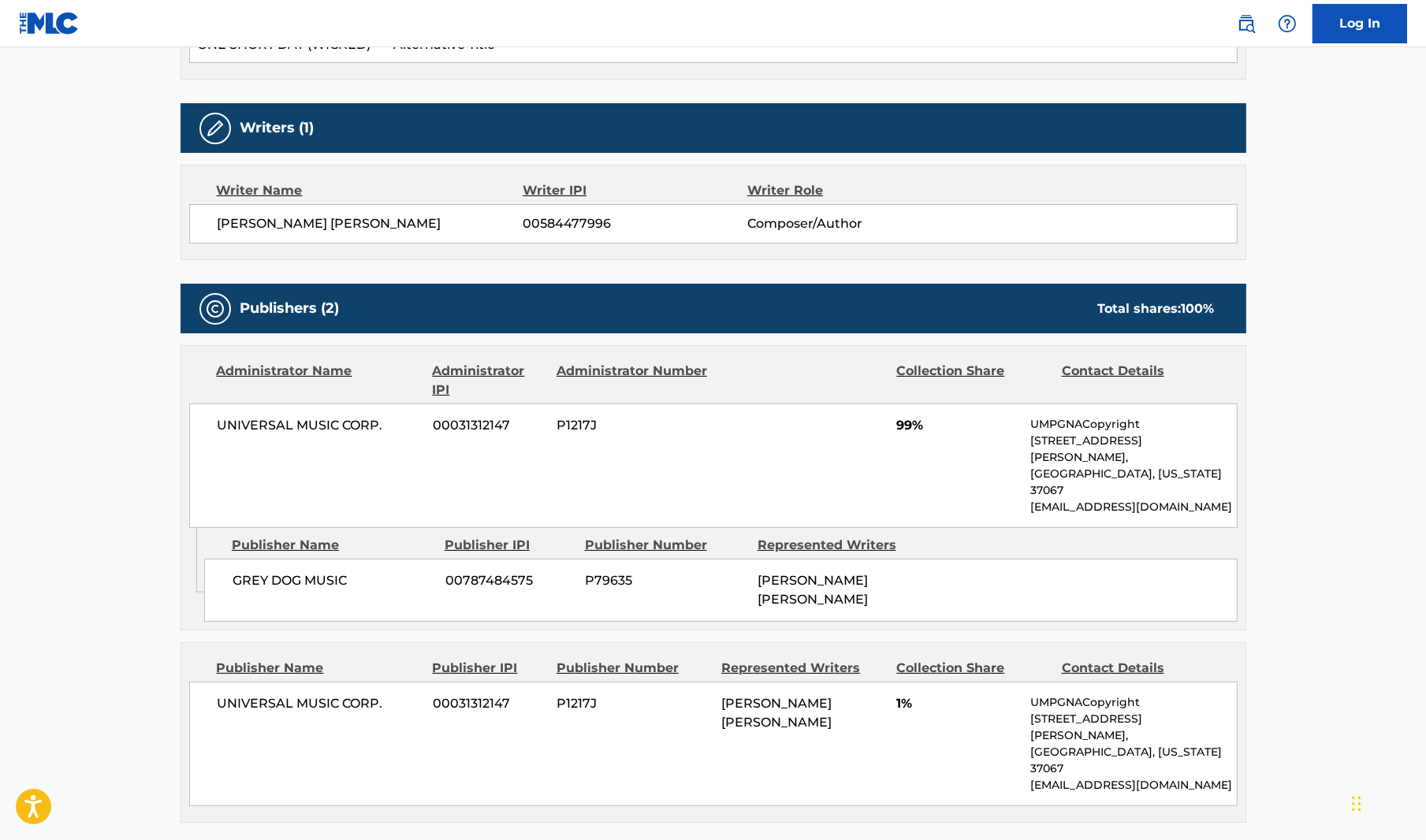
scroll to position [709, 0]
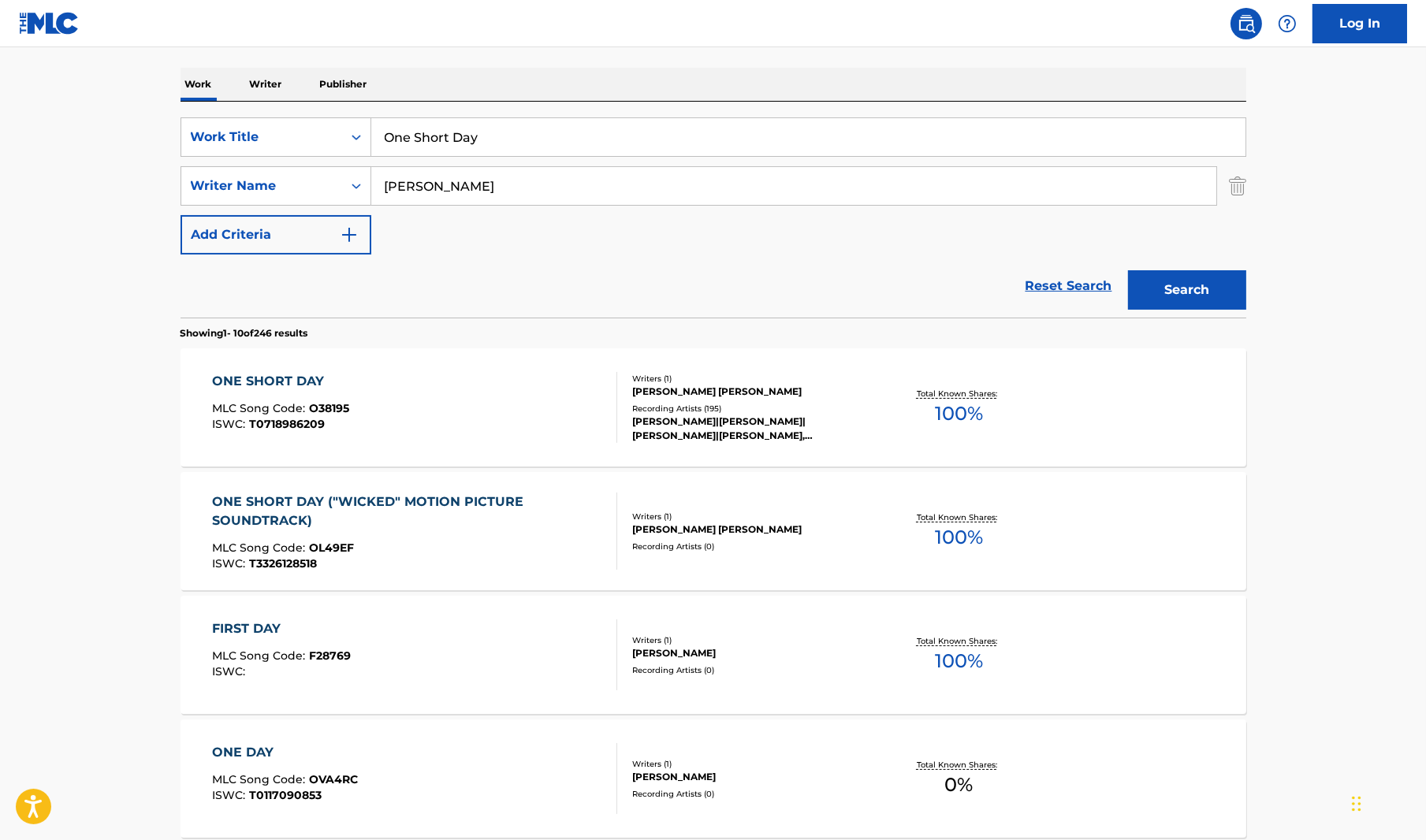
scroll to position [157, 0]
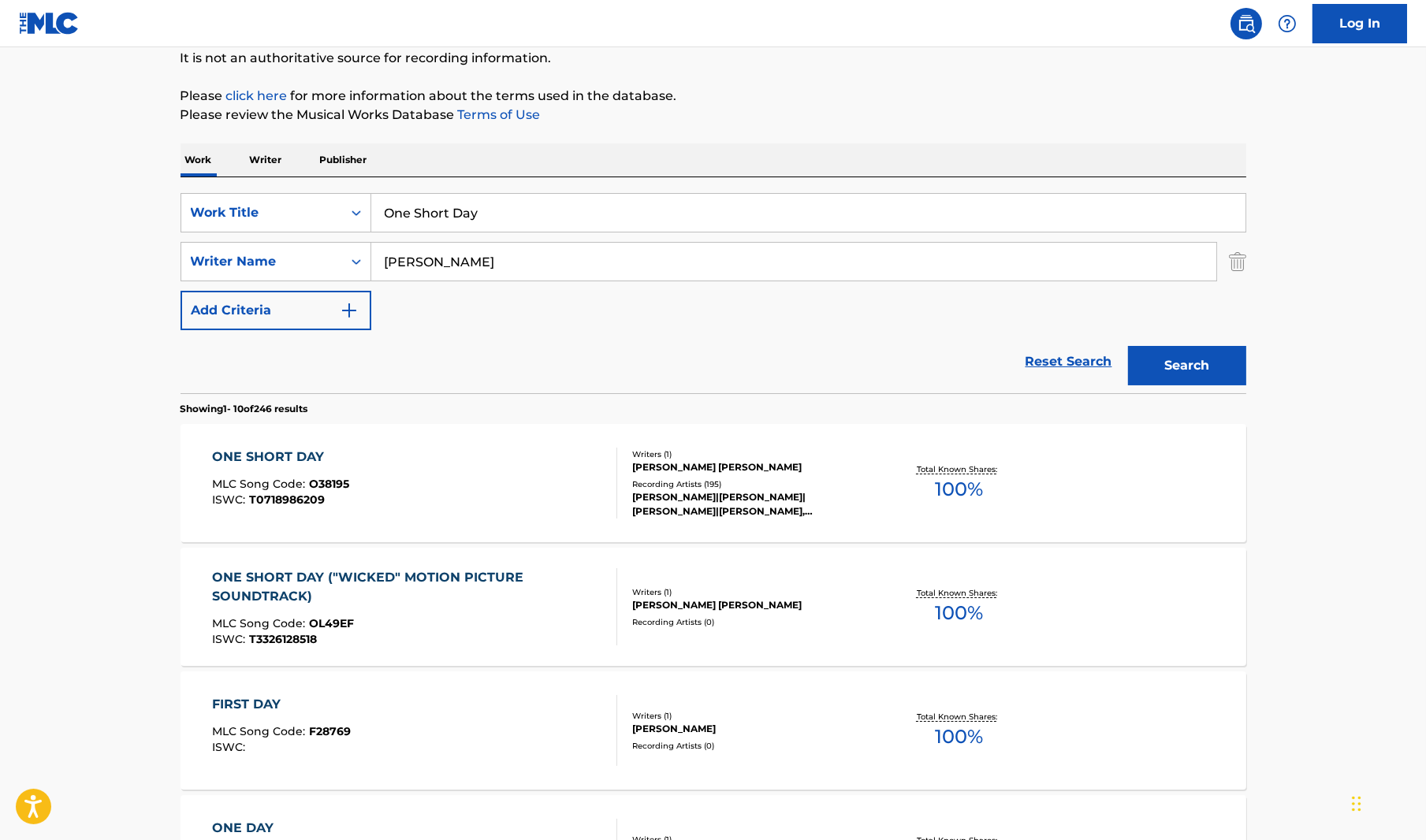
drag, startPoint x: 413, startPoint y: 198, endPoint x: 388, endPoint y: 197, distance: 25.0
click at [389, 197] on input "One Short Day" at bounding box center [808, 212] width 874 height 37
paste input "A Sentimental Man"
drag, startPoint x: 582, startPoint y: 211, endPoint x: 248, endPoint y: 209, distance: 334.0
click at [247, 209] on div "SearchWithCriteriab0a68c06-f7d9-46cf-a316-9bfa8d10d437 Work Title OA Sentimenta…" at bounding box center [713, 212] width 1065 height 39
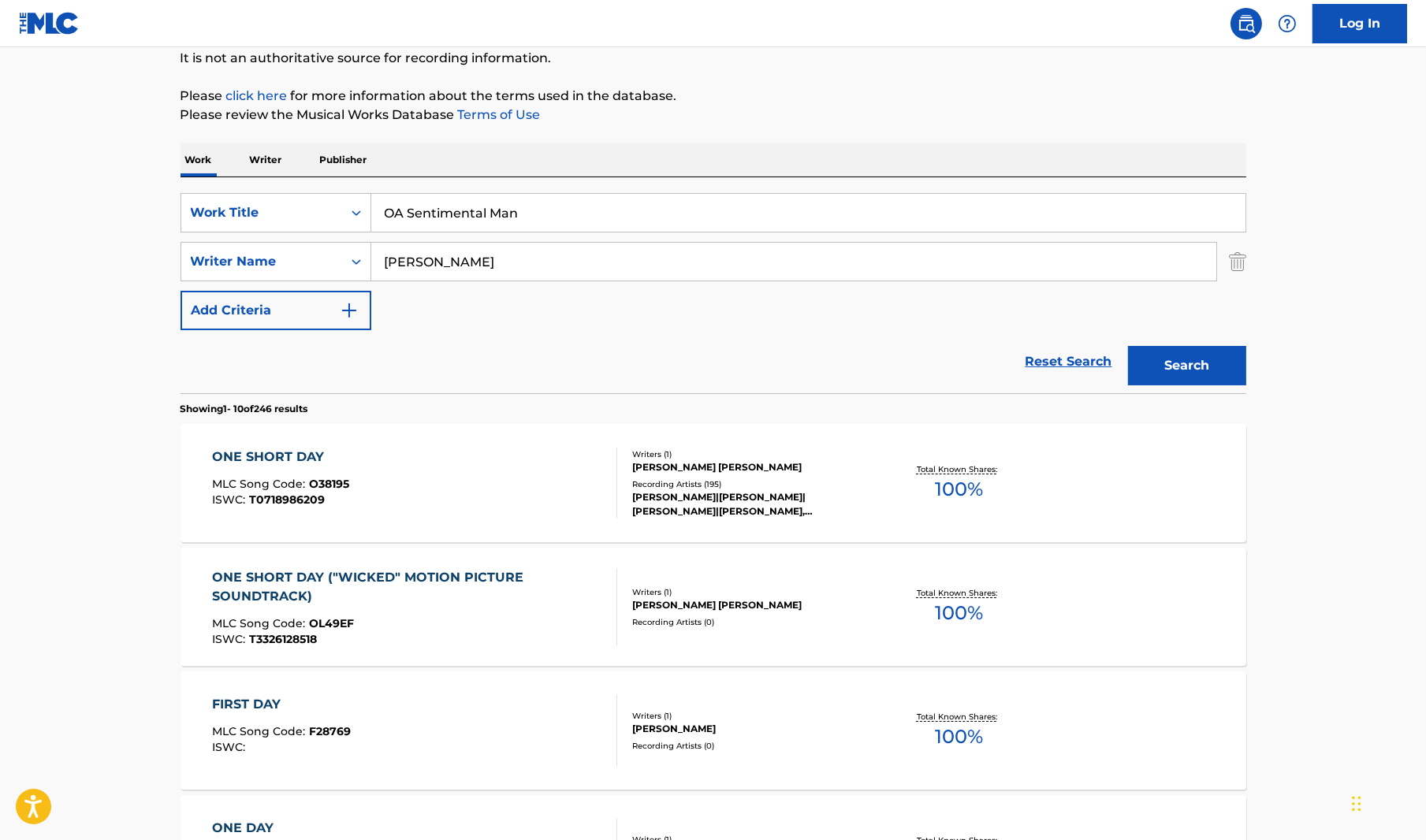
paste input "Search Form"
type input "A Sentimental Man"
click at [1148, 357] on button "Search" at bounding box center [1187, 365] width 118 height 39
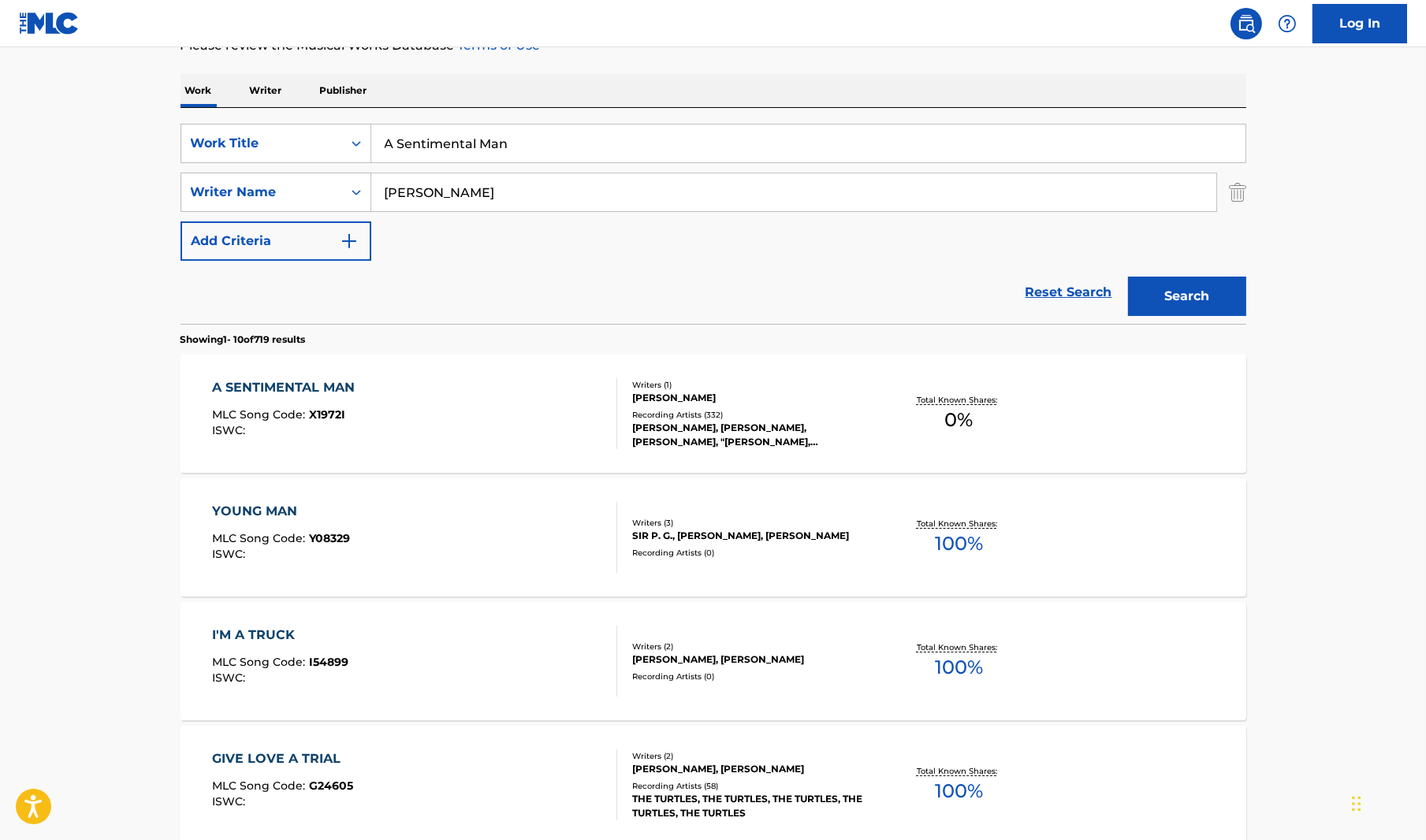
scroll to position [237, 0]
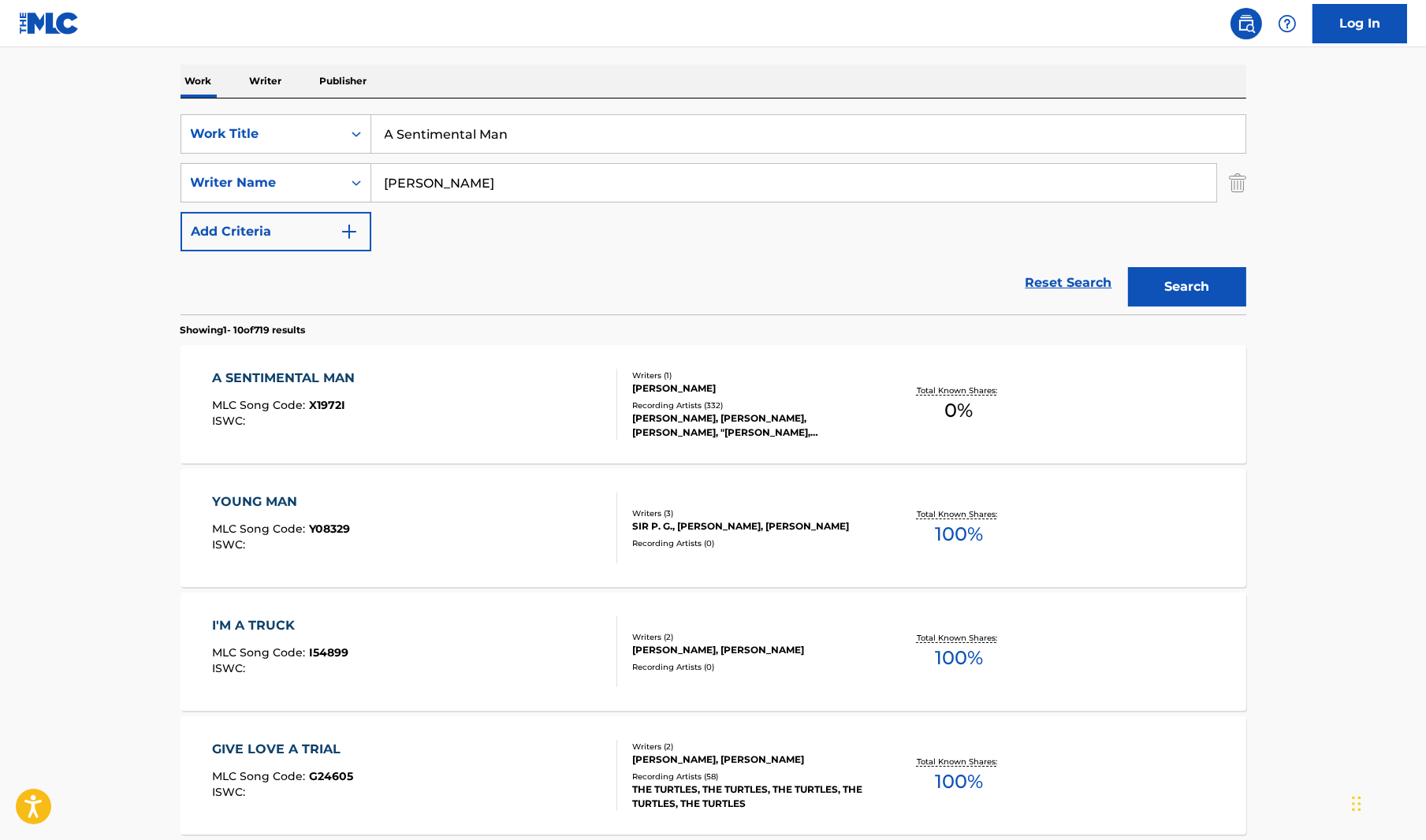
click at [389, 373] on div "A SENTIMENTAL MAN MLC Song Code : X1972I ISWC :" at bounding box center [415, 404] width 405 height 71
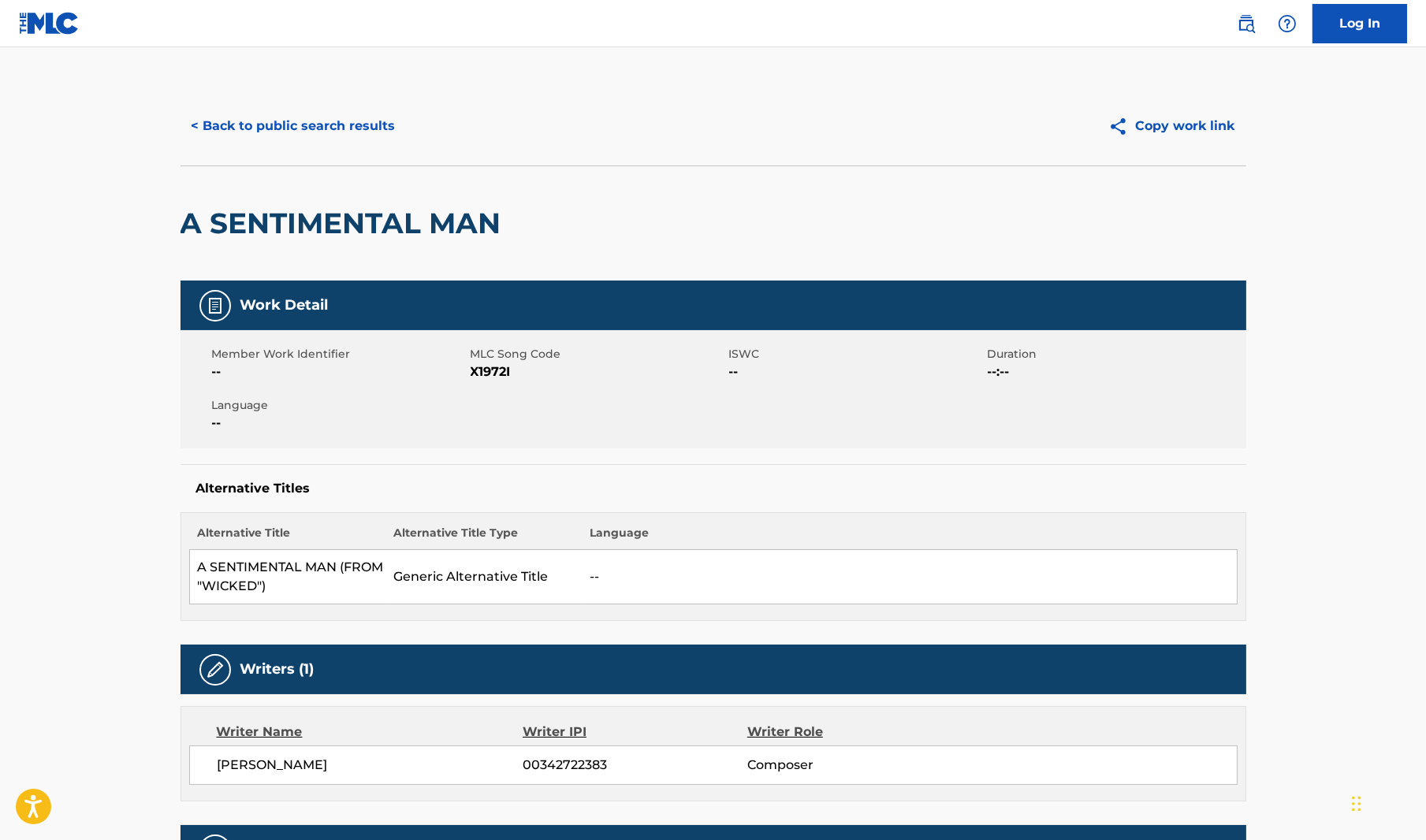
click at [326, 130] on button "< Back to public search results" at bounding box center [294, 126] width 226 height 39
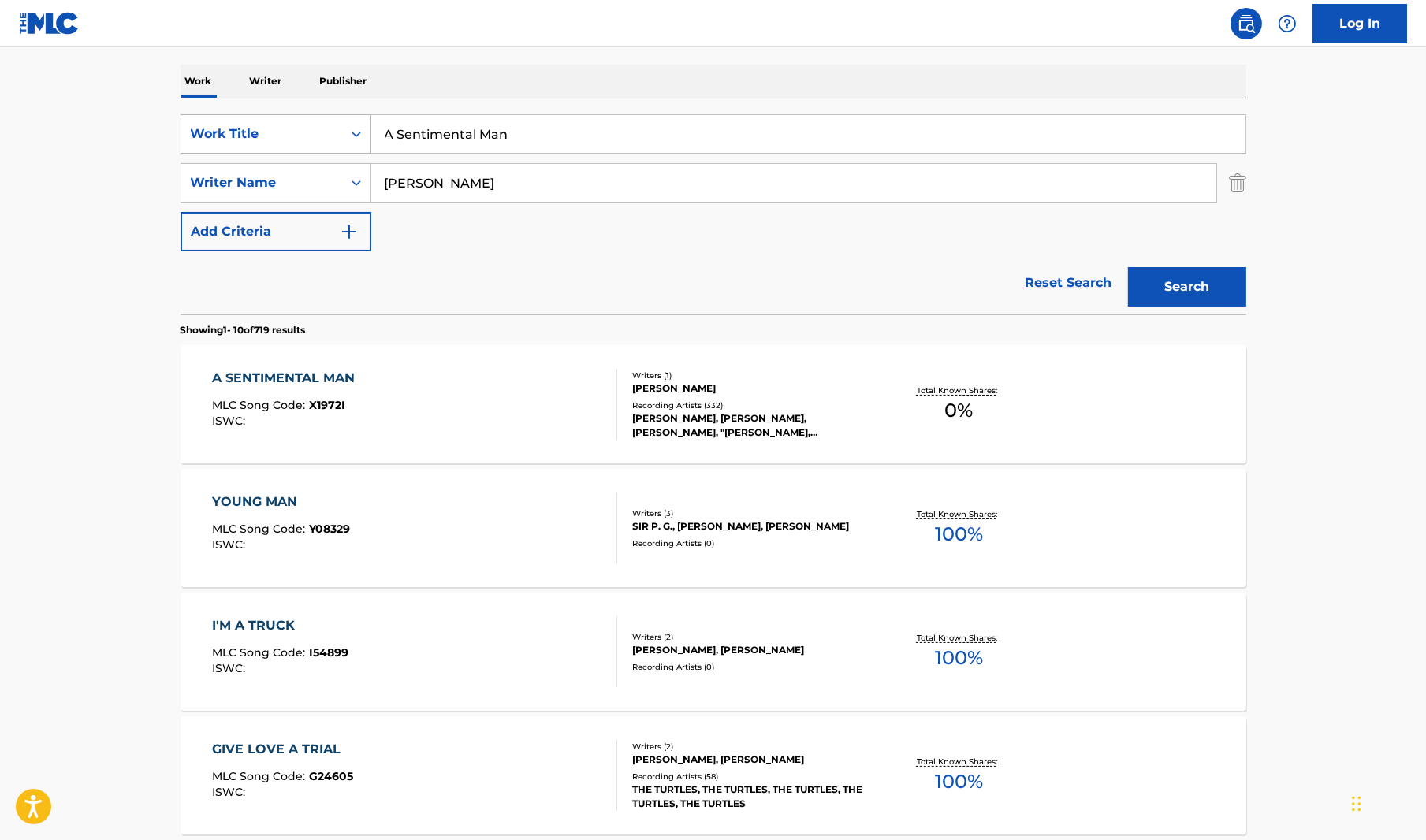
drag, startPoint x: 515, startPoint y: 140, endPoint x: 319, endPoint y: 139, distance: 196.0
click at [311, 138] on div "SearchWithCriteriab0a68c06-f7d9-46cf-a316-9bfa8d10d437 Work Title A Sentimental…" at bounding box center [713, 134] width 1065 height 39
paste input "Defying Gravity"
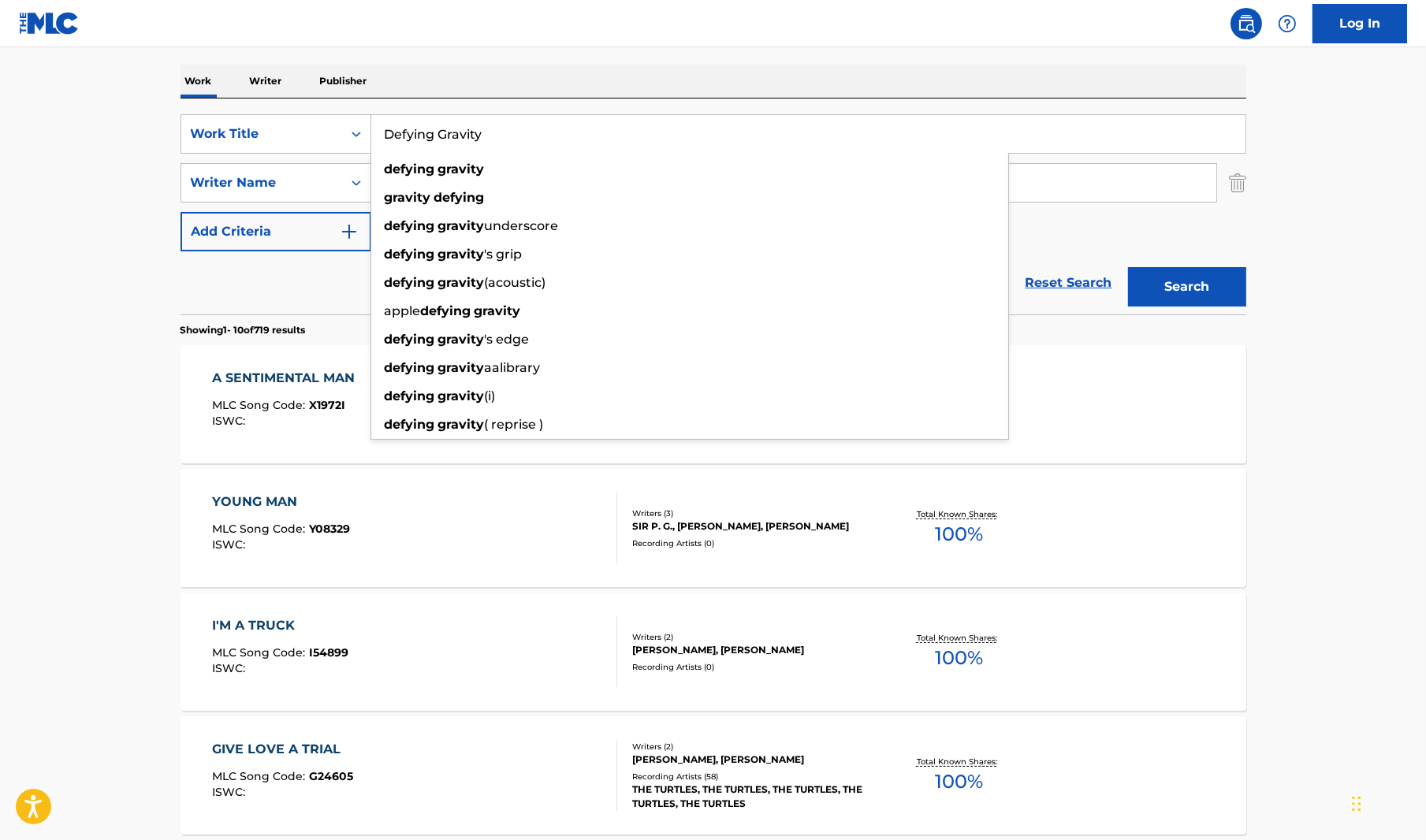
type input "Defying Gravity"
click at [1212, 278] on button "Search" at bounding box center [1187, 287] width 118 height 39
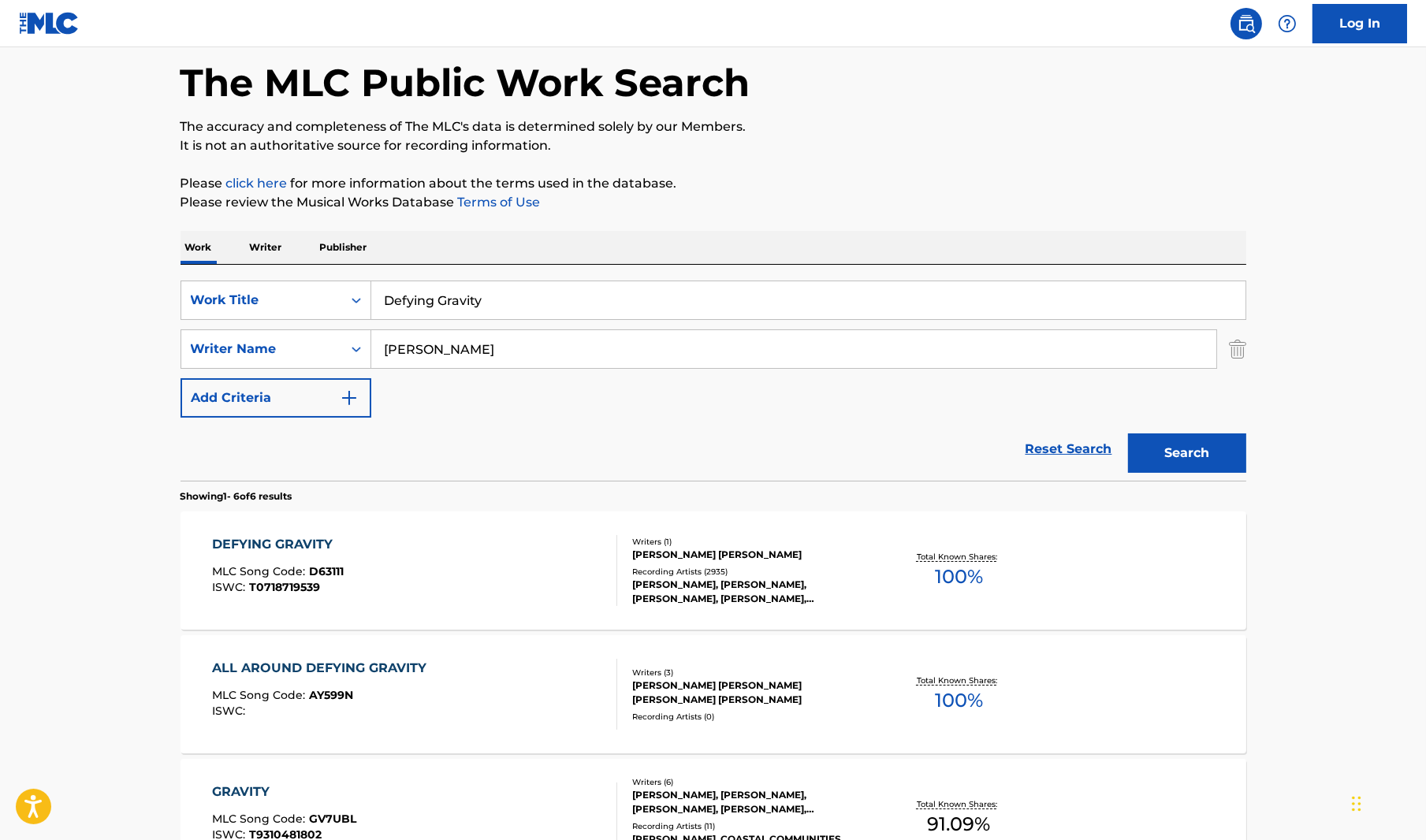
scroll to position [315, 0]
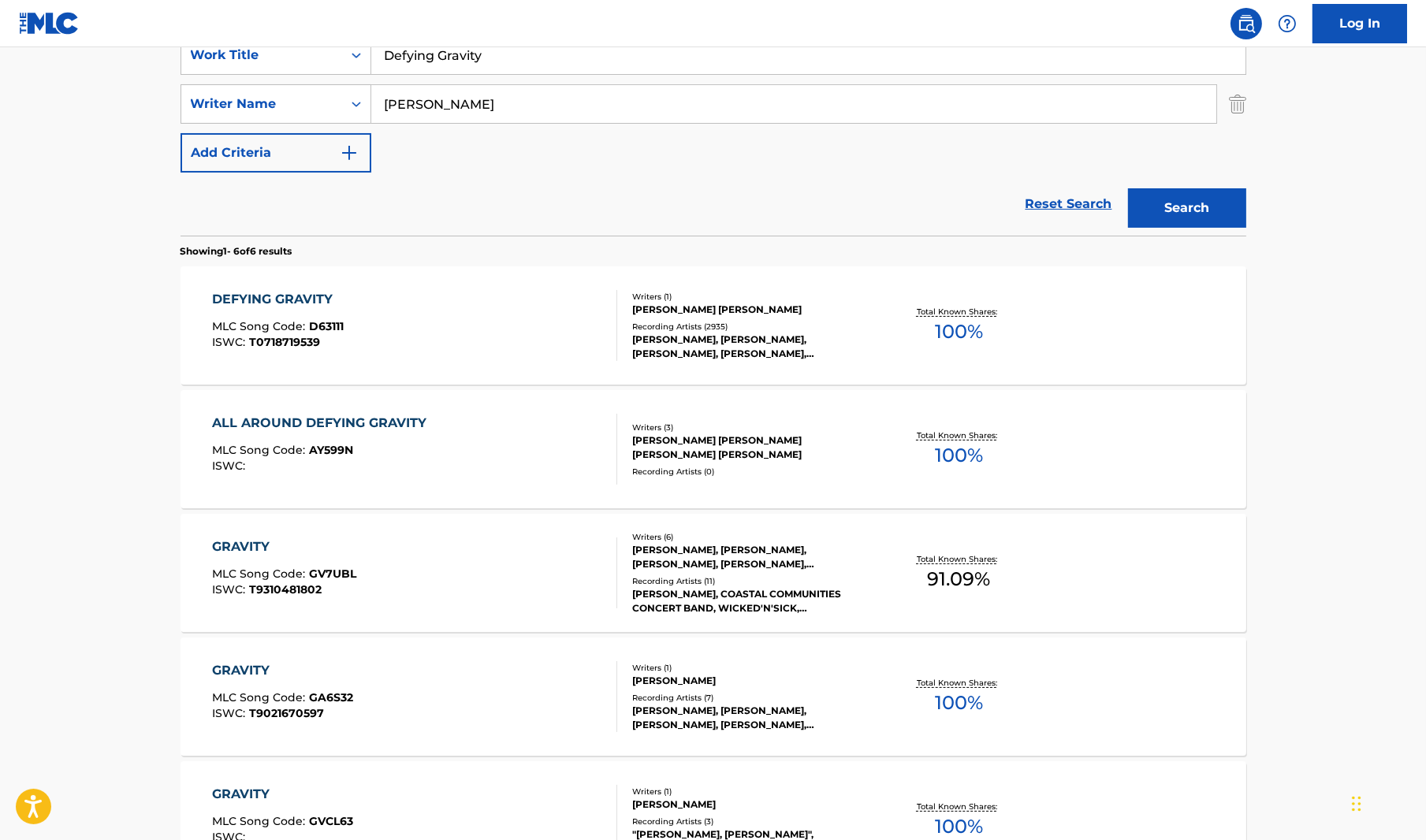
click at [323, 311] on div "DEFYING GRAVITY MLC Song Code : D63111 ISWC : T0718719539" at bounding box center [278, 325] width 132 height 71
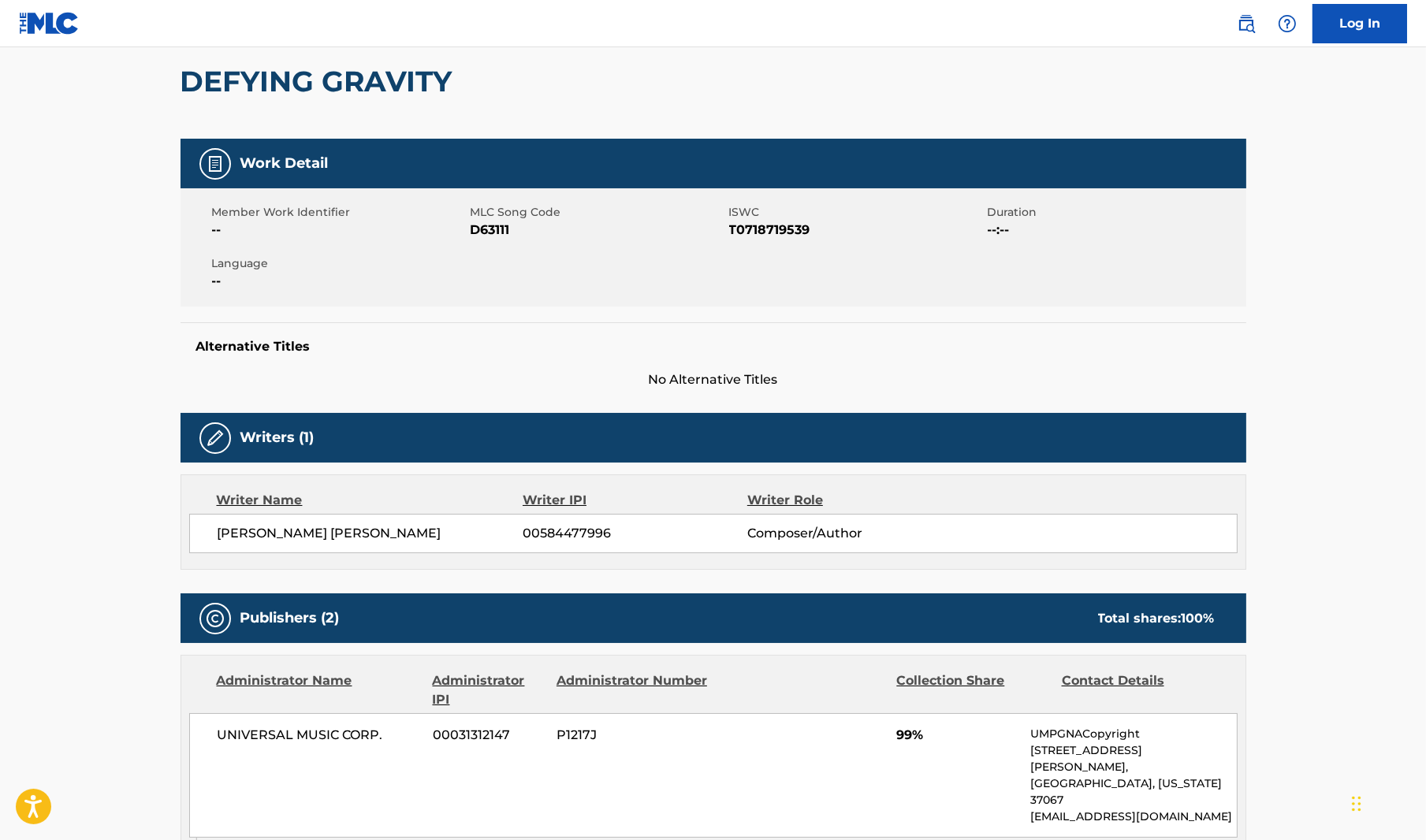
scroll to position [315, 0]
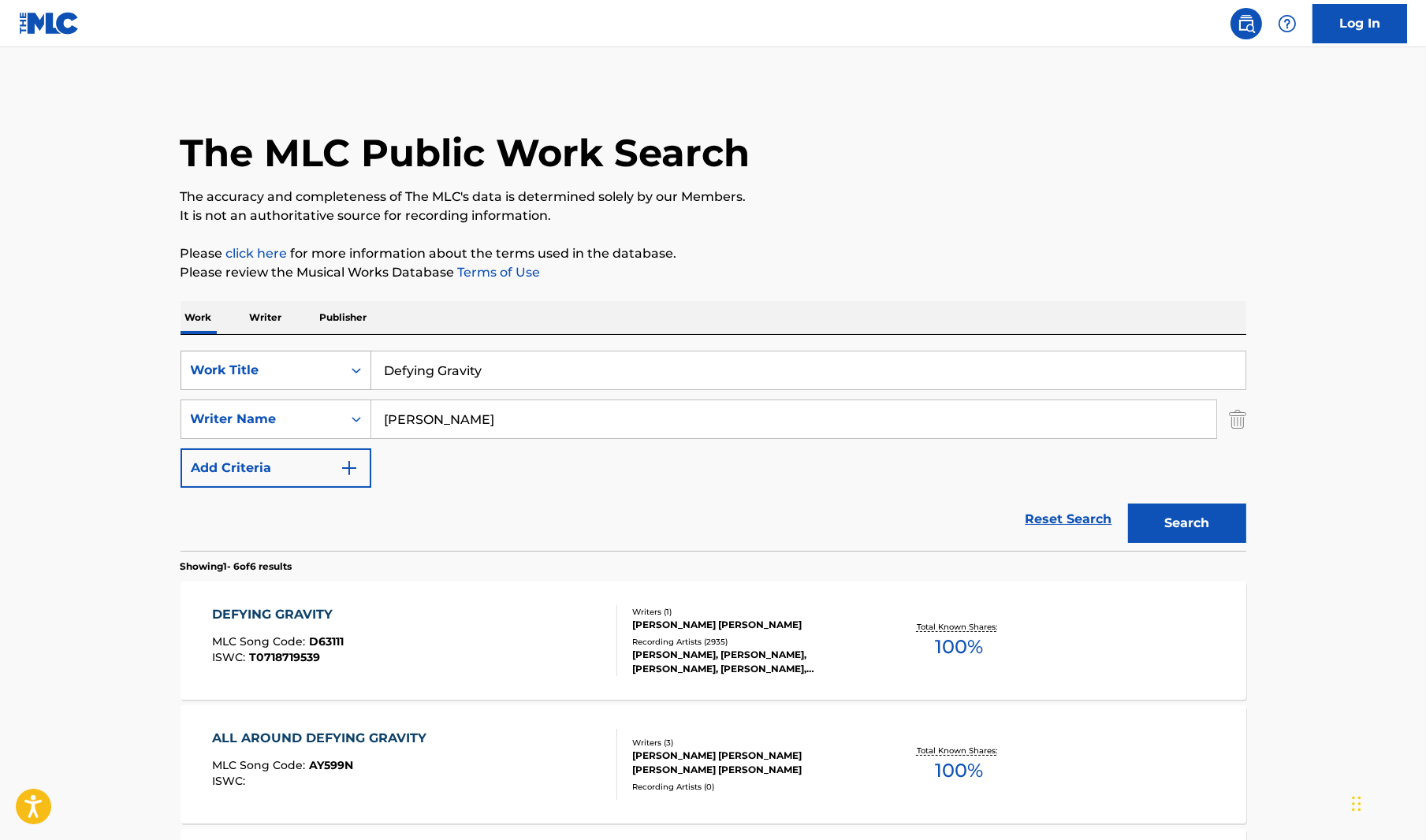
drag, startPoint x: 498, startPoint y: 372, endPoint x: 323, endPoint y: 360, distance: 175.4
click at [311, 359] on div "SearchWithCriteriab0a68c06-f7d9-46cf-a316-9bfa8d10d437 Work Title Defying Gravi…" at bounding box center [713, 370] width 1065 height 39
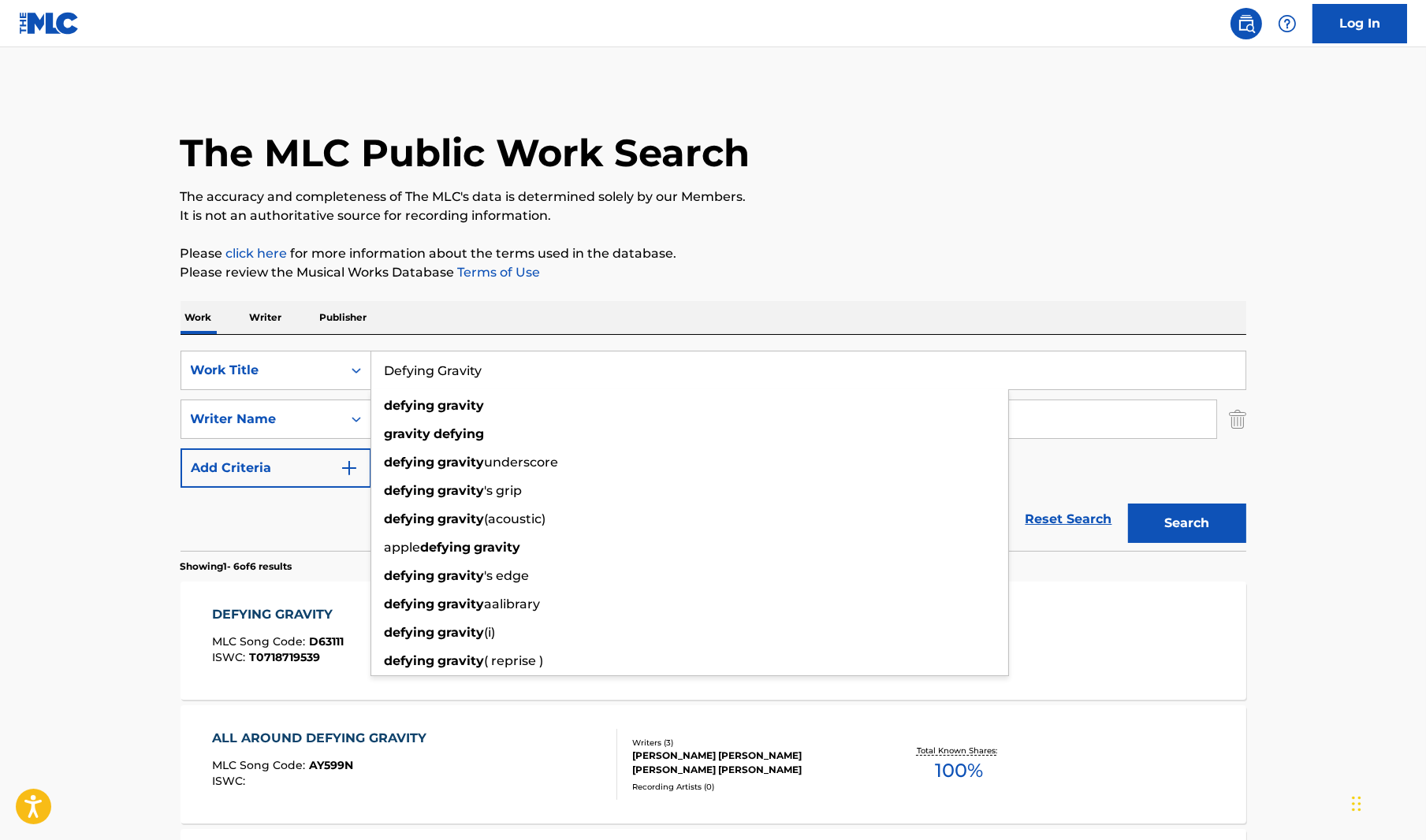
paste input "No One Mourns The Wicked"
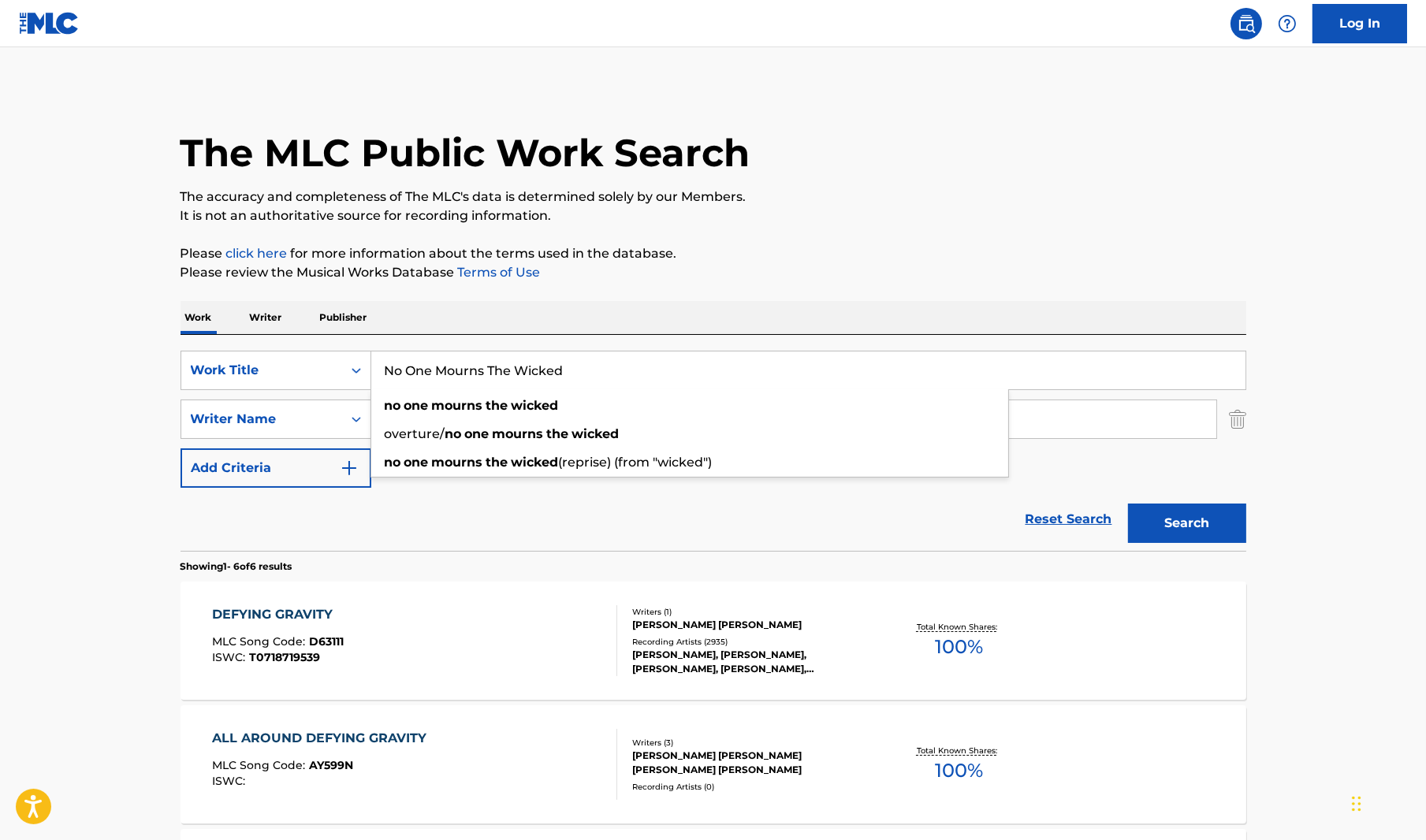
type input "No One Mourns The Wicked"
click at [1169, 511] on button "Search" at bounding box center [1187, 523] width 118 height 39
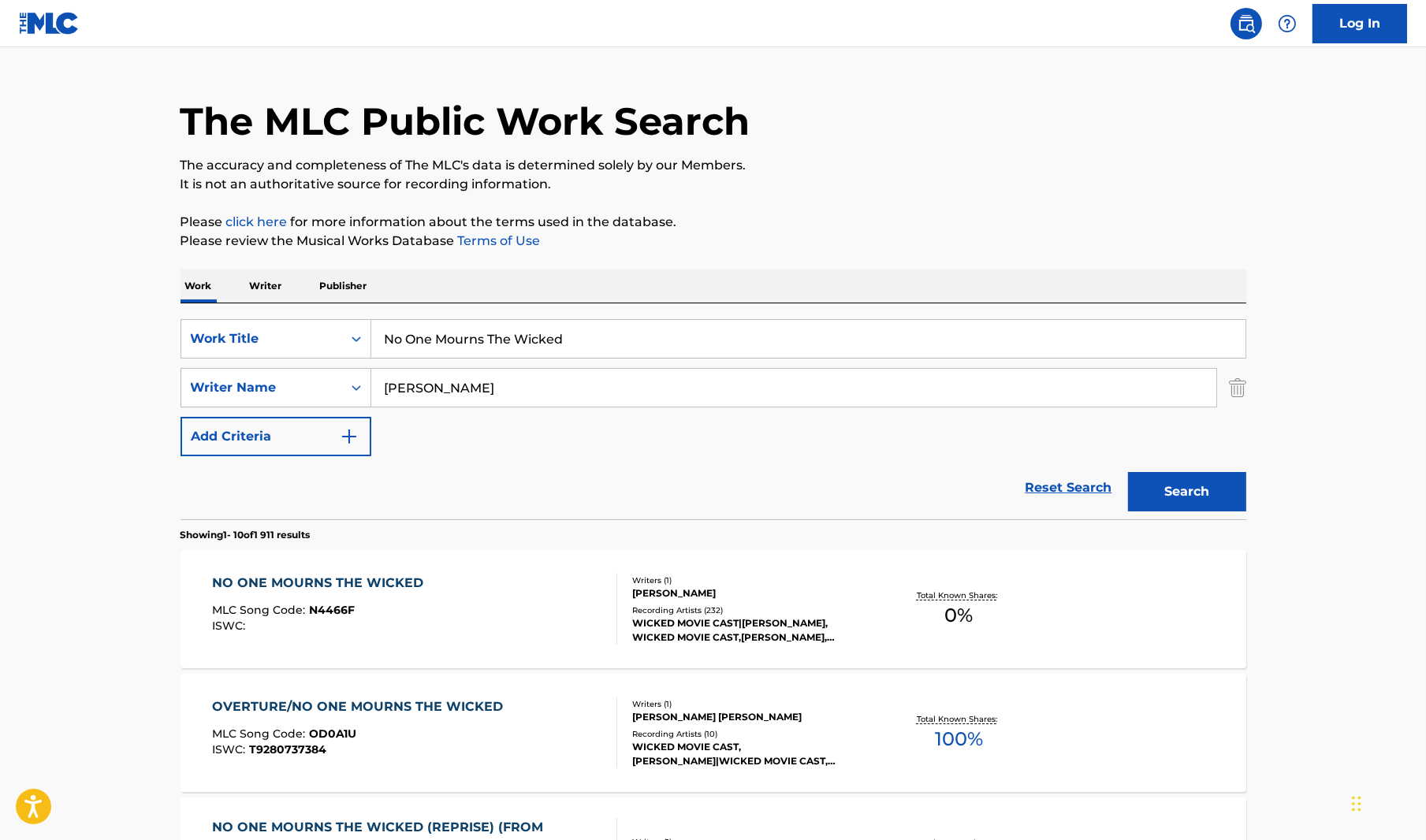
scroll to position [237, 0]
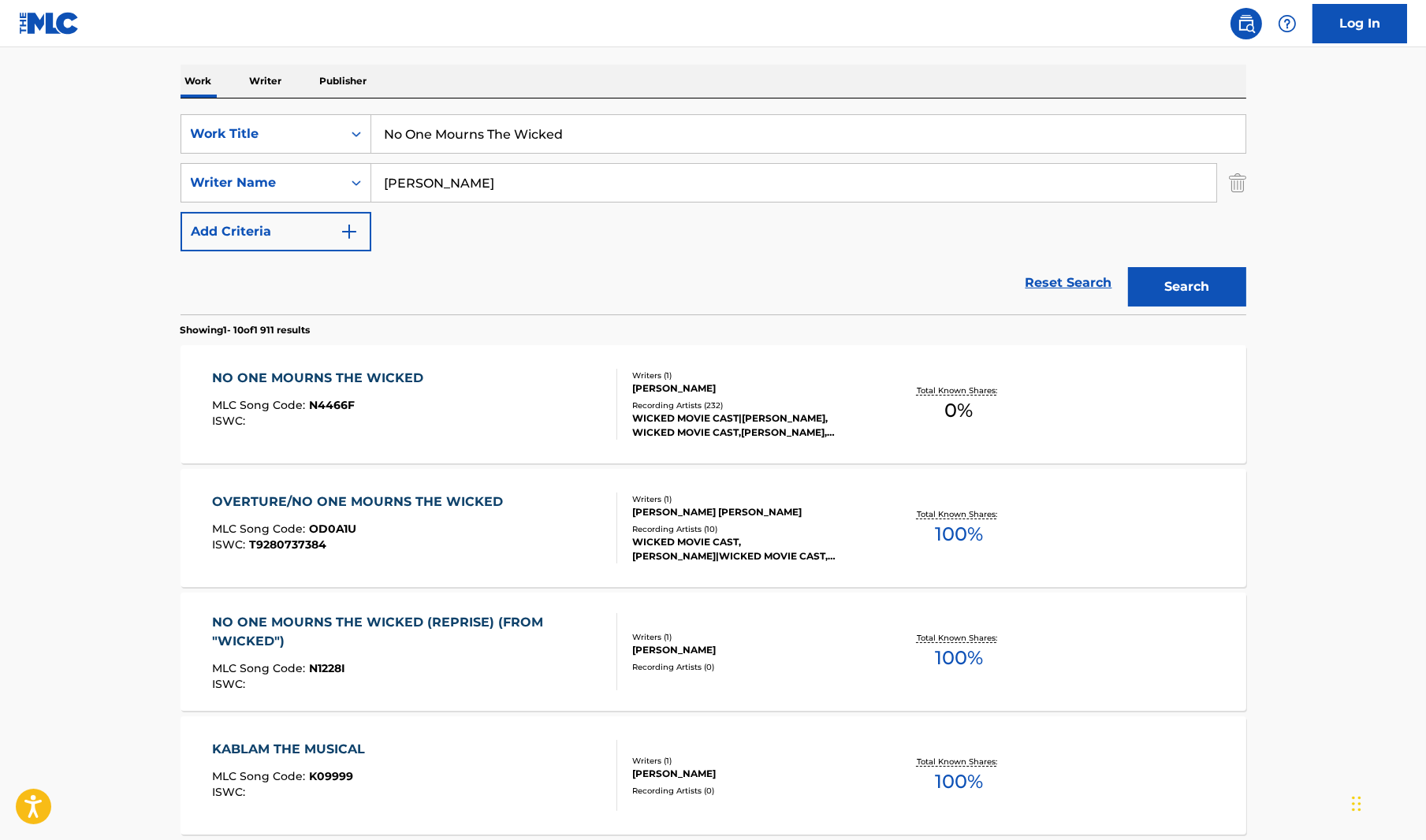
click at [381, 376] on div "NO ONE MOURNS THE WICKED" at bounding box center [321, 377] width 219 height 19
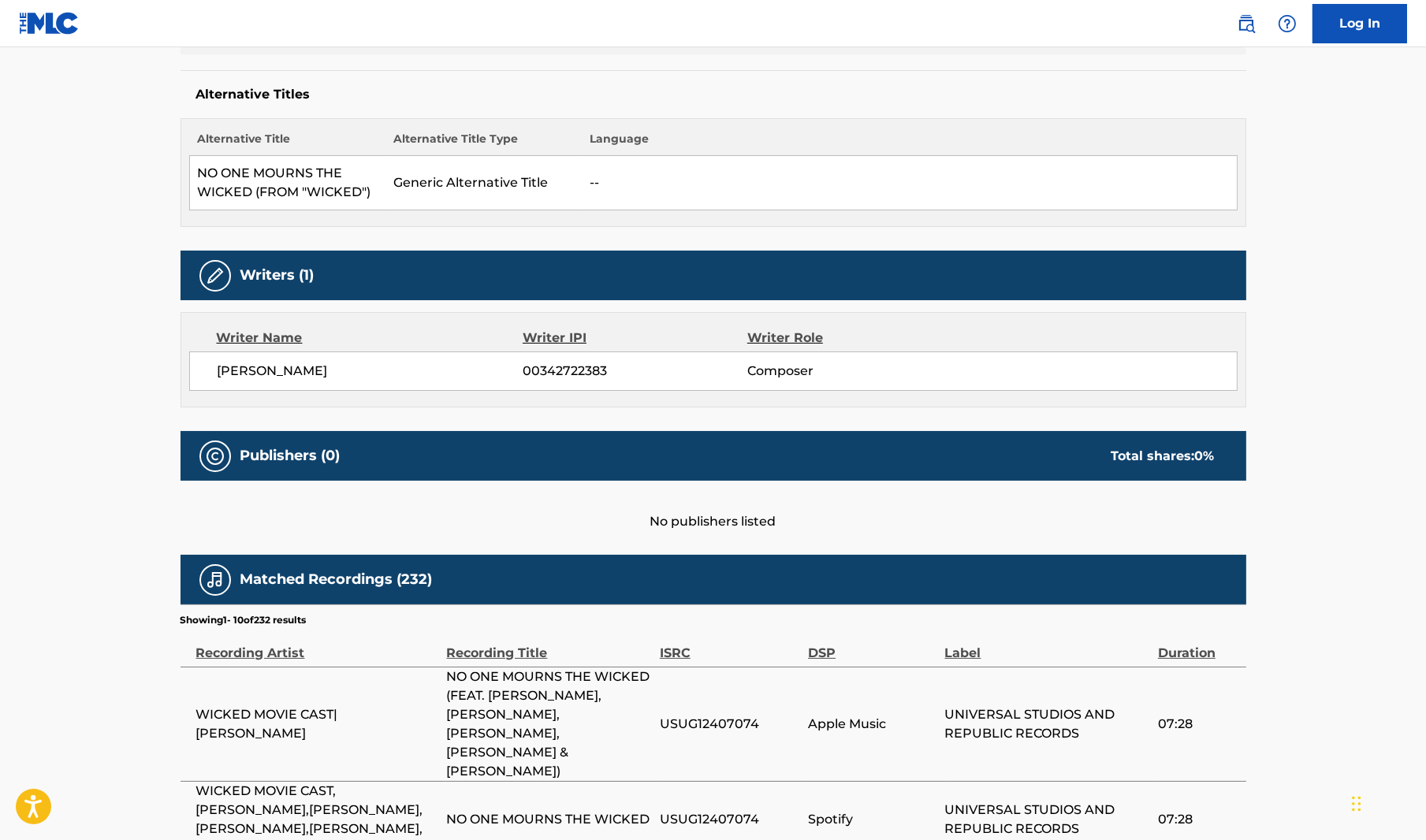
scroll to position [79, 0]
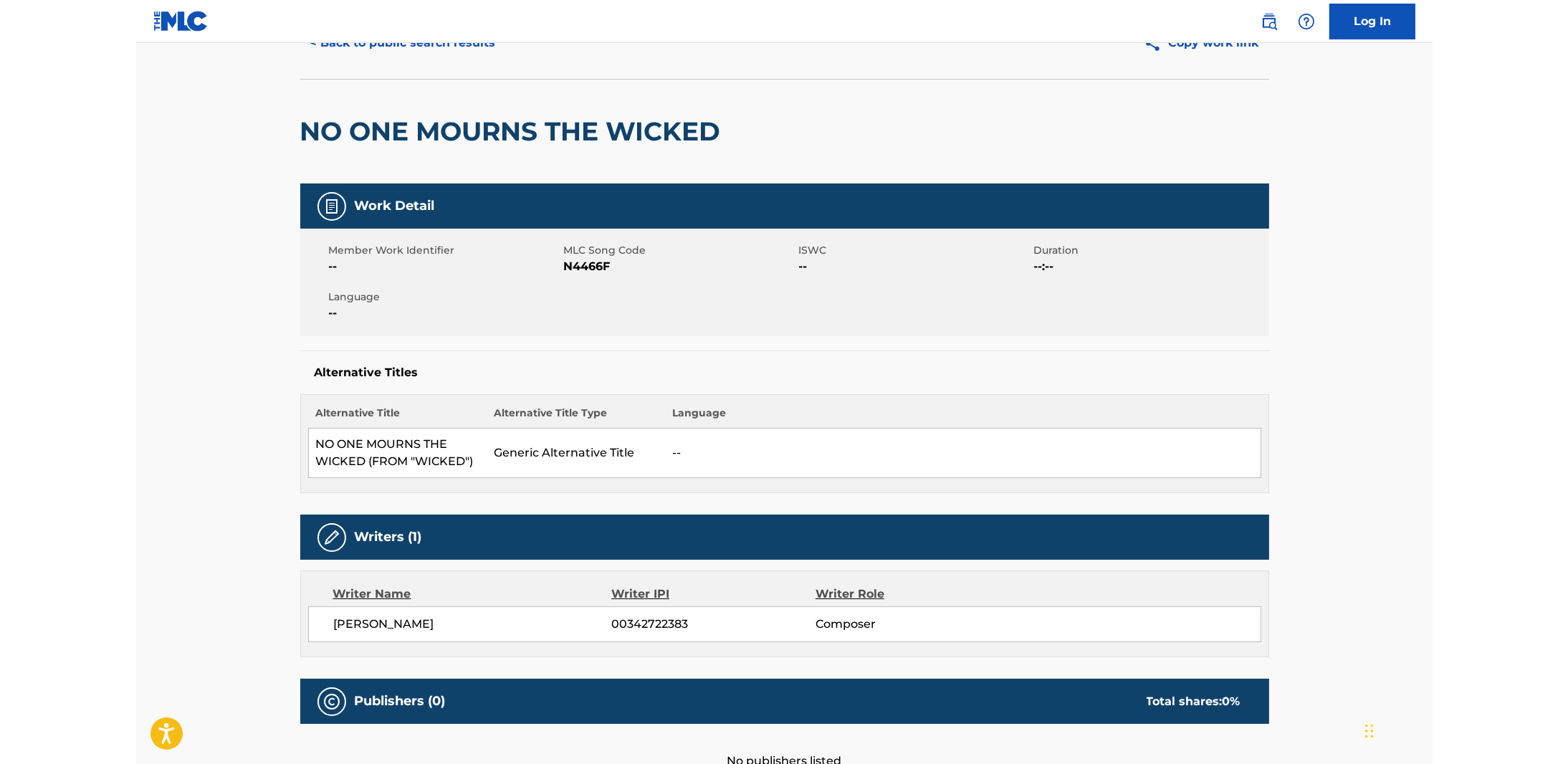
scroll to position [215, 0]
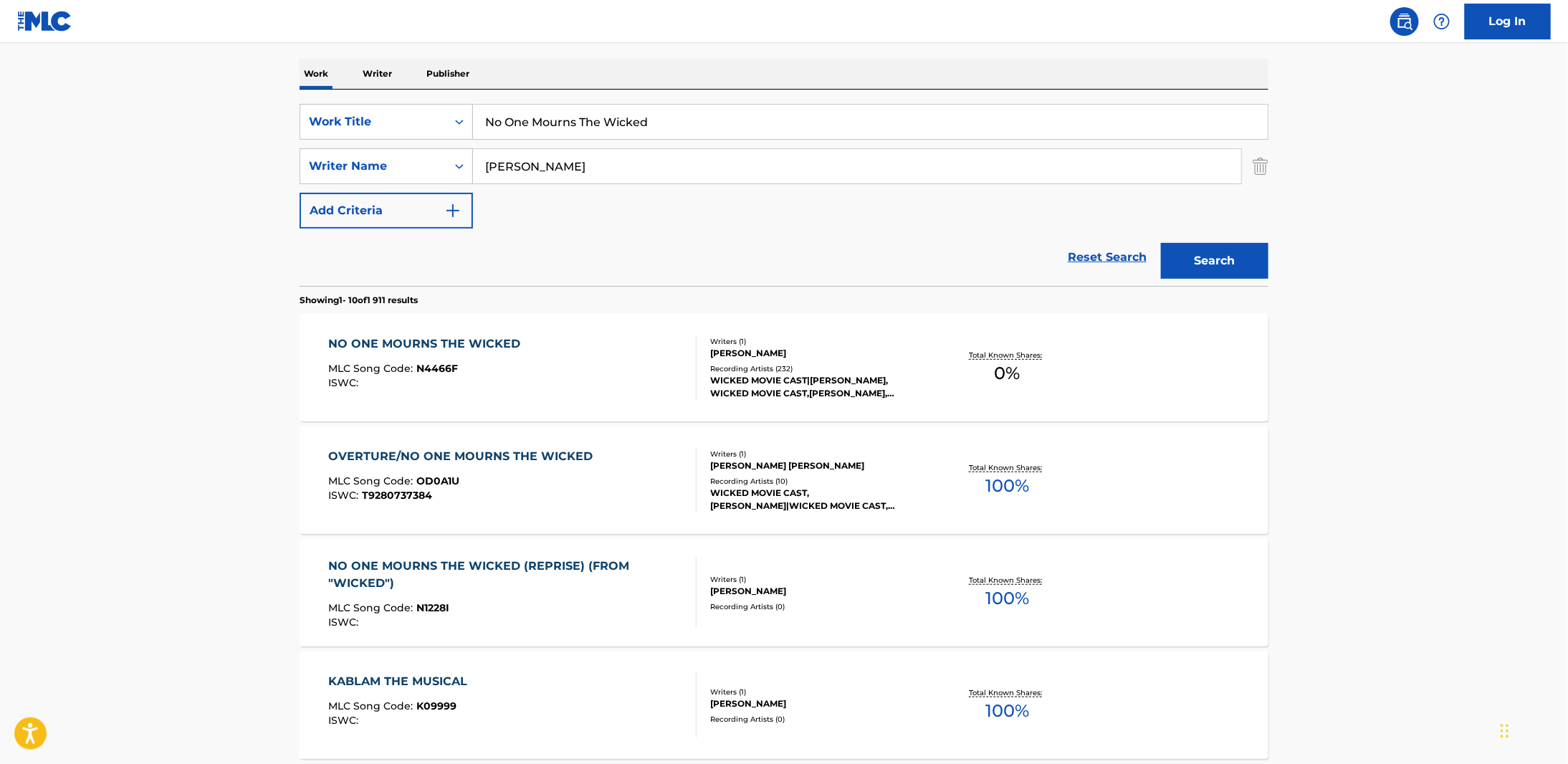
drag, startPoint x: 657, startPoint y: 120, endPoint x: 501, endPoint y: 125, distance: 156.1
click at [429, 123] on div "SearchWithCriteriab0a68c06-f7d9-46cf-a316-9bfa8d10d437 Work Title No One Mourns…" at bounding box center [784, 122] width 968 height 36
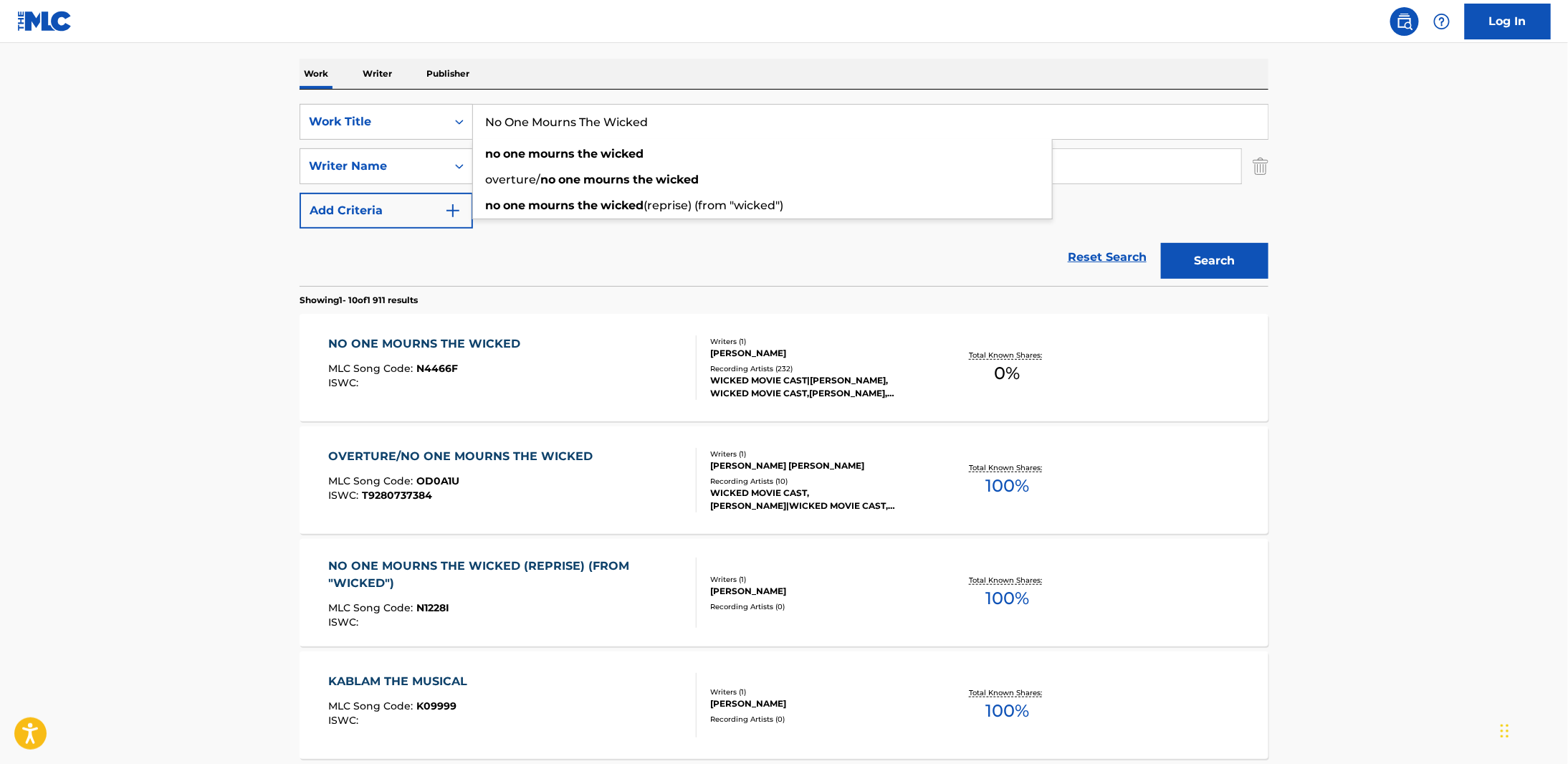
click at [1193, 260] on button "Search" at bounding box center [1214, 261] width 107 height 36
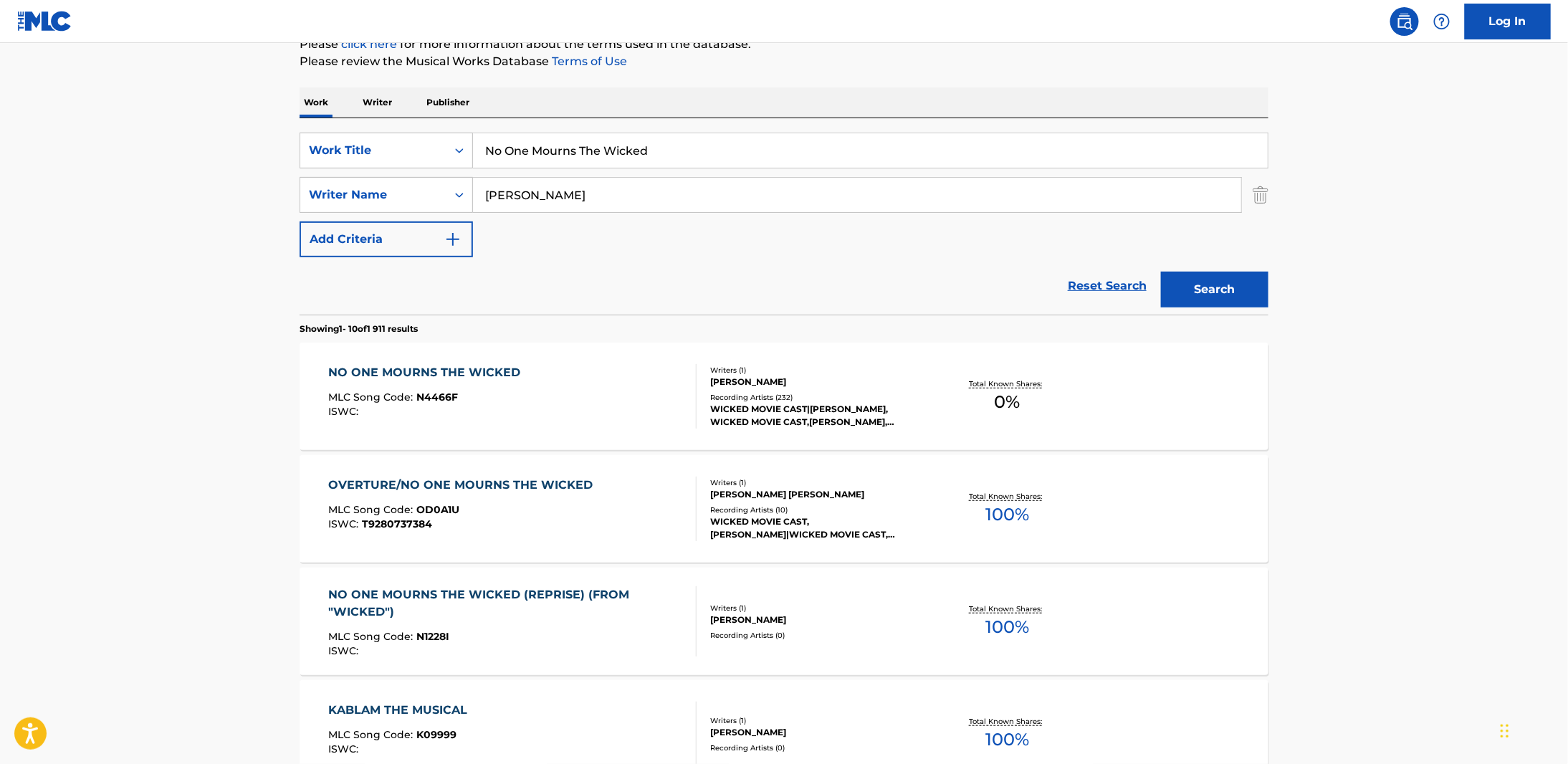
scroll to position [0, 0]
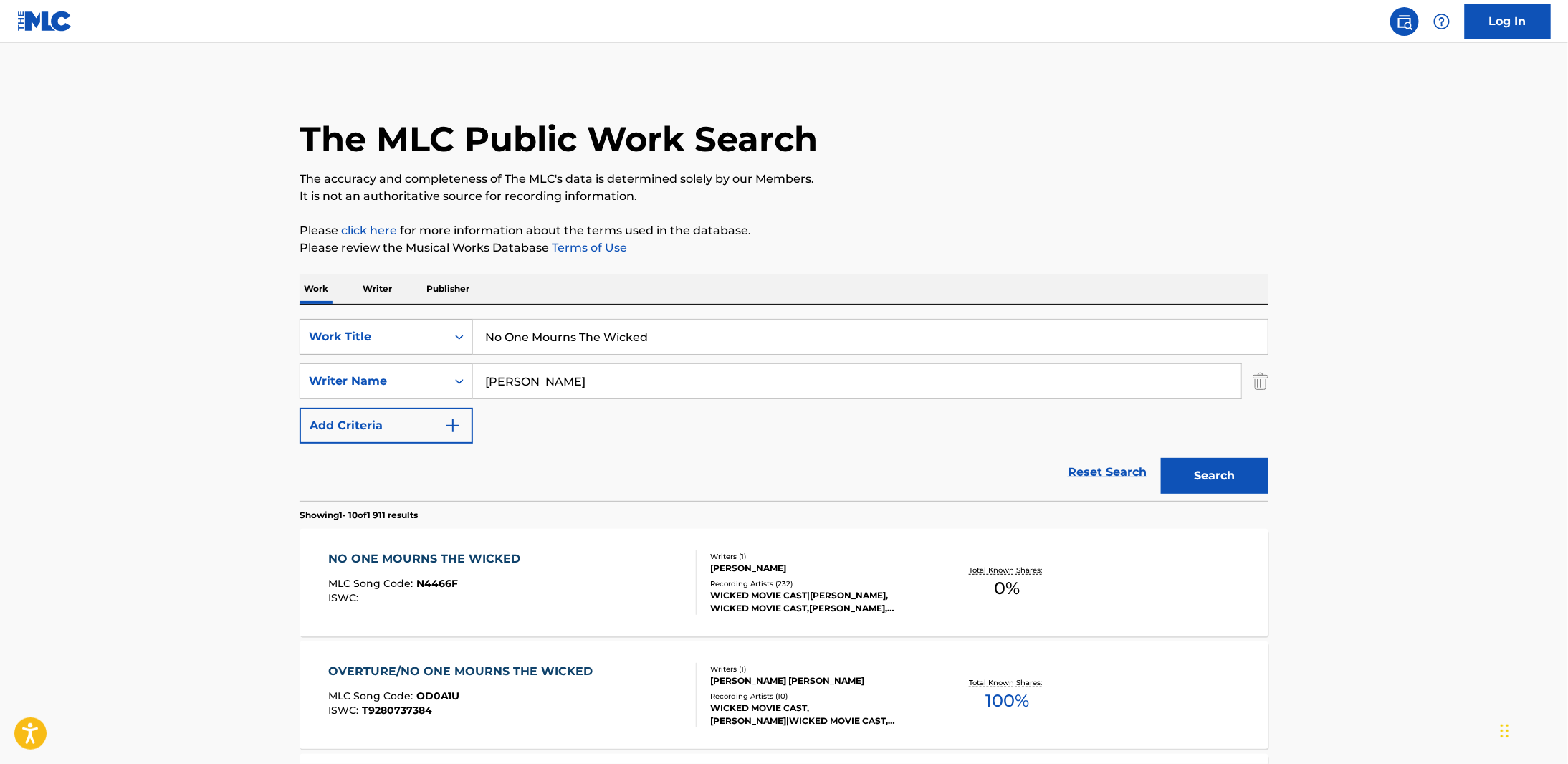
drag, startPoint x: 602, startPoint y: 333, endPoint x: 400, endPoint y: 326, distance: 202.1
click at [415, 328] on div "SearchWithCriteriab0a68c06-f7d9-46cf-a316-9bfa8d10d437 Work Title No One Mourns…" at bounding box center [784, 337] width 968 height 36
paste input "What Is This Feeling?"
type input "What Is This Feeling?"
click at [1161, 458] on button "Search" at bounding box center [1214, 475] width 107 height 36
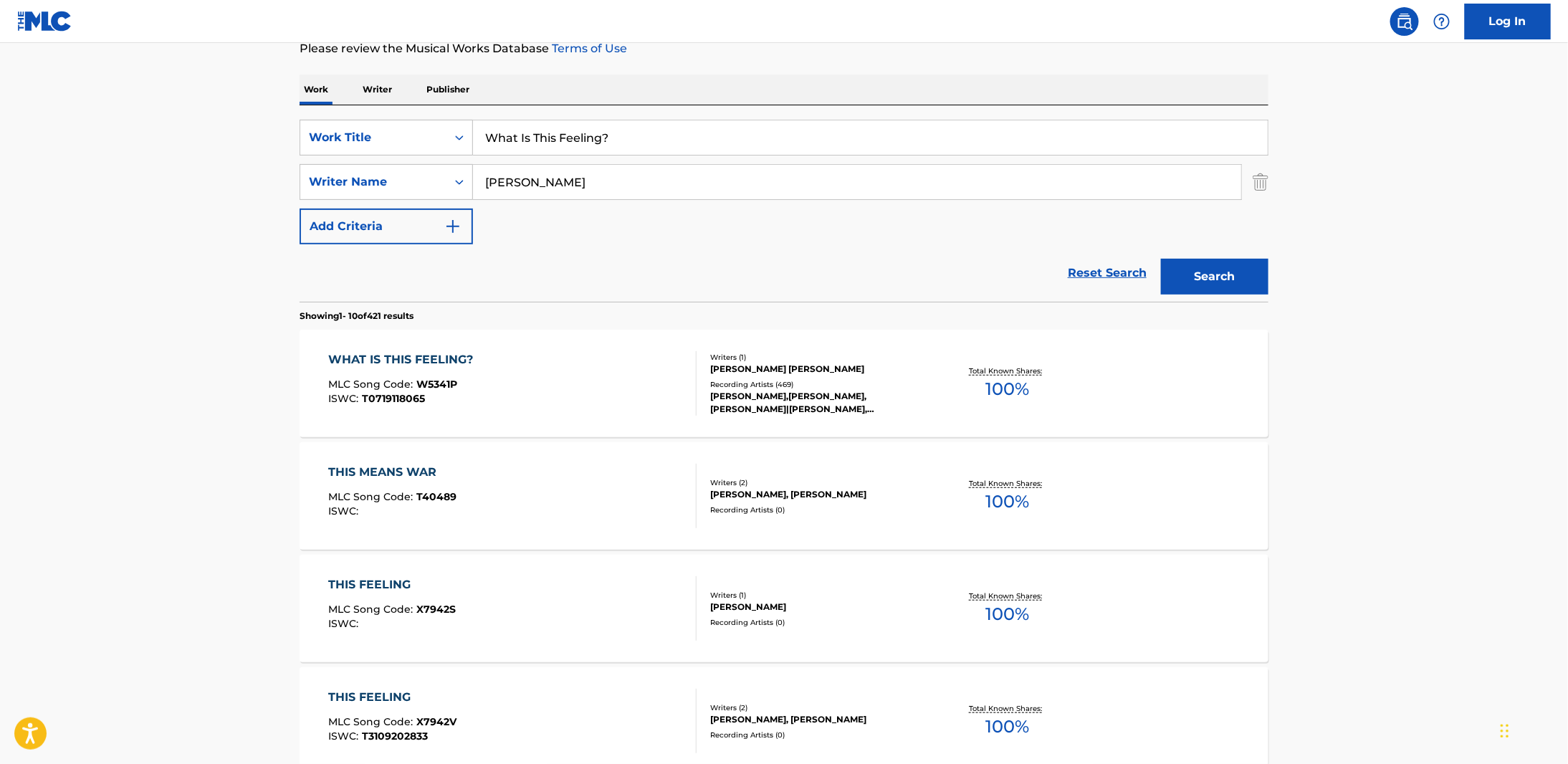
scroll to position [215, 0]
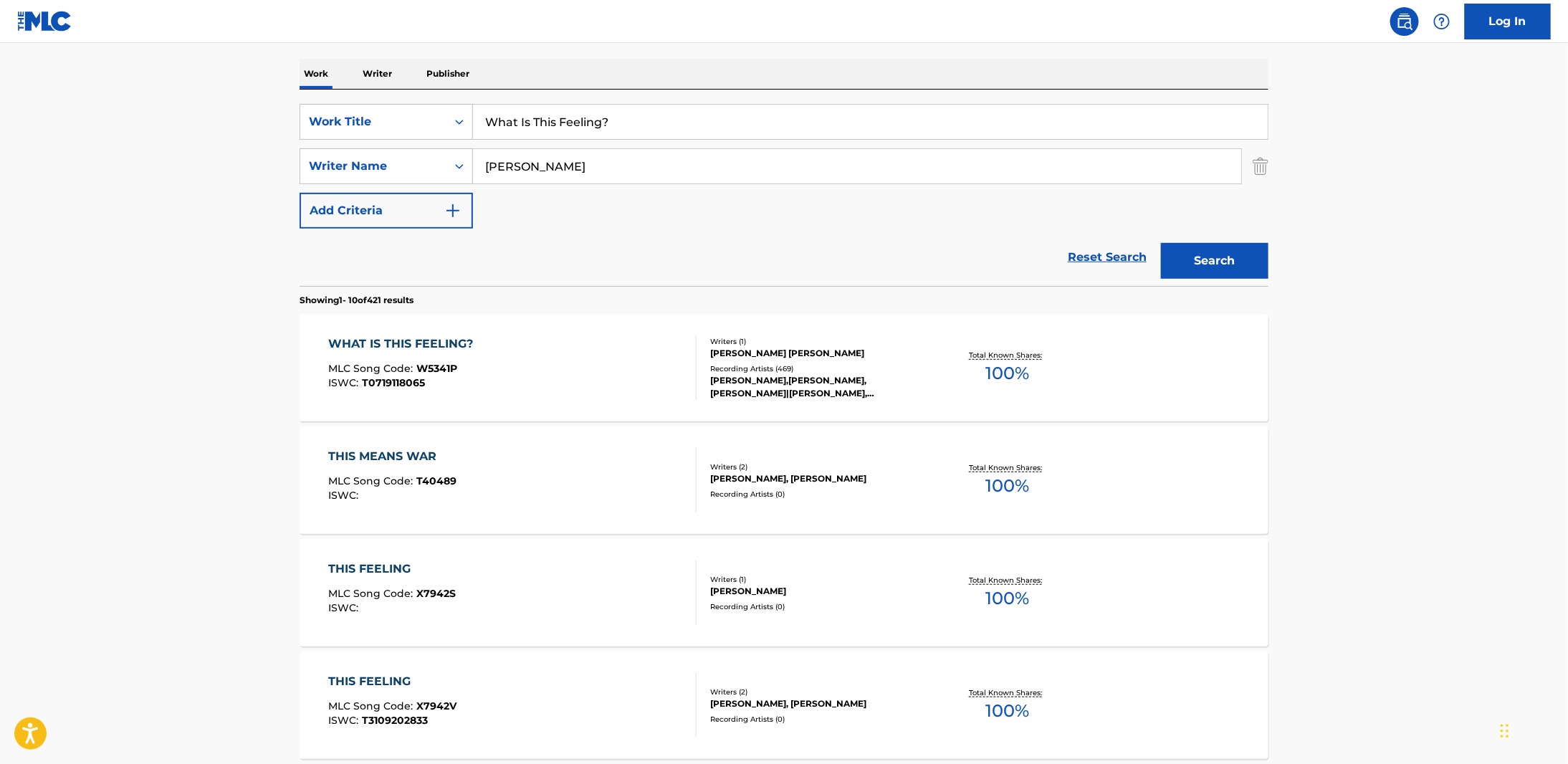
click at [386, 340] on div "WHAT IS THIS FEELING?" at bounding box center [405, 343] width 152 height 17
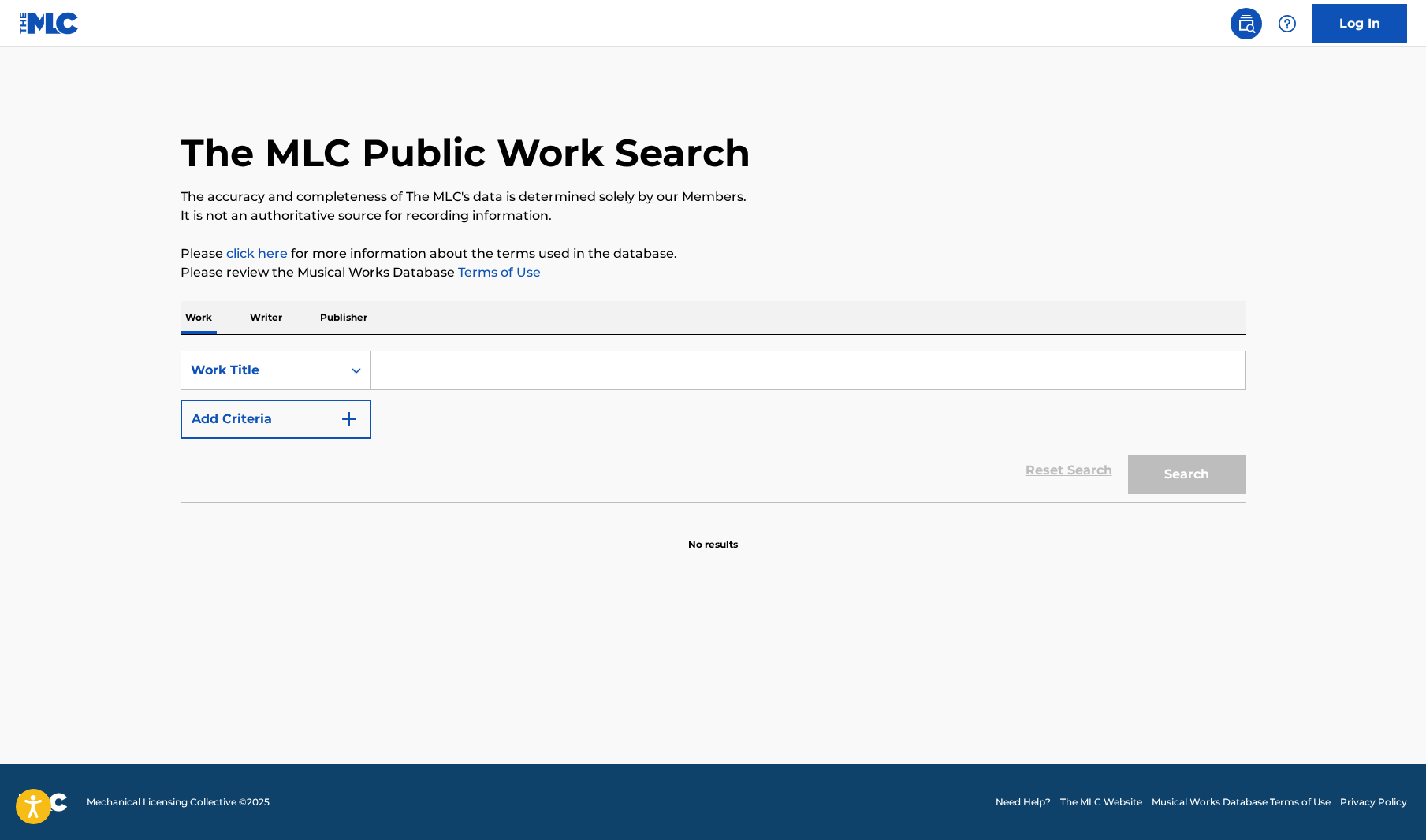
type input "No One Mourns The Wicked"
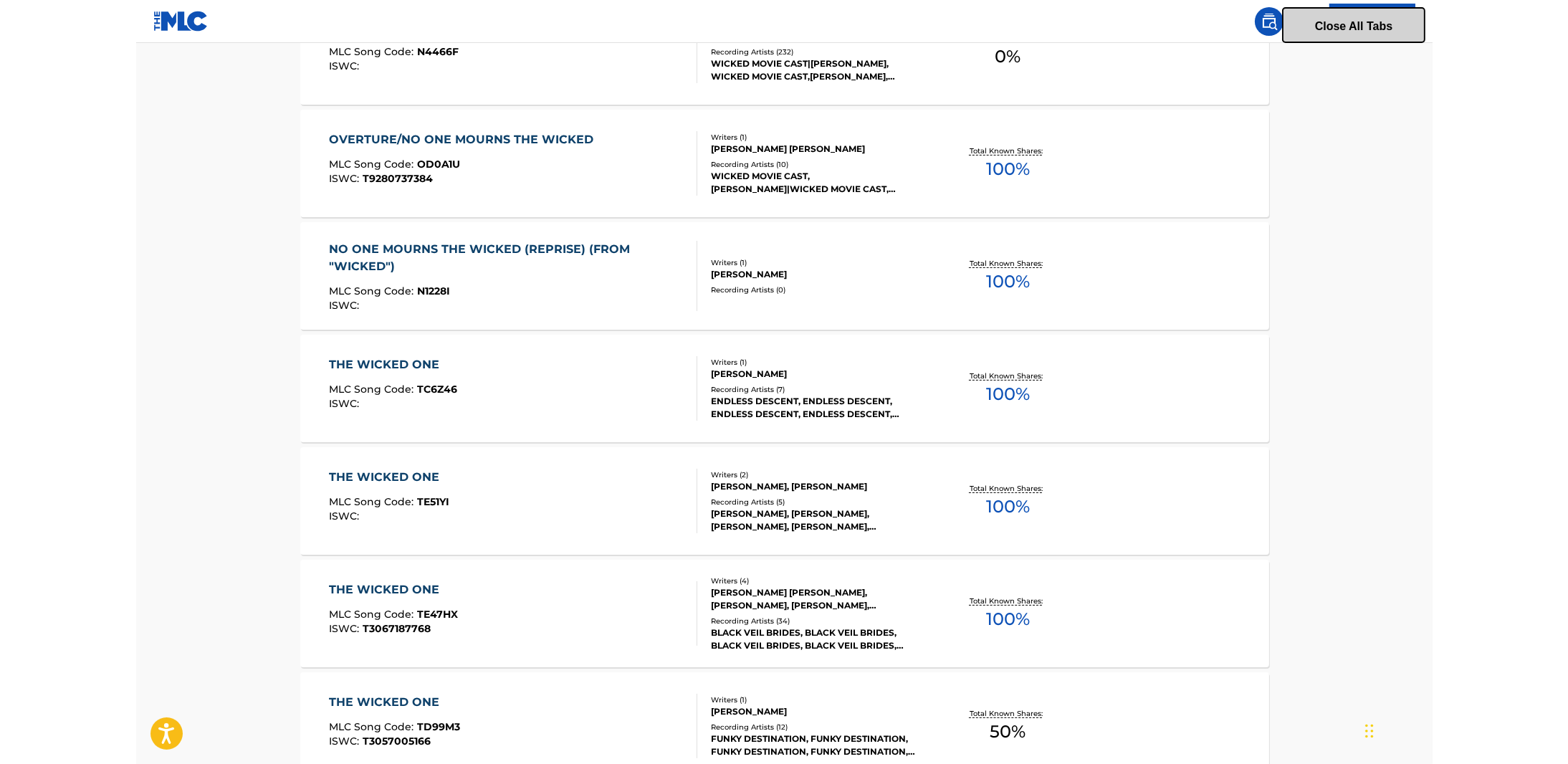
scroll to position [334, 0]
